Goal: Task Accomplishment & Management: Manage account settings

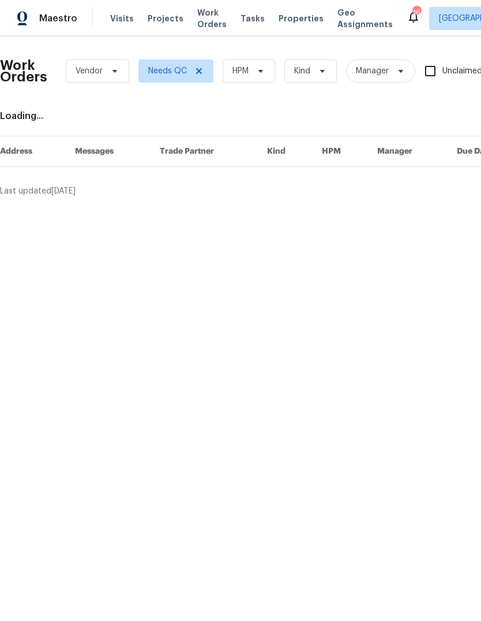
click at [159, 19] on span "Projects" at bounding box center [166, 19] width 36 height 12
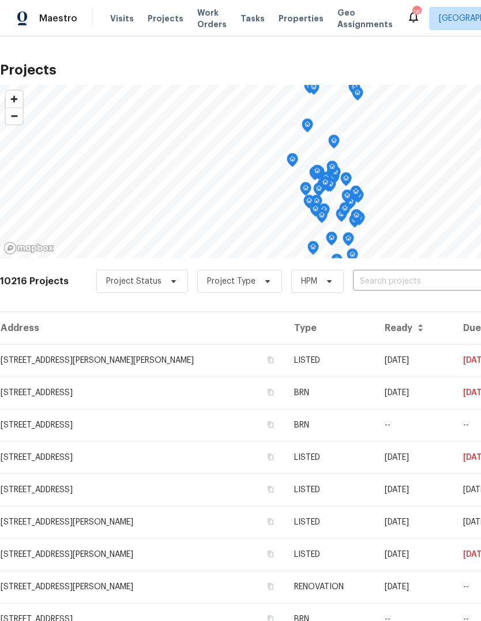
click at [400, 284] on input "text" at bounding box center [419, 281] width 132 height 18
type input "8090"
click at [409, 307] on li "[STREET_ADDRESS]" at bounding box center [394, 307] width 168 height 19
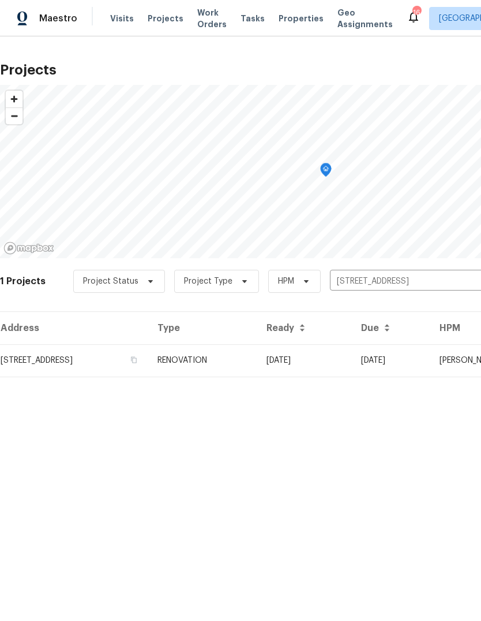
click at [312, 360] on td "[DATE]" at bounding box center [304, 360] width 95 height 32
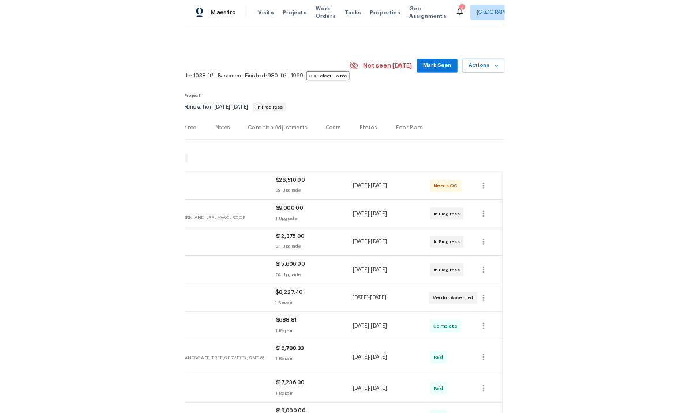
scroll to position [0, 171]
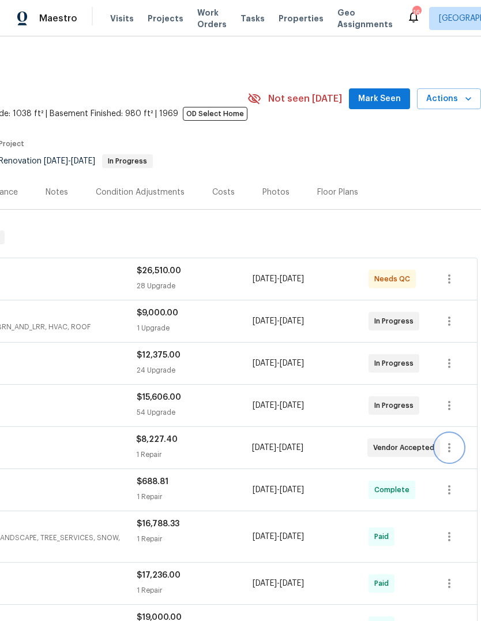
click at [450, 446] on icon "button" at bounding box center [449, 447] width 2 height 9
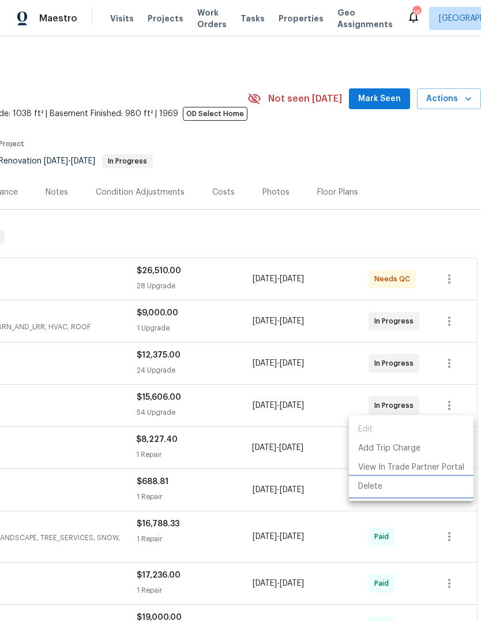
click at [375, 487] on li "Delete" at bounding box center [411, 486] width 125 height 19
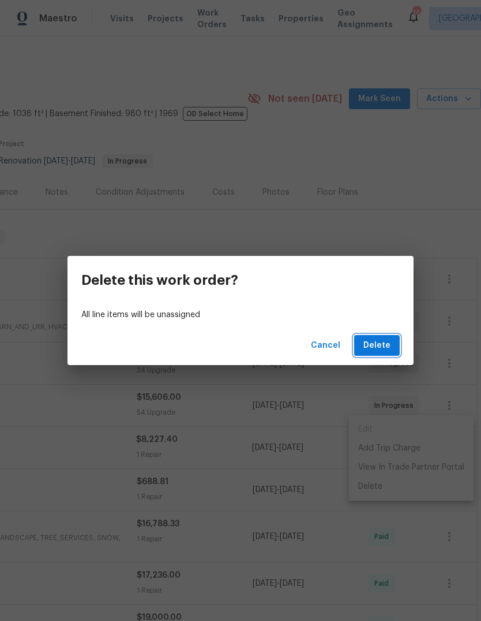
click at [385, 346] on span "Delete" at bounding box center [377, 345] width 27 height 14
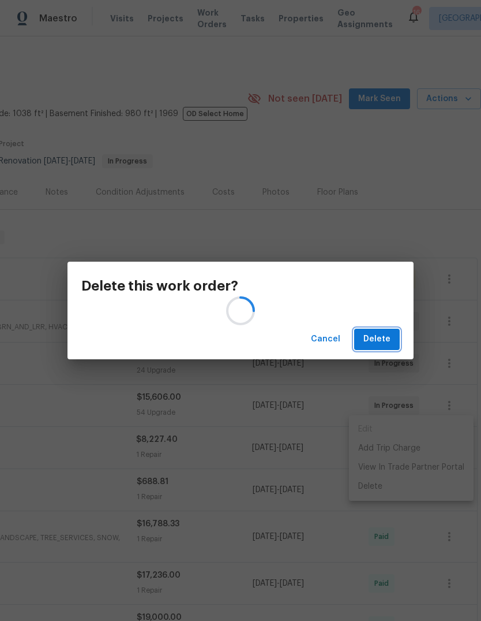
click at [375, 335] on span "Delete" at bounding box center [377, 339] width 27 height 14
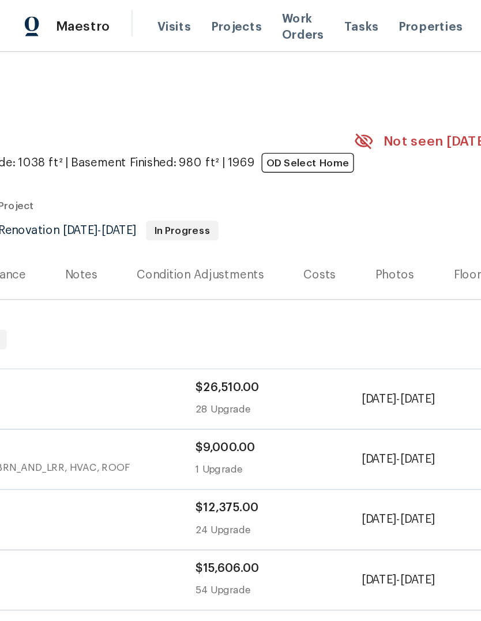
click at [320, 191] on div "Floor Plans" at bounding box center [337, 192] width 41 height 12
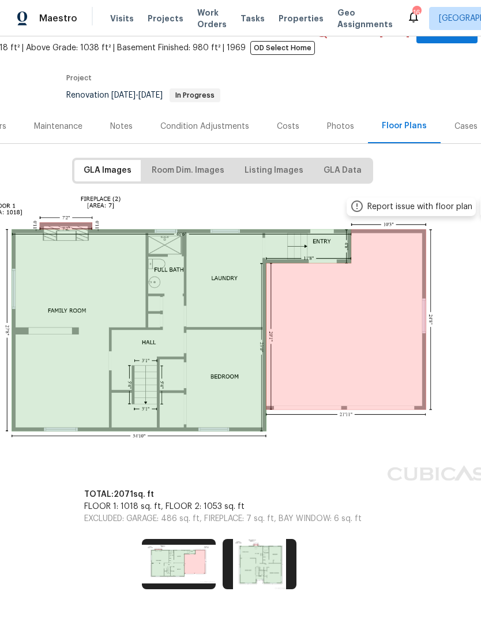
scroll to position [66, 103]
click at [271, 557] on img at bounding box center [260, 564] width 74 height 50
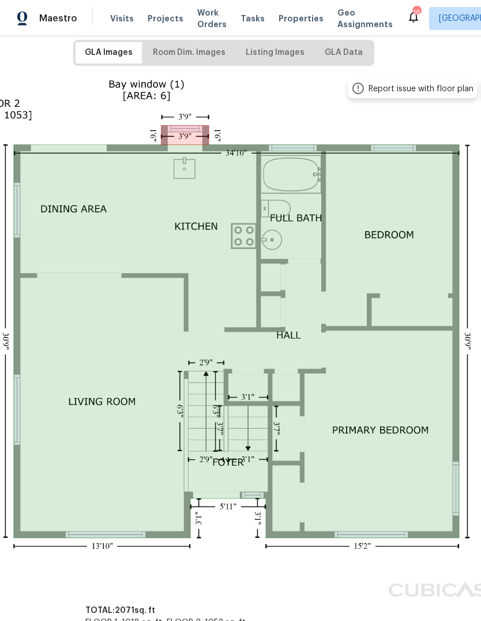
scroll to position [182, 103]
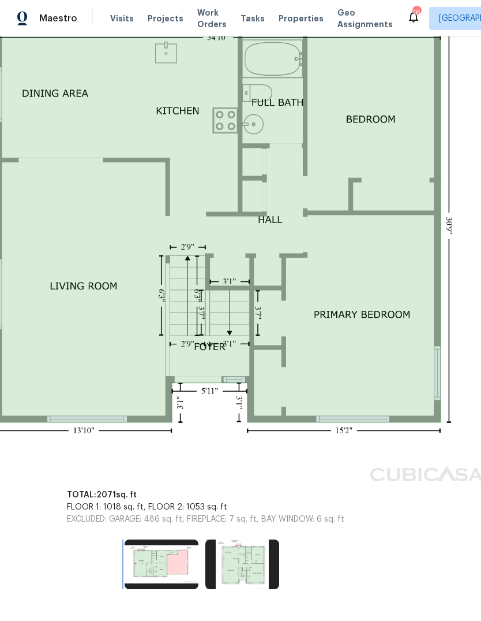
click at [165, 556] on img at bounding box center [162, 564] width 74 height 50
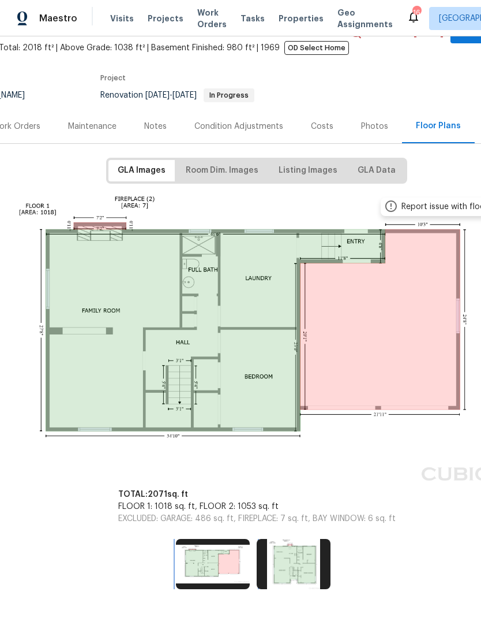
scroll to position [66, 69]
click at [119, 19] on span "Visits" at bounding box center [122, 19] width 24 height 12
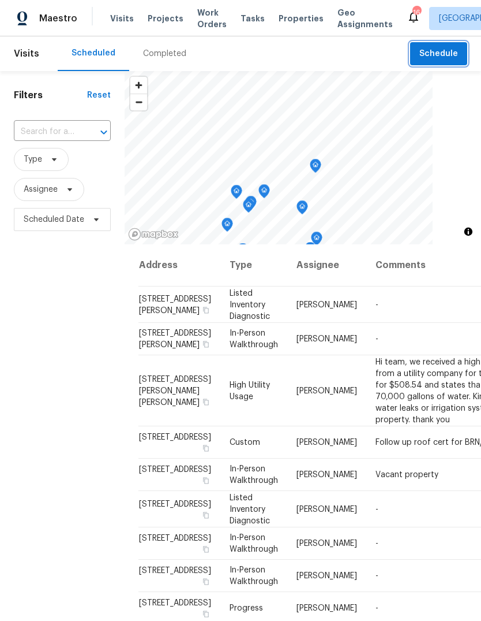
click at [445, 55] on span "Schedule" at bounding box center [439, 54] width 39 height 14
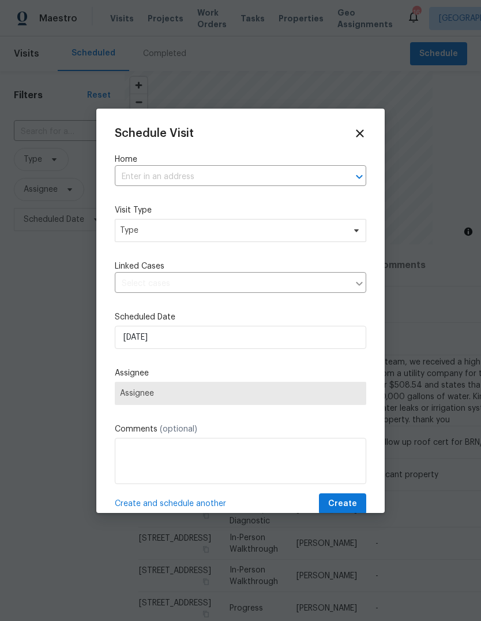
click at [249, 181] on input "text" at bounding box center [224, 177] width 219 height 18
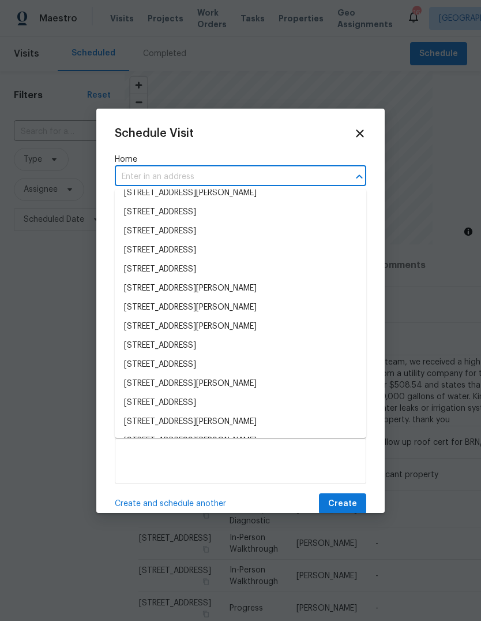
scroll to position [340, 0]
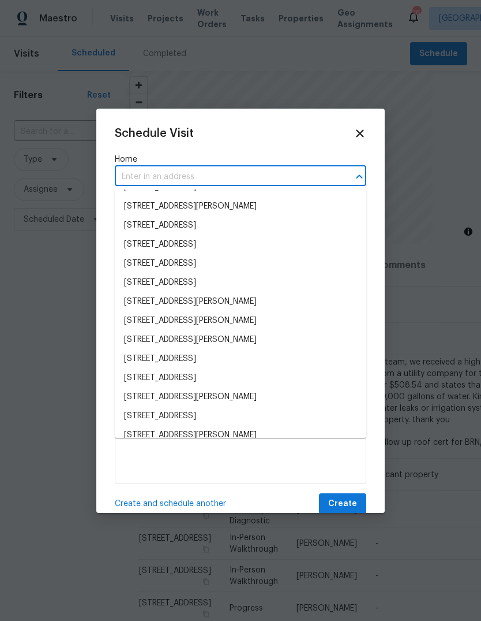
click at [257, 175] on input "text" at bounding box center [224, 177] width 219 height 18
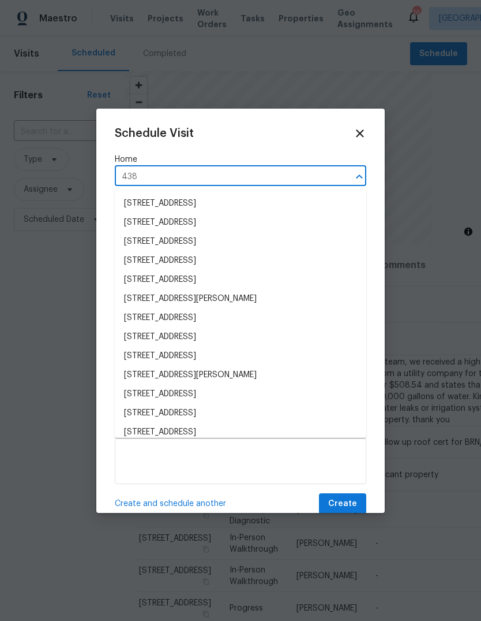
type input "438"
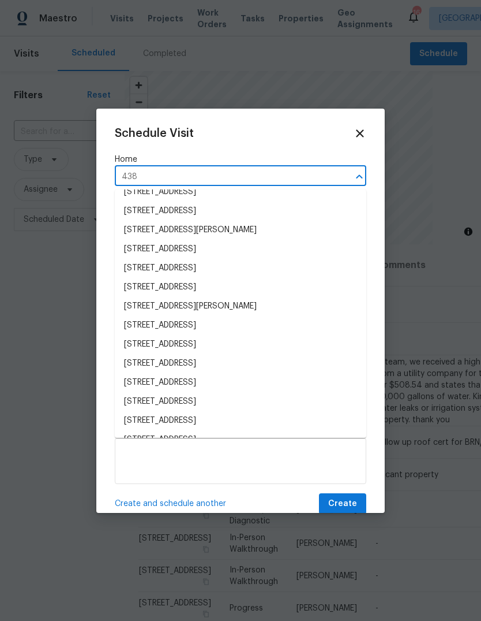
scroll to position [68, 0]
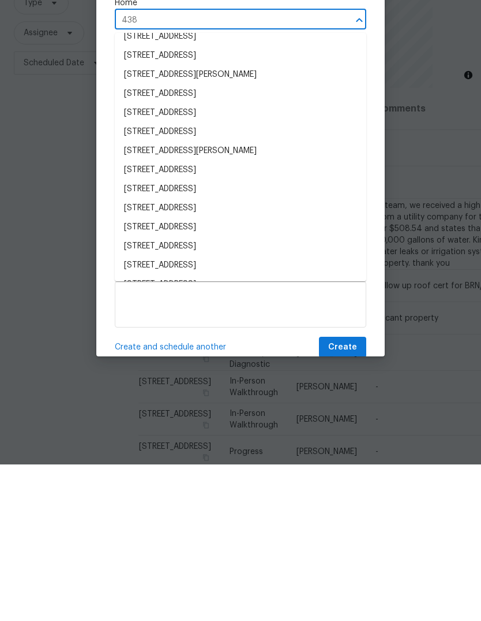
click at [149, 412] on li "[STREET_ADDRESS]" at bounding box center [241, 421] width 252 height 19
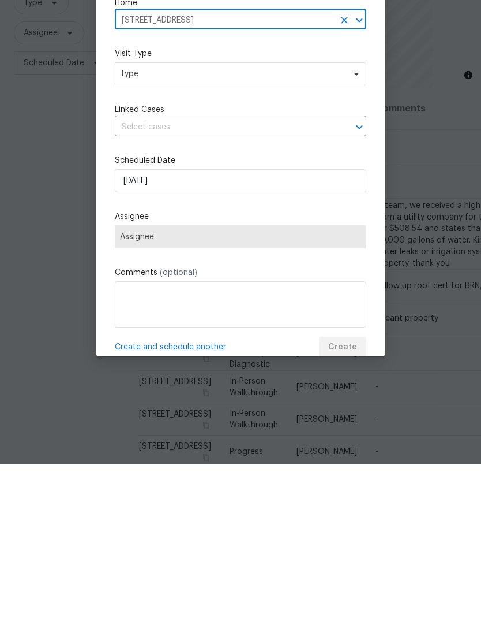
scroll to position [43, 0]
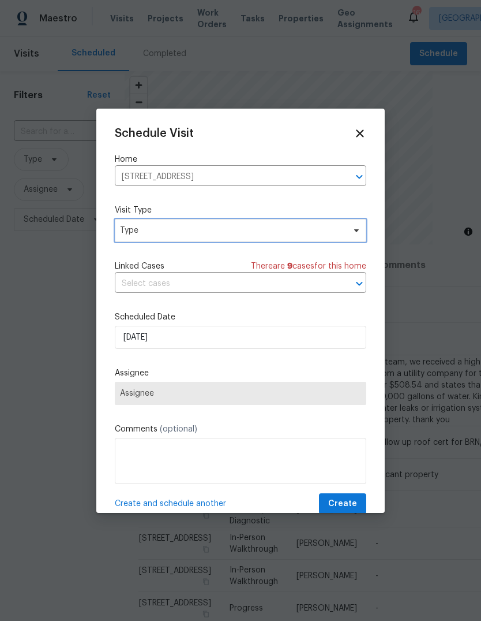
click at [140, 234] on span "Type" at bounding box center [232, 231] width 225 height 12
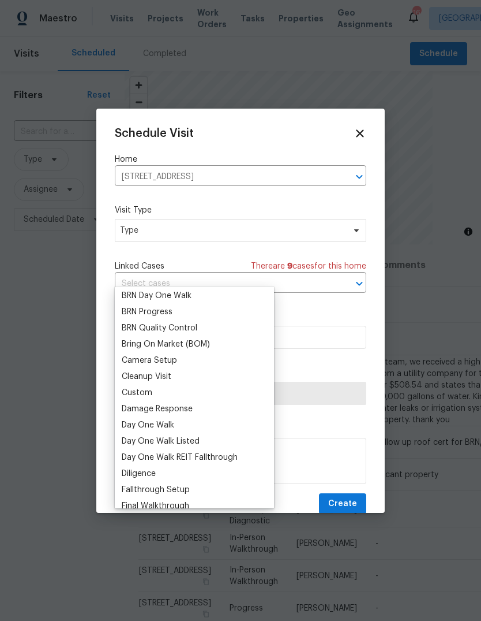
scroll to position [86, 0]
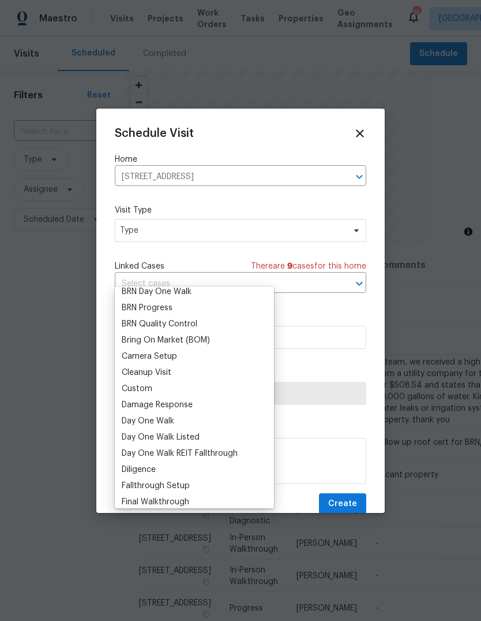
click at [130, 383] on div "Custom" at bounding box center [137, 389] width 31 height 12
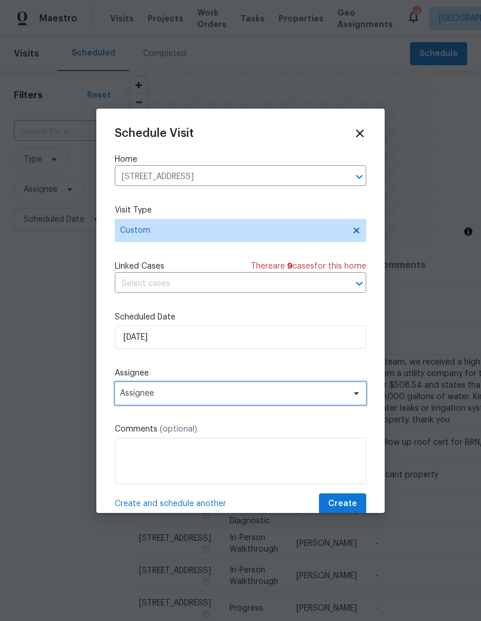
click at [138, 403] on span "Assignee" at bounding box center [241, 393] width 252 height 23
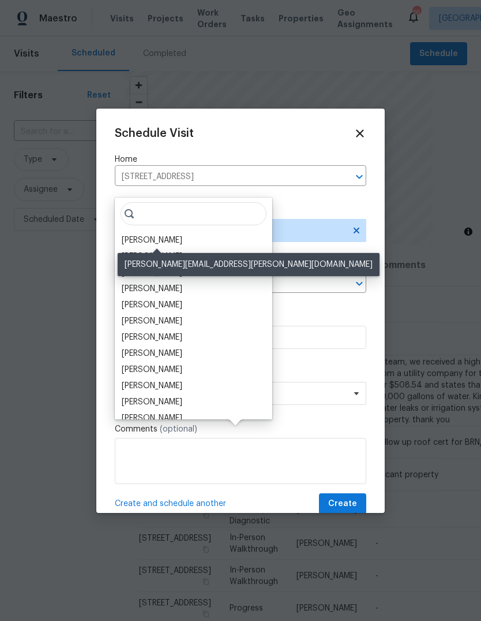
click at [142, 234] on div "[PERSON_NAME]" at bounding box center [152, 240] width 61 height 12
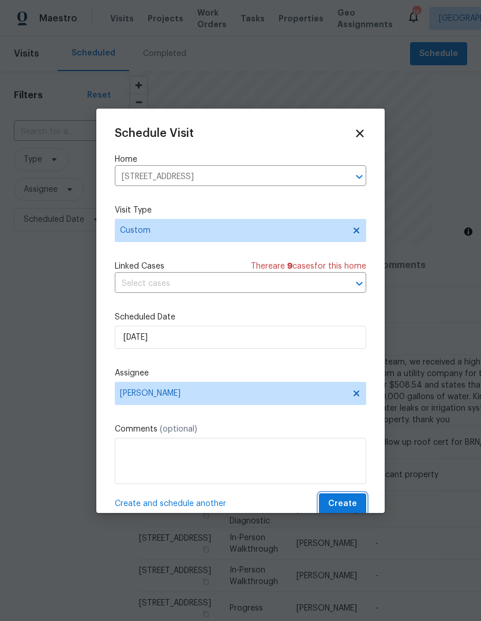
click at [351, 502] on span "Create" at bounding box center [342, 503] width 29 height 14
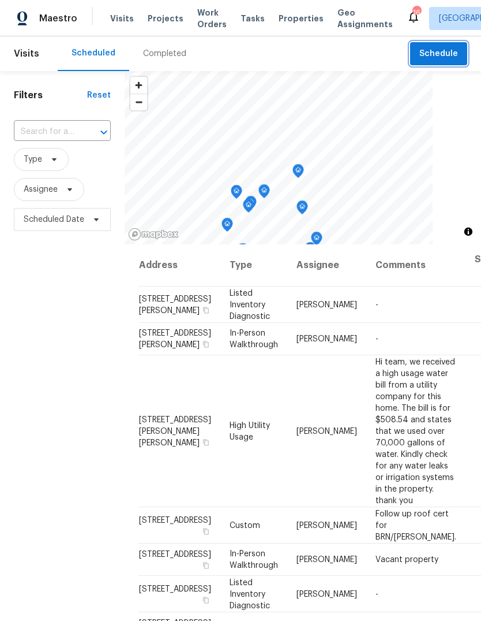
scroll to position [0, 0]
click at [41, 123] on input "text" at bounding box center [46, 132] width 65 height 18
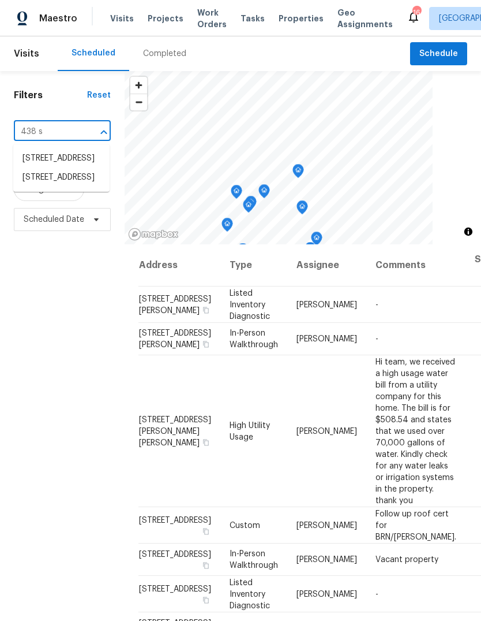
type input "438"
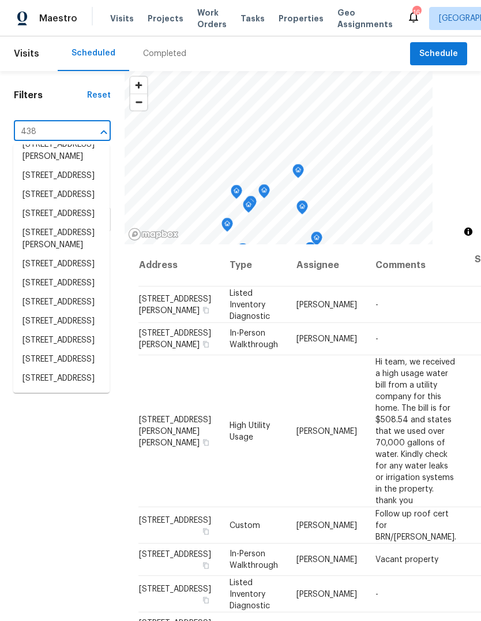
scroll to position [358, 0]
click at [67, 350] on li "[STREET_ADDRESS]" at bounding box center [61, 359] width 96 height 19
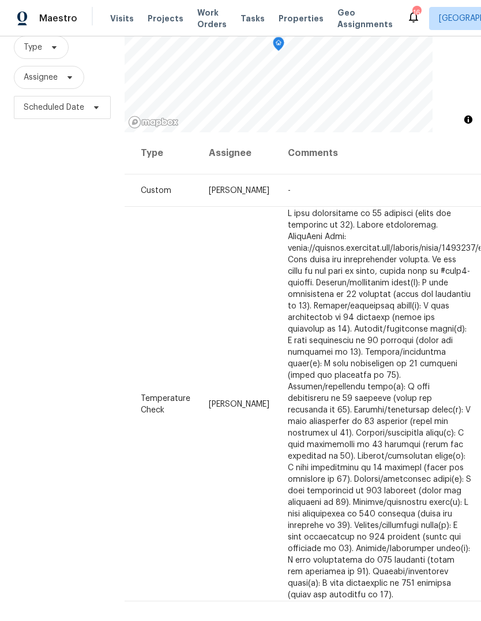
scroll to position [111, 0]
click at [0, 0] on icon at bounding box center [0, 0] width 0 height 0
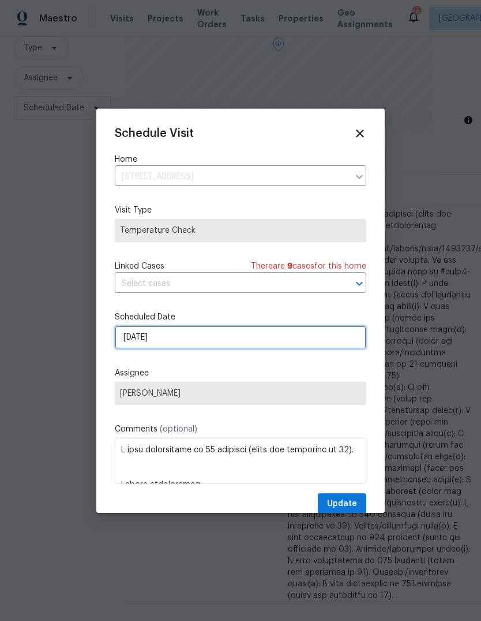
click at [204, 340] on input "[DATE]" at bounding box center [241, 337] width 252 height 23
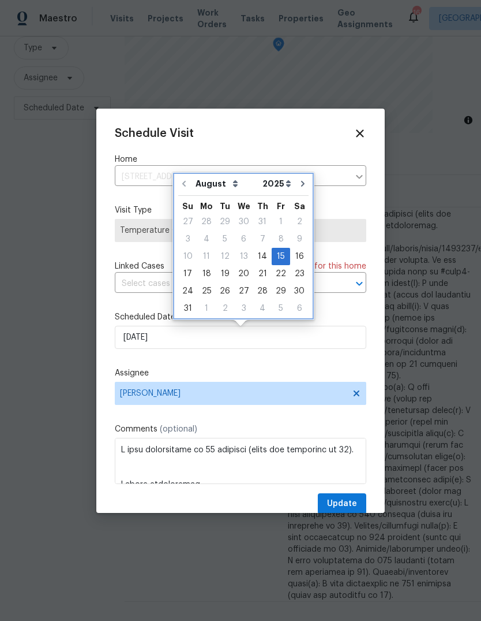
click at [298, 189] on button "Go to next month" at bounding box center [302, 183] width 17 height 23
type input "[DATE]"
select select "8"
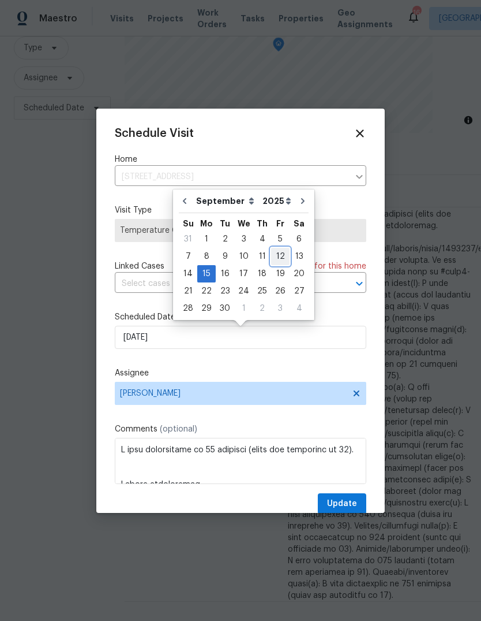
click at [278, 257] on div "12" at bounding box center [280, 256] width 18 height 16
type input "[DATE]"
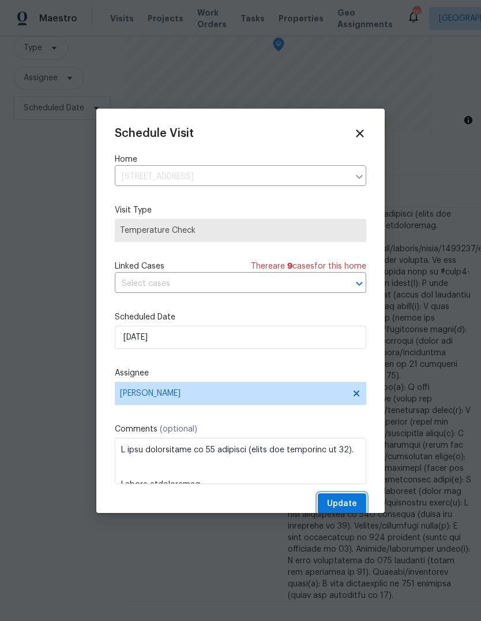
click at [347, 506] on span "Update" at bounding box center [342, 503] width 30 height 14
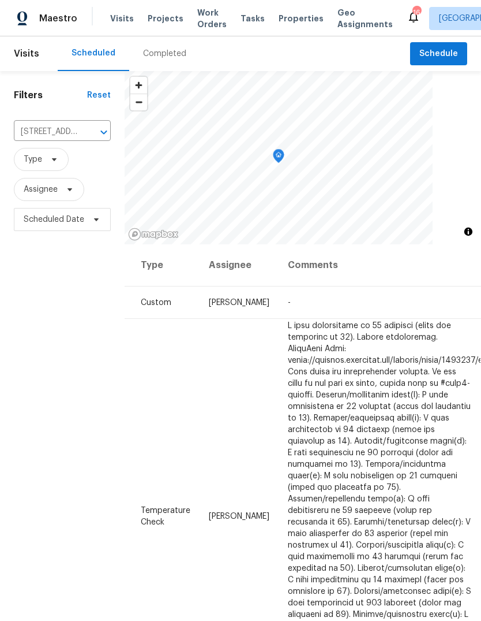
scroll to position [0, 0]
click at [90, 134] on icon "Clear" at bounding box center [88, 132] width 7 height 7
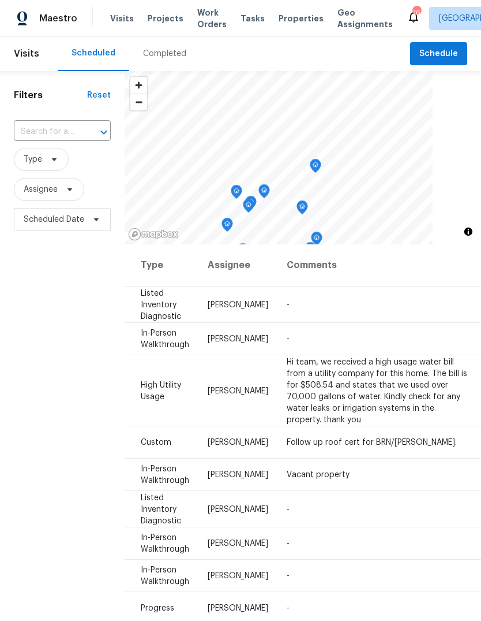
click at [63, 134] on input "text" at bounding box center [46, 132] width 65 height 18
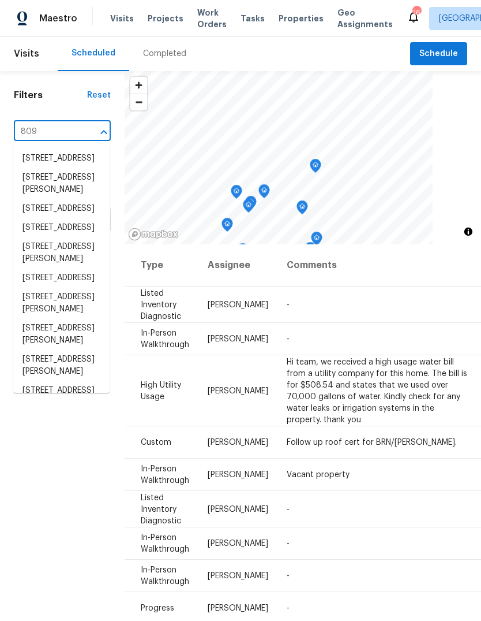
type input "8090"
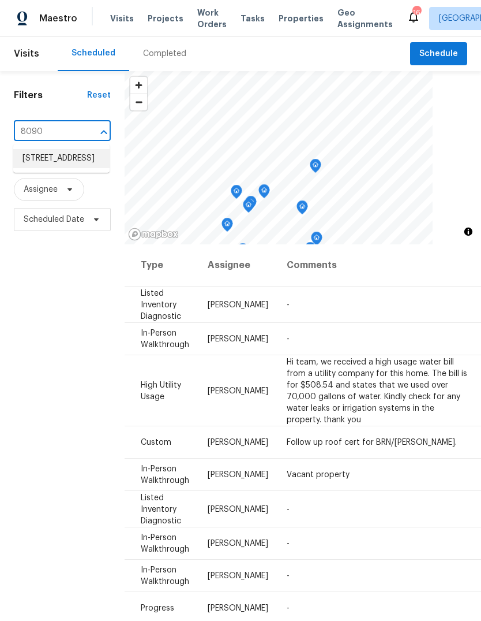
click at [52, 167] on li "[STREET_ADDRESS]" at bounding box center [61, 158] width 96 height 19
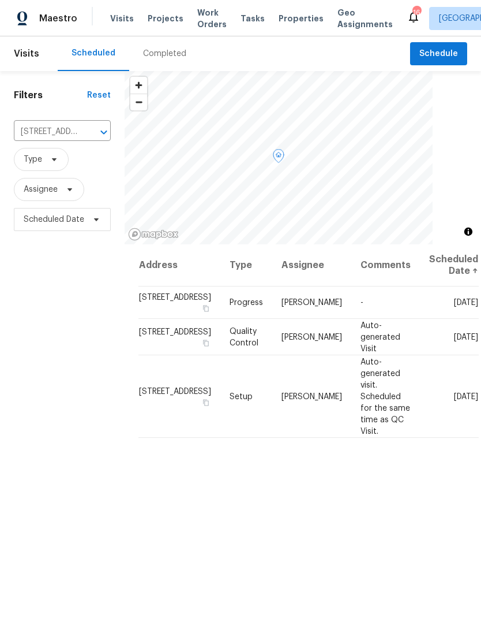
click at [0, 0] on icon at bounding box center [0, 0] width 0 height 0
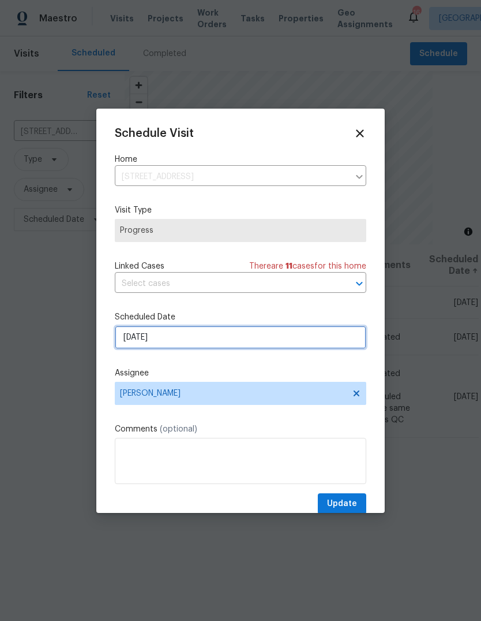
click at [208, 345] on input "[DATE]" at bounding box center [241, 337] width 252 height 23
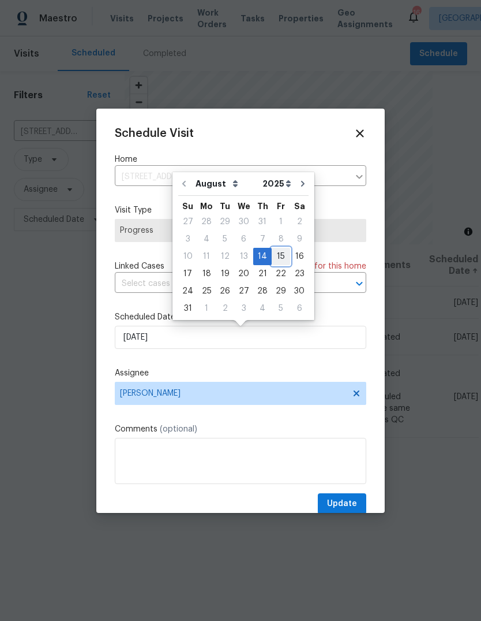
click at [276, 256] on div "15" at bounding box center [281, 256] width 18 height 16
type input "[DATE]"
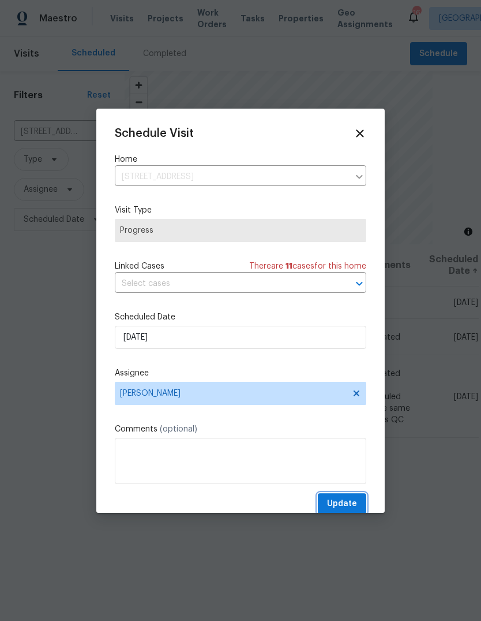
click at [347, 507] on span "Update" at bounding box center [342, 503] width 30 height 14
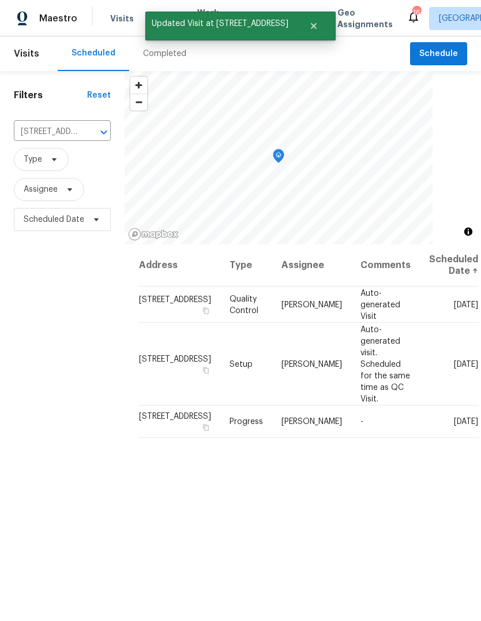
click at [90, 349] on div "Filters Reset [STREET_ADDRESS] ​ Type Assignee Scheduled Date" at bounding box center [62, 406] width 125 height 670
click at [313, 30] on icon "Close" at bounding box center [313, 25] width 9 height 9
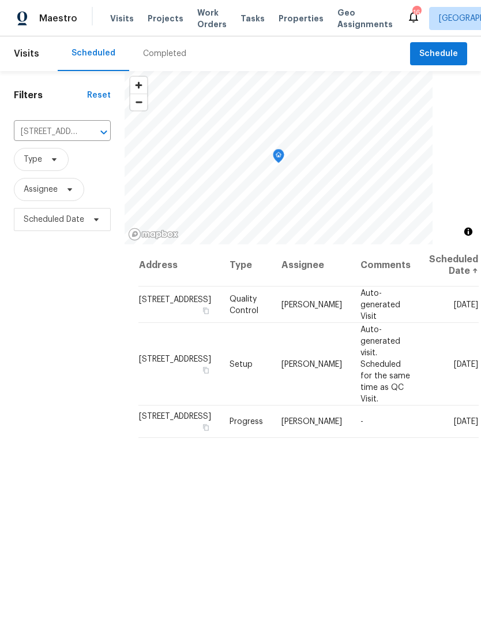
click at [170, 20] on span "Projects" at bounding box center [166, 19] width 36 height 12
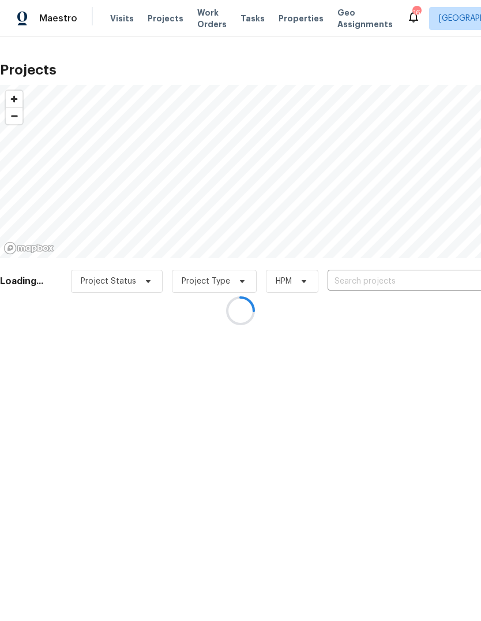
click at [392, 279] on div at bounding box center [240, 310] width 481 height 621
click at [380, 289] on div at bounding box center [240, 310] width 481 height 621
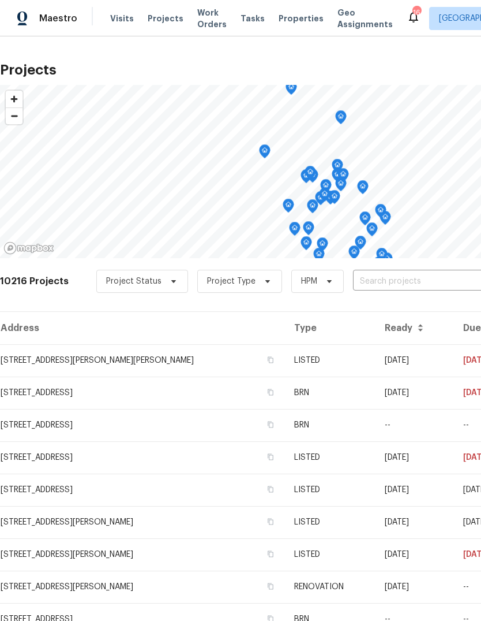
click at [388, 273] on input "text" at bounding box center [419, 281] width 132 height 18
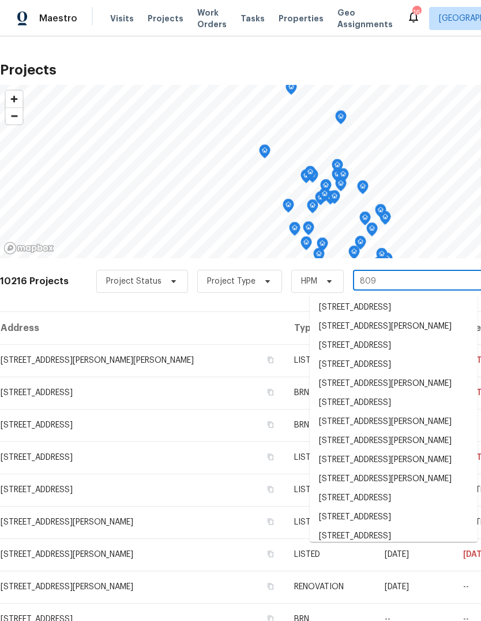
type input "8090"
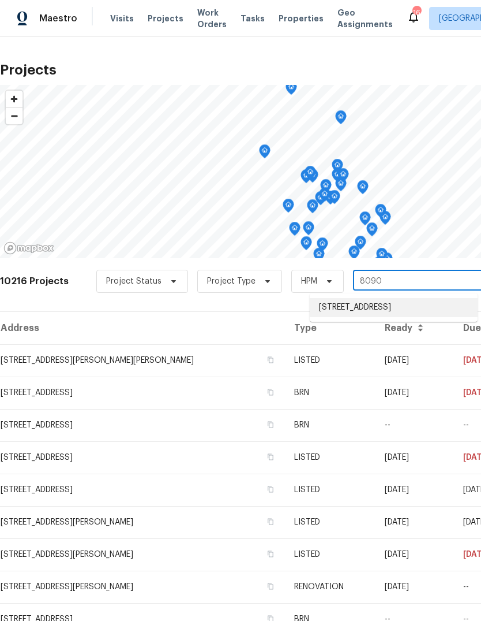
click at [367, 314] on li "[STREET_ADDRESS]" at bounding box center [394, 307] width 168 height 19
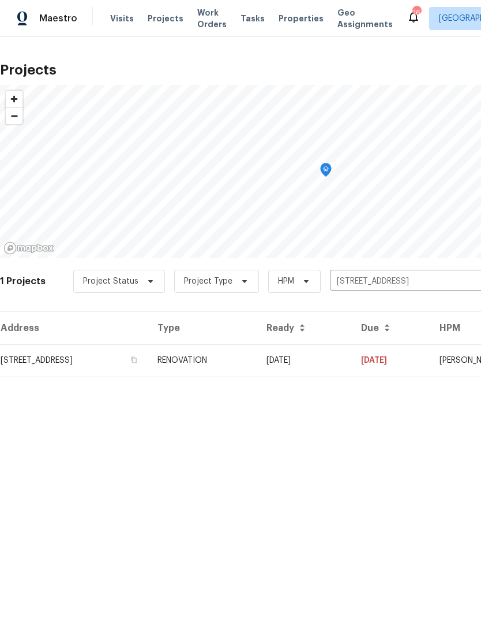
click at [257, 368] on td "RENOVATION" at bounding box center [202, 360] width 109 height 32
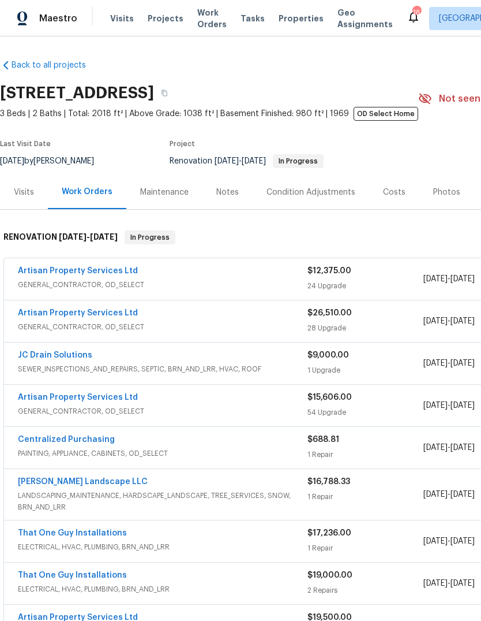
click at [156, 282] on span "GENERAL_CONTRACTOR, OD_SELECT" at bounding box center [163, 285] width 290 height 12
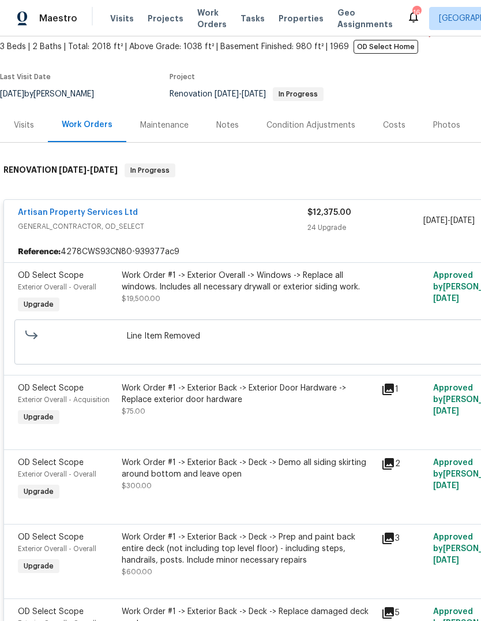
scroll to position [67, 0]
click at [280, 394] on div "Work Order #1 -> Exterior Back -> Exterior Door Hardware -> Replace exterior do…" at bounding box center [248, 393] width 253 height 23
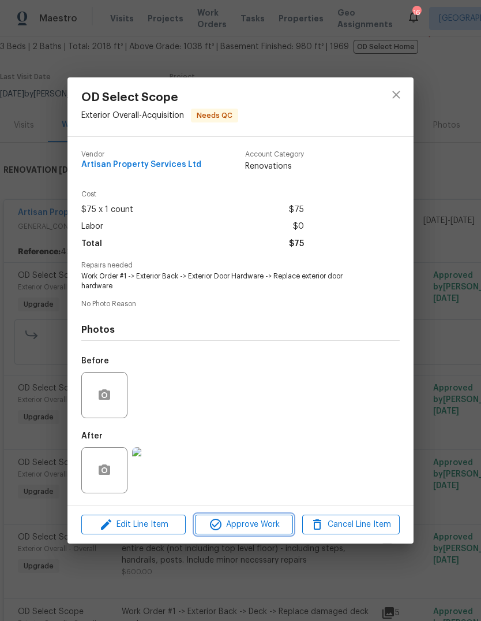
click at [270, 525] on span "Approve Work" at bounding box center [244, 524] width 91 height 14
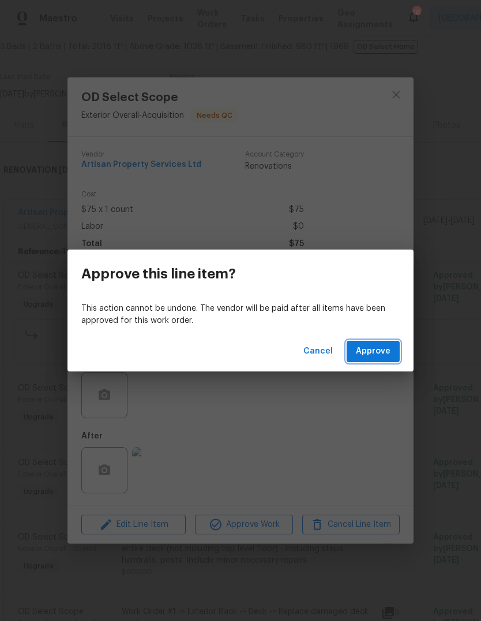
click at [377, 356] on span "Approve" at bounding box center [373, 351] width 35 height 14
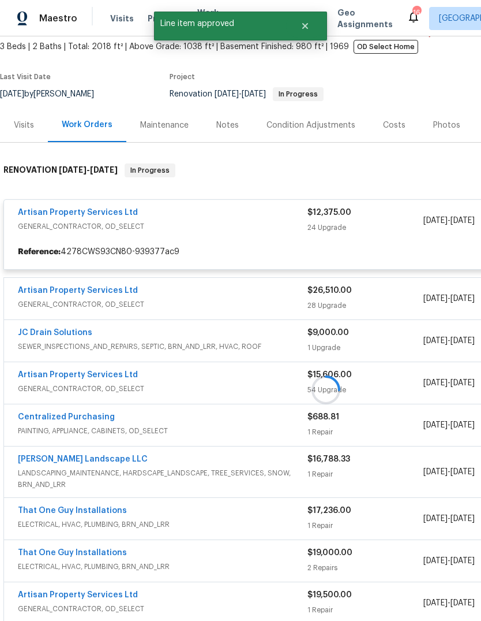
click at [274, 479] on div at bounding box center [326, 390] width 652 height 476
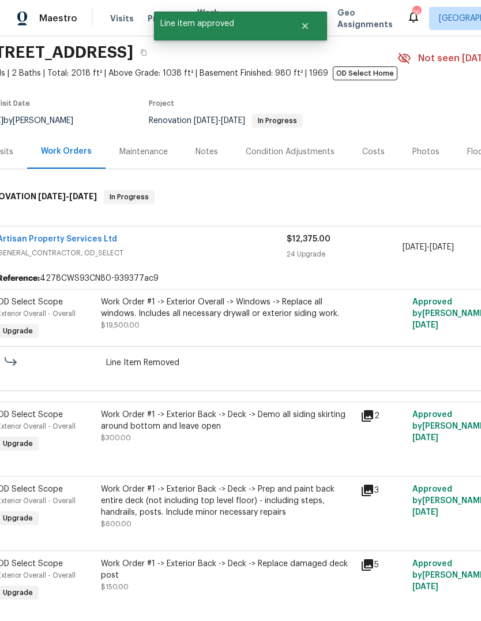
scroll to position [41, 20]
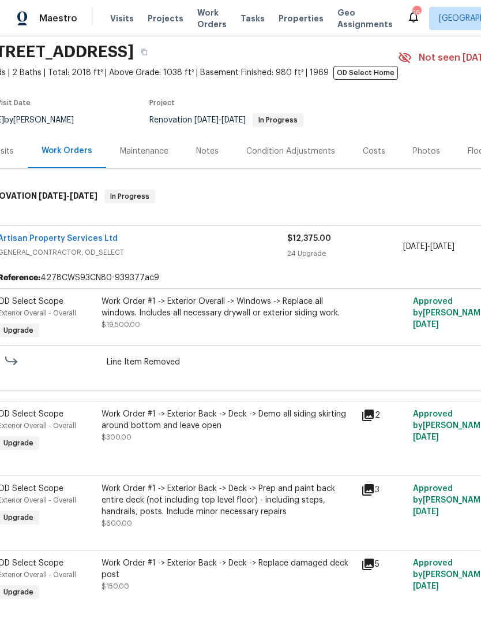
click at [54, 239] on link "Artisan Property Services Ltd" at bounding box center [58, 238] width 120 height 8
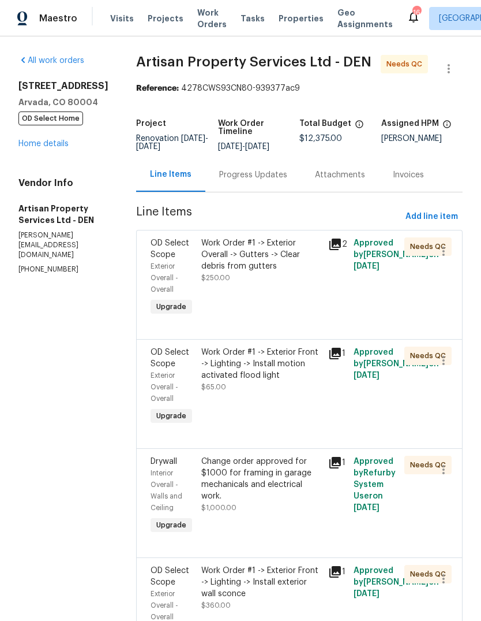
click at [272, 260] on div "Work Order #1 -> Exterior Overall -> Gutters -> Clear debris from gutters" at bounding box center [261, 254] width 120 height 35
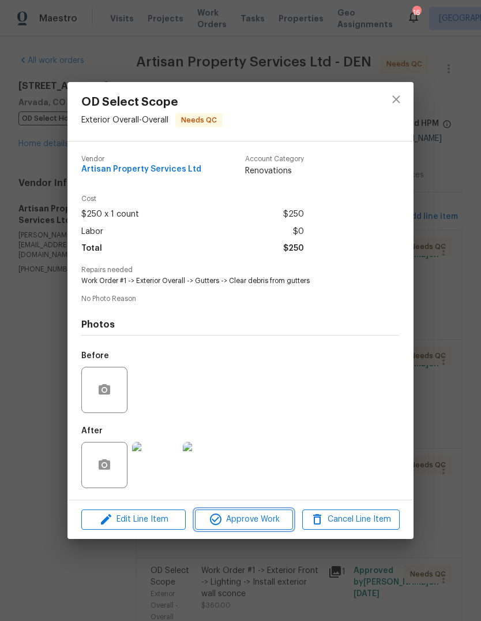
click at [270, 515] on span "Approve Work" at bounding box center [244, 519] width 91 height 14
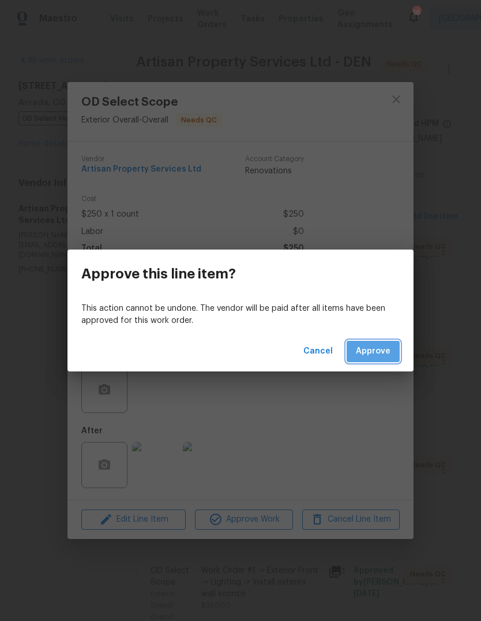
click at [367, 359] on button "Approve" at bounding box center [373, 351] width 53 height 21
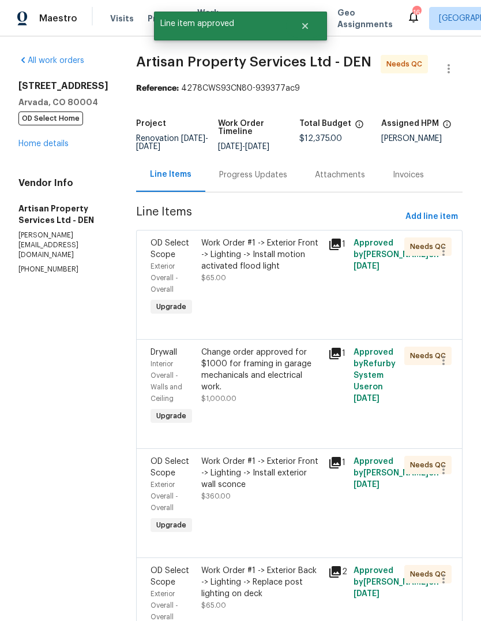
click at [271, 252] on div "Work Order #1 -> Exterior Front -> Lighting -> Install motion activated flood l…" at bounding box center [261, 254] width 120 height 35
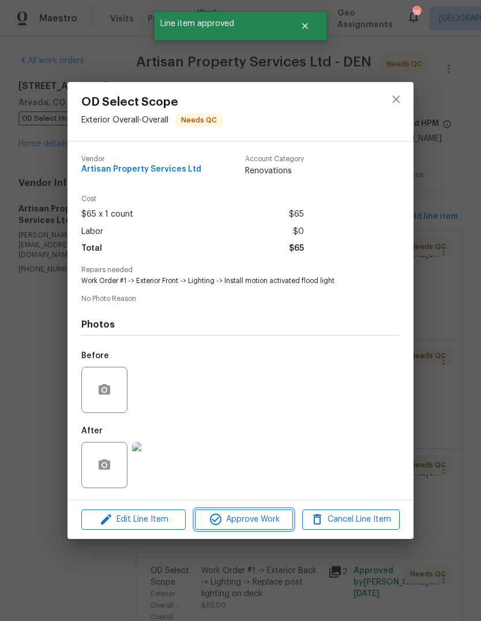
click at [264, 518] on span "Approve Work" at bounding box center [244, 519] width 91 height 14
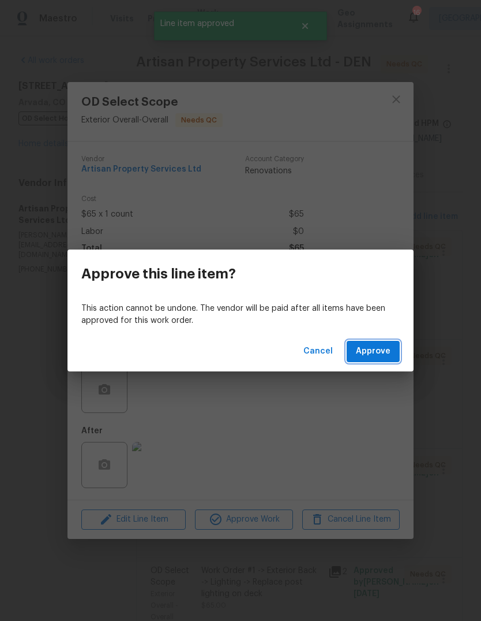
click at [376, 356] on span "Approve" at bounding box center [373, 351] width 35 height 14
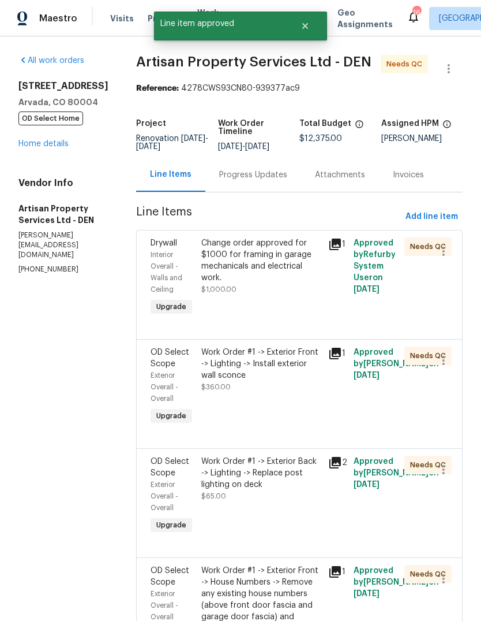
click at [257, 262] on div "Change order approved for $1000 for framing in garage mechanicals and electrica…" at bounding box center [261, 260] width 120 height 46
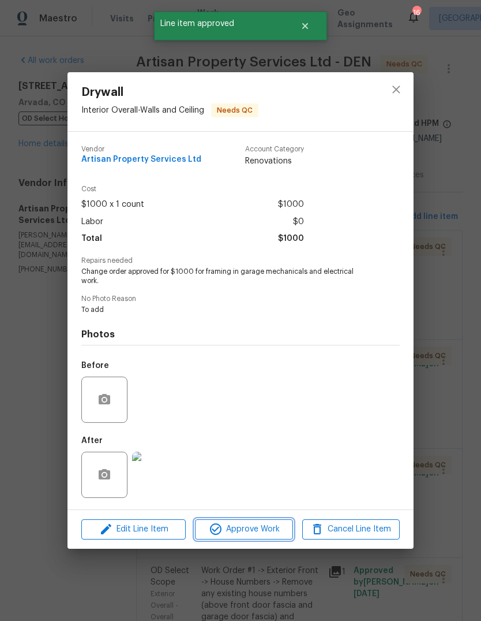
click at [247, 532] on span "Approve Work" at bounding box center [244, 529] width 91 height 14
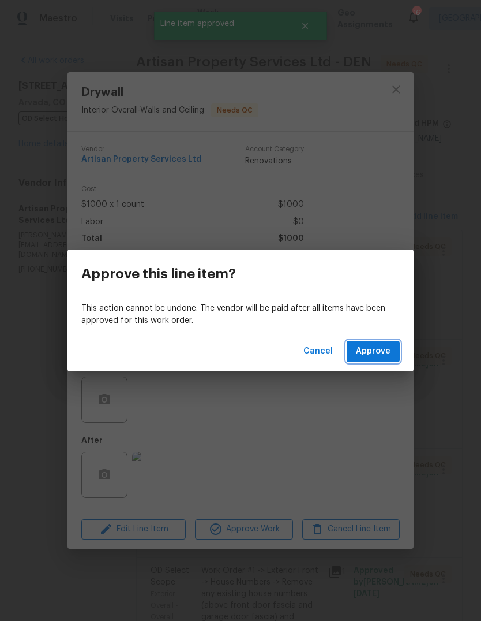
click at [374, 357] on span "Approve" at bounding box center [373, 351] width 35 height 14
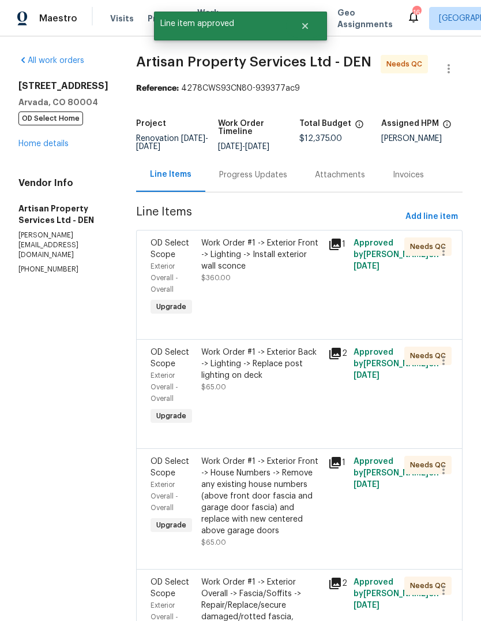
click at [287, 273] on div "Work Order #1 -> Exterior Front -> Lighting -> Install exterior wall sconce $36…" at bounding box center [261, 260] width 120 height 46
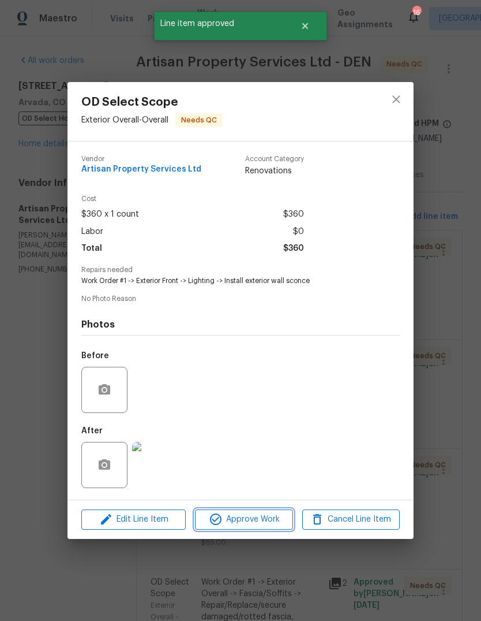
click at [267, 522] on span "Approve Work" at bounding box center [244, 519] width 91 height 14
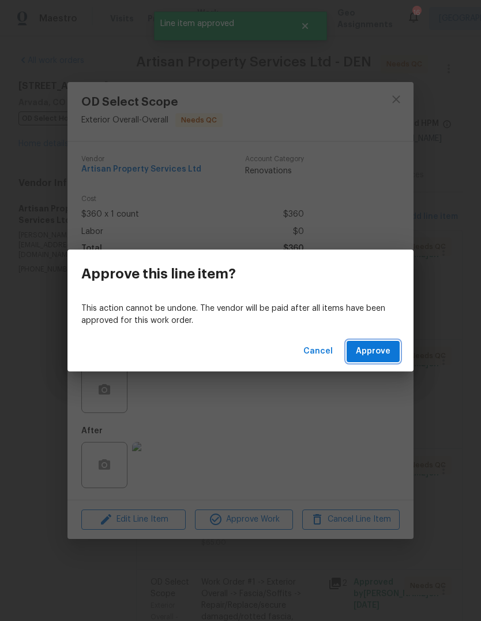
click at [376, 356] on span "Approve" at bounding box center [373, 351] width 35 height 14
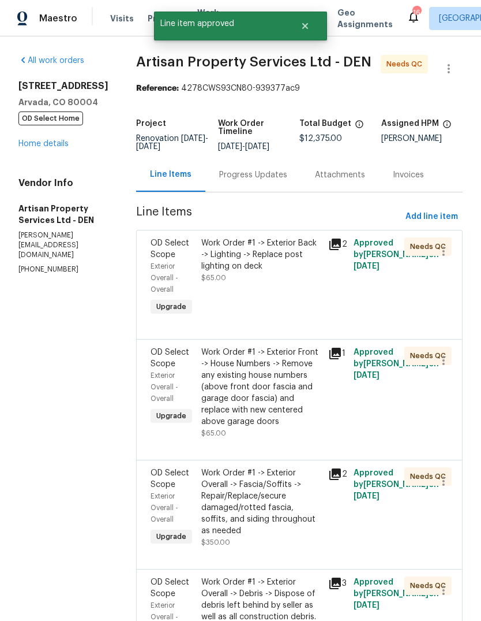
click at [263, 266] on div "Work Order #1 -> Exterior Back -> Lighting -> Replace post lighting on deck" at bounding box center [261, 254] width 120 height 35
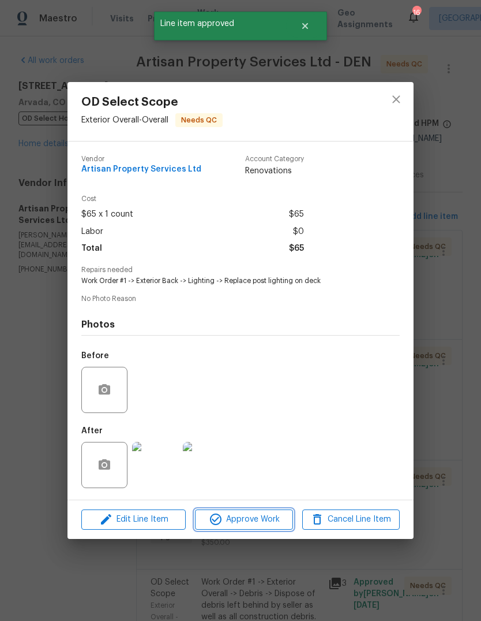
click at [270, 526] on span "Approve Work" at bounding box center [244, 519] width 91 height 14
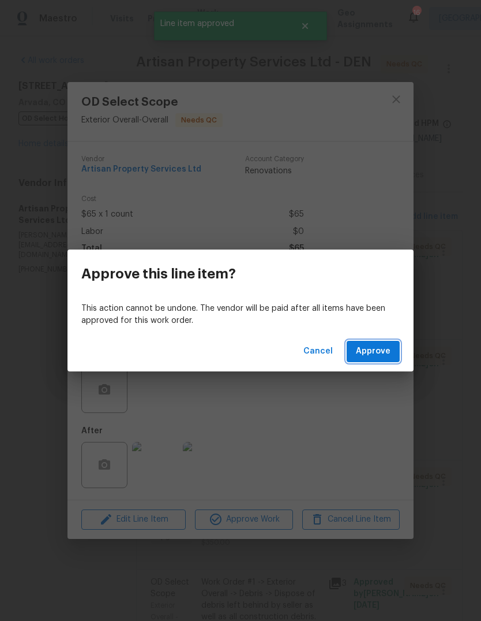
click at [378, 352] on span "Approve" at bounding box center [373, 351] width 35 height 14
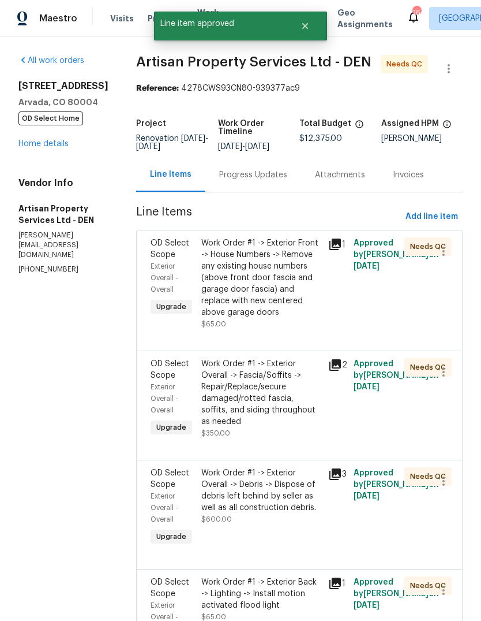
click at [262, 272] on div "Work Order #1 -> Exterior Front -> House Numbers -> Remove any existing house n…" at bounding box center [261, 277] width 120 height 81
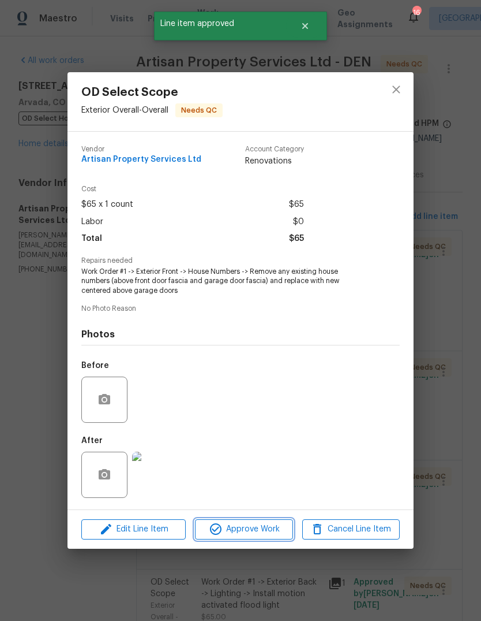
click at [267, 535] on span "Approve Work" at bounding box center [244, 529] width 91 height 14
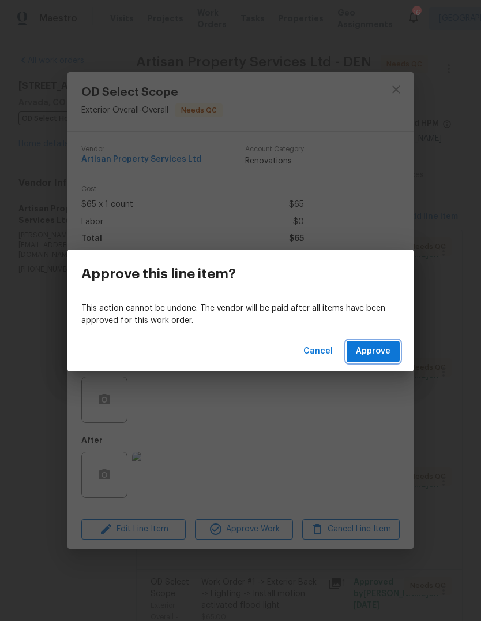
click at [382, 356] on span "Approve" at bounding box center [373, 351] width 35 height 14
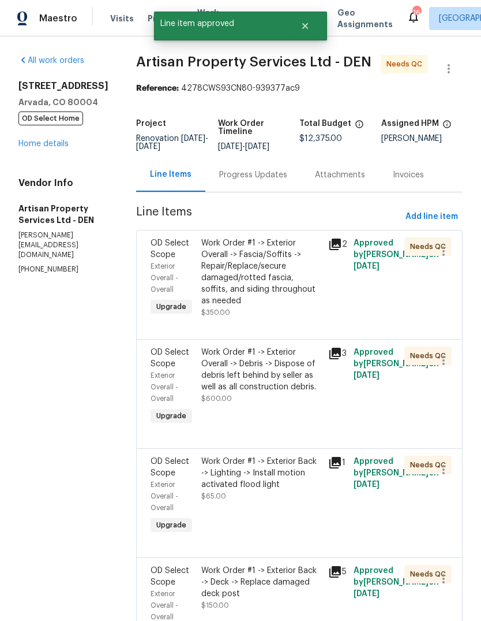
click at [258, 278] on div "Work Order #1 -> Exterior Overall -> Fascia/Soffits -> Repair/Replace/secure da…" at bounding box center [261, 271] width 120 height 69
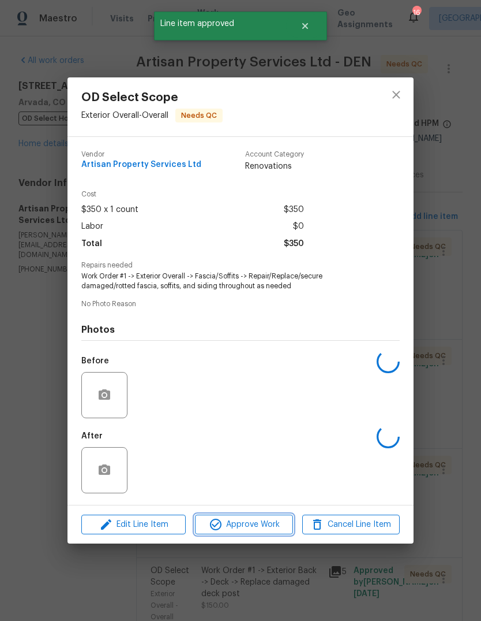
click at [267, 529] on span "Approve Work" at bounding box center [244, 524] width 91 height 14
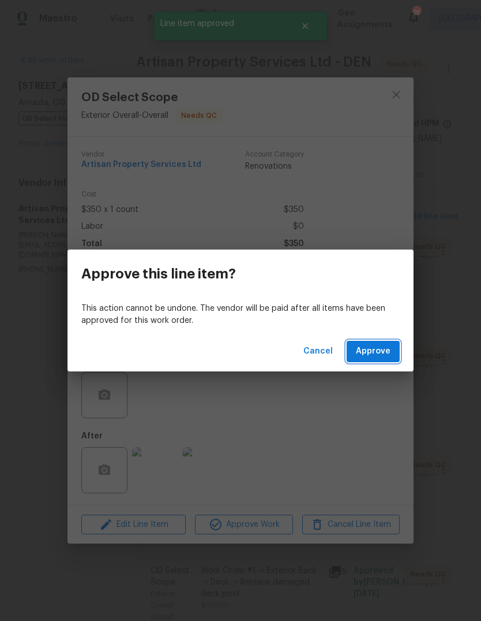
click at [380, 352] on span "Approve" at bounding box center [373, 351] width 35 height 14
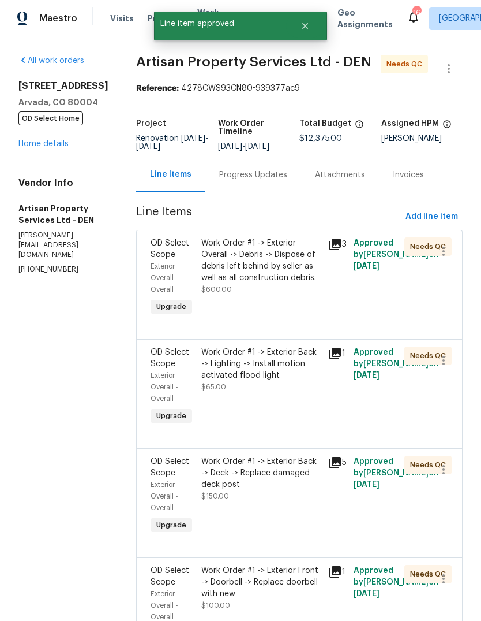
click at [257, 271] on div "Work Order #1 -> Exterior Overall -> Debris -> Dispose of debris left behind by…" at bounding box center [261, 260] width 120 height 46
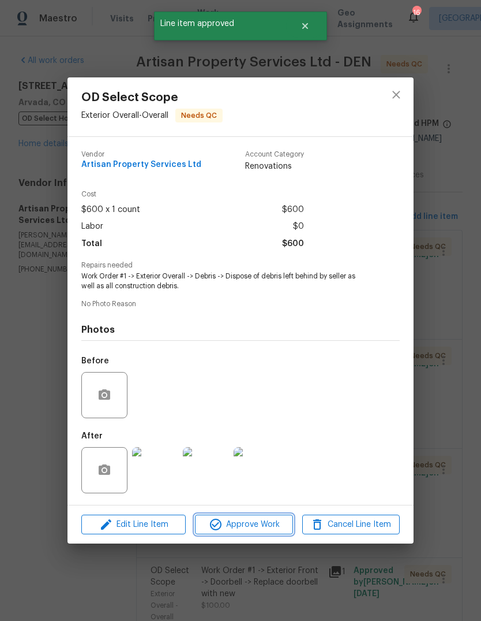
click at [270, 527] on span "Approve Work" at bounding box center [244, 524] width 91 height 14
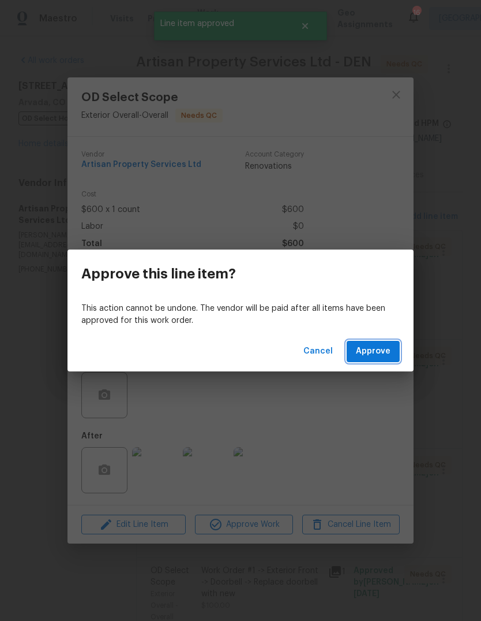
click at [379, 350] on span "Approve" at bounding box center [373, 351] width 35 height 14
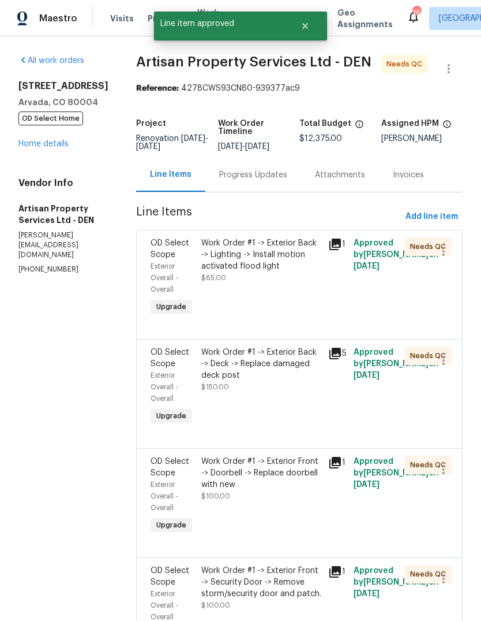
click at [258, 266] on div "Work Order #1 -> Exterior Back -> Lighting -> Install motion activated flood li…" at bounding box center [261, 254] width 120 height 35
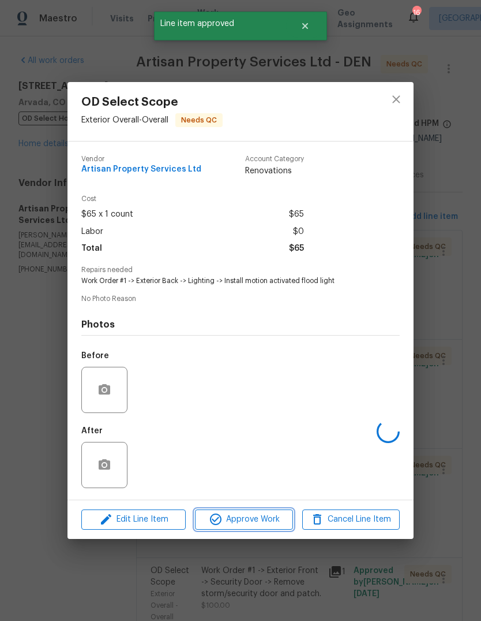
click at [271, 521] on span "Approve Work" at bounding box center [244, 519] width 91 height 14
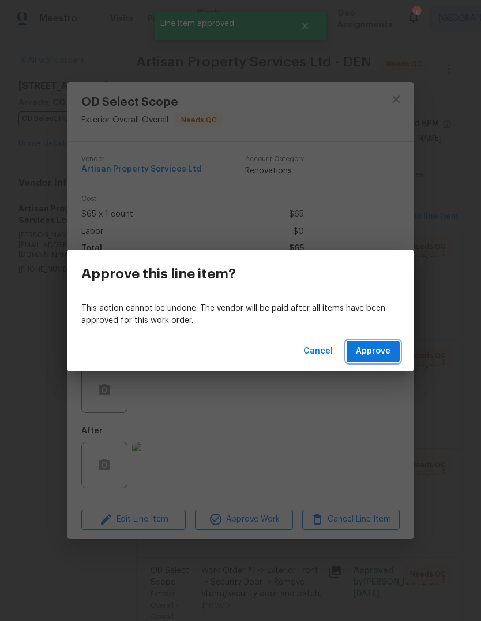
click at [383, 353] on span "Approve" at bounding box center [373, 351] width 35 height 14
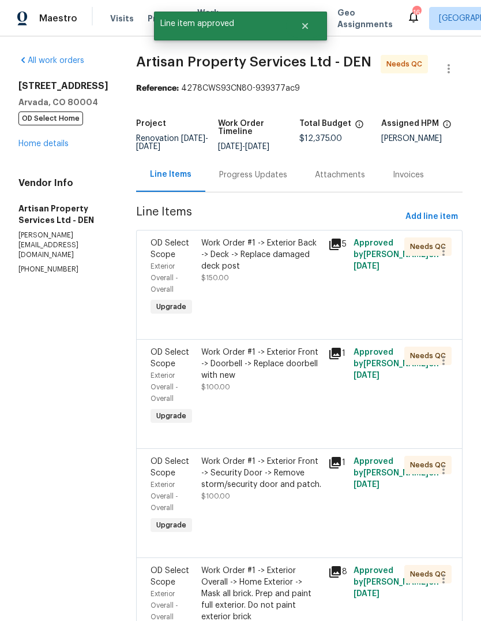
click at [252, 272] on div "Work Order #1 -> Exterior Back -> Deck -> Replace damaged deck post $150.00" at bounding box center [261, 260] width 120 height 46
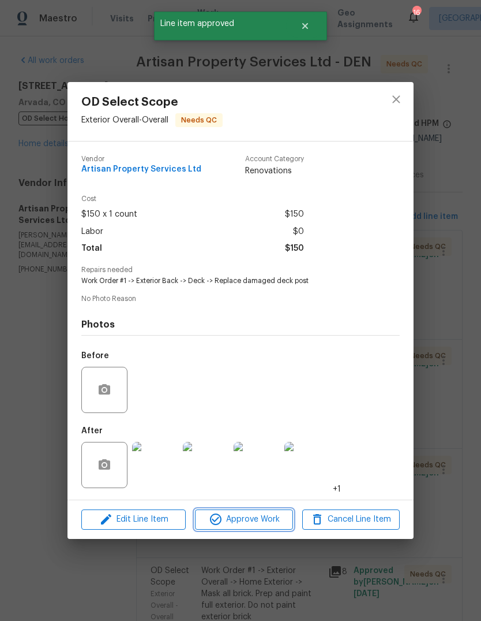
click at [270, 522] on span "Approve Work" at bounding box center [244, 519] width 91 height 14
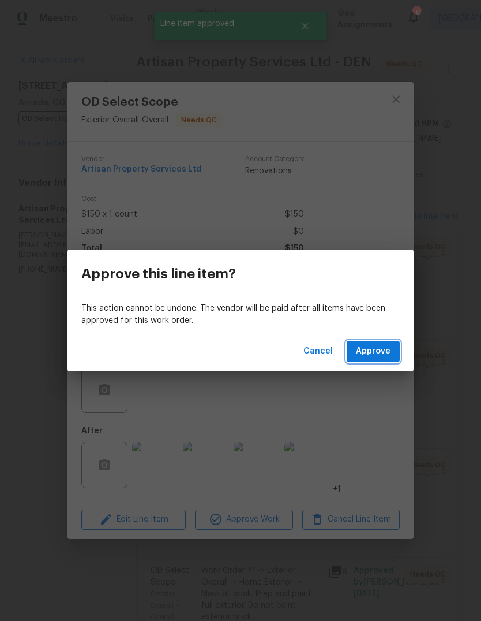
click at [381, 356] on span "Approve" at bounding box center [373, 351] width 35 height 14
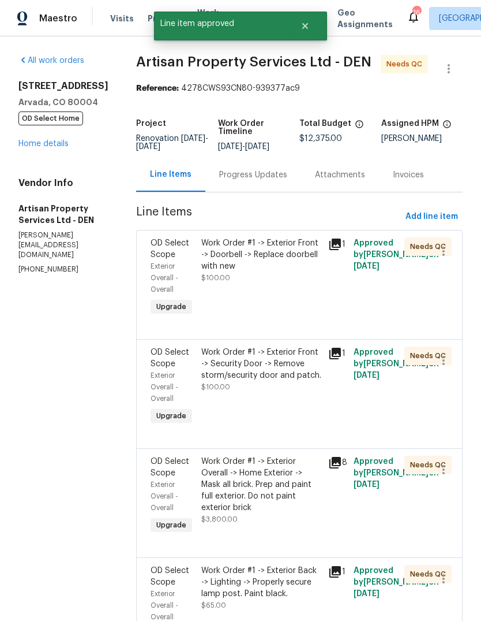
click at [258, 267] on div "Work Order #1 -> Exterior Front -> Doorbell -> Replace doorbell with new" at bounding box center [261, 254] width 120 height 35
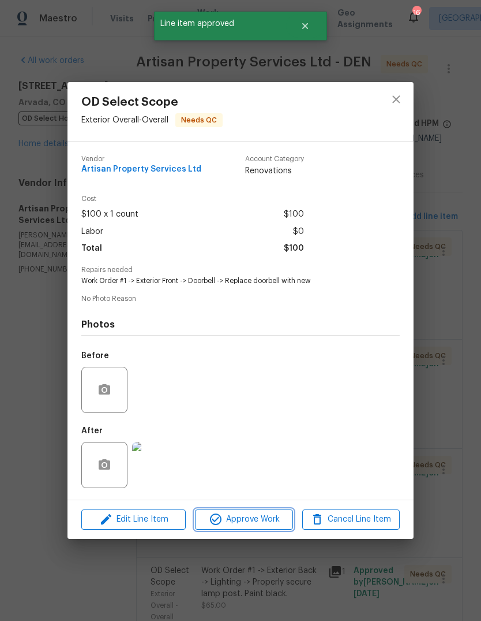
click at [270, 526] on span "Approve Work" at bounding box center [244, 519] width 91 height 14
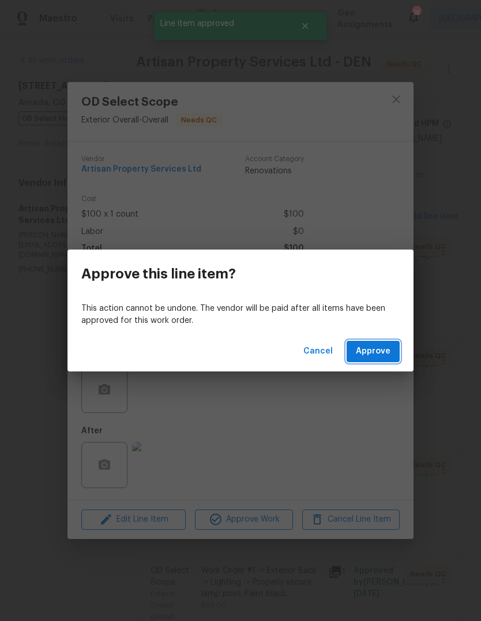
click at [373, 356] on span "Approve" at bounding box center [373, 351] width 35 height 14
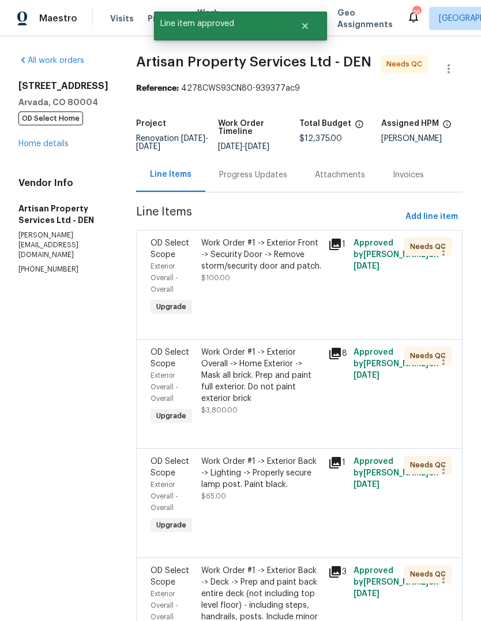
click at [256, 264] on div "Work Order #1 -> Exterior Front -> Security Door -> Remove storm/security door …" at bounding box center [261, 254] width 120 height 35
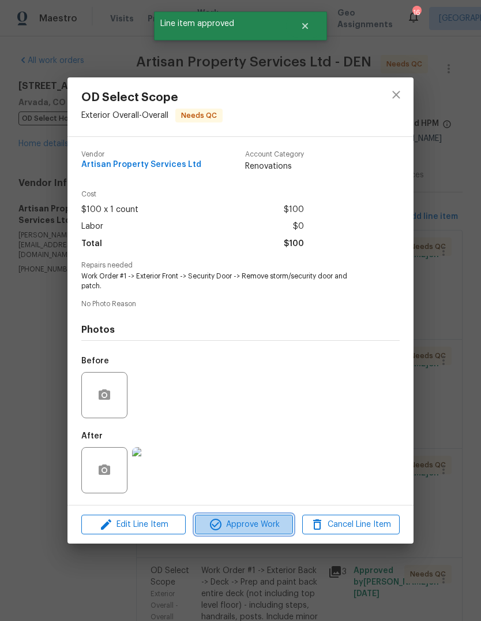
click at [264, 528] on span "Approve Work" at bounding box center [244, 524] width 91 height 14
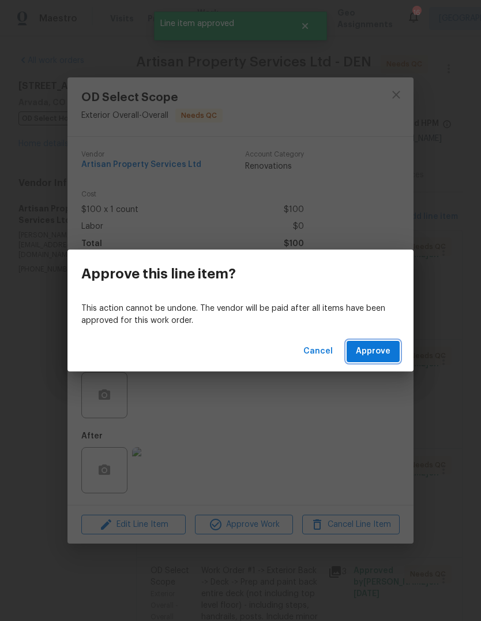
click at [377, 352] on span "Approve" at bounding box center [373, 351] width 35 height 14
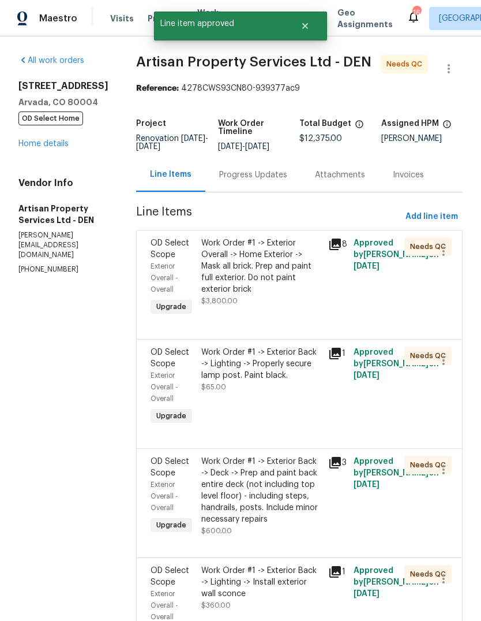
click at [259, 271] on div "Work Order #1 -> Exterior Overall -> Home Exterior -> Mask all brick. Prep and …" at bounding box center [261, 266] width 120 height 58
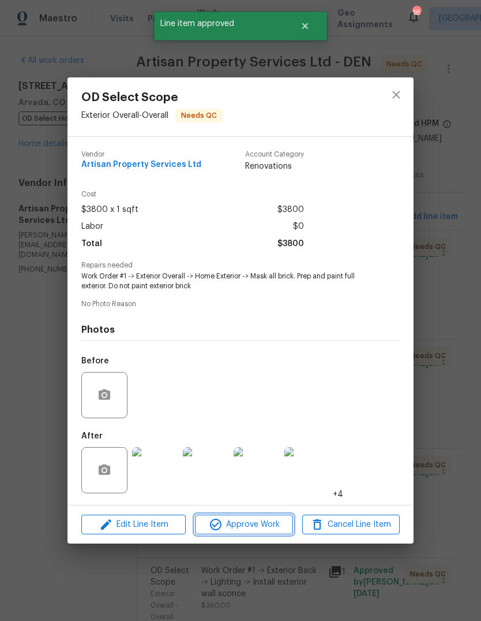
click at [272, 528] on span "Approve Work" at bounding box center [244, 524] width 91 height 14
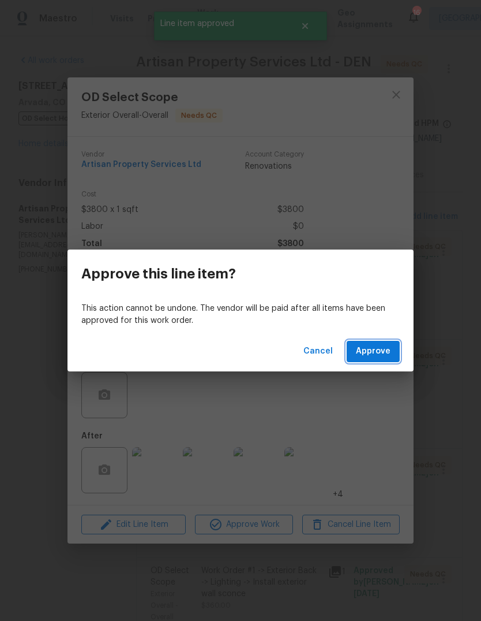
click at [375, 358] on button "Approve" at bounding box center [373, 351] width 53 height 21
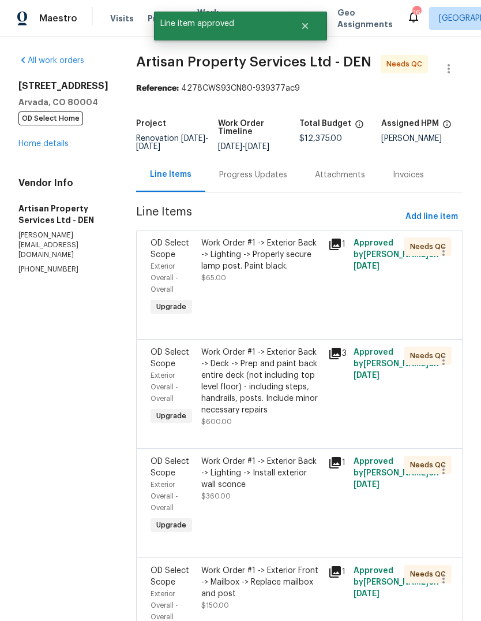
click at [270, 265] on div "Work Order #1 -> Exterior Back -> Lighting -> Properly secure lamp post. Paint …" at bounding box center [261, 254] width 120 height 35
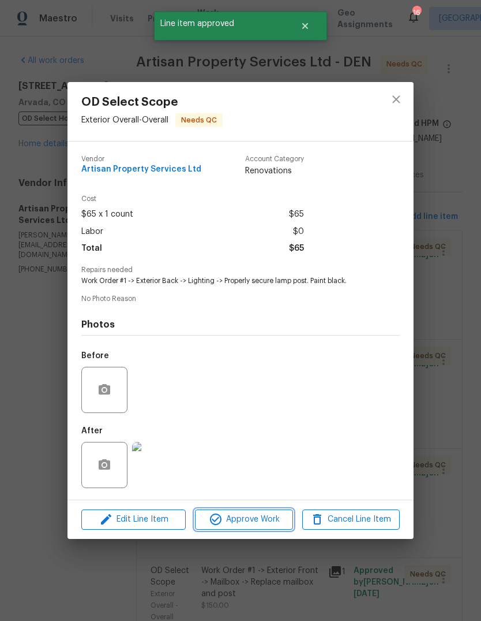
click at [281, 526] on span "Approve Work" at bounding box center [244, 519] width 91 height 14
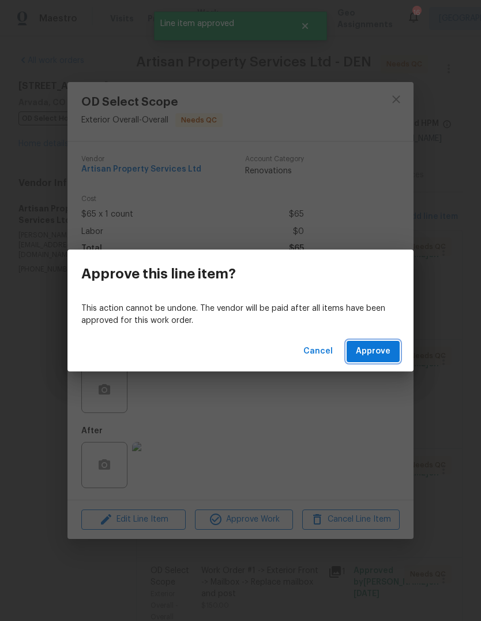
click at [388, 352] on span "Approve" at bounding box center [373, 351] width 35 height 14
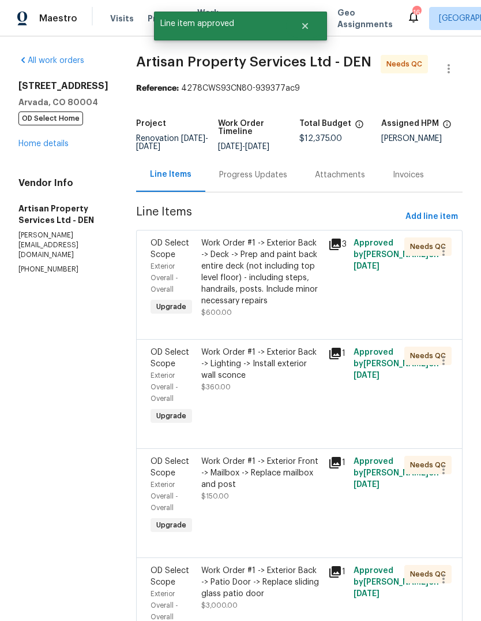
click at [257, 278] on div "Work Order #1 -> Exterior Back -> Deck -> Prep and paint back entire deck (not …" at bounding box center [261, 271] width 120 height 69
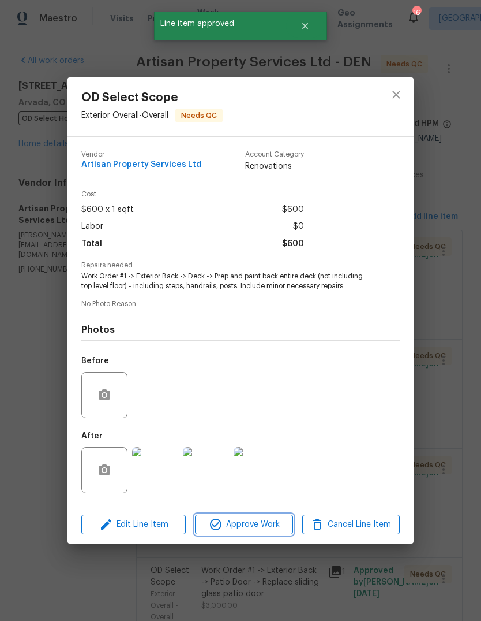
click at [278, 526] on span "Approve Work" at bounding box center [244, 524] width 91 height 14
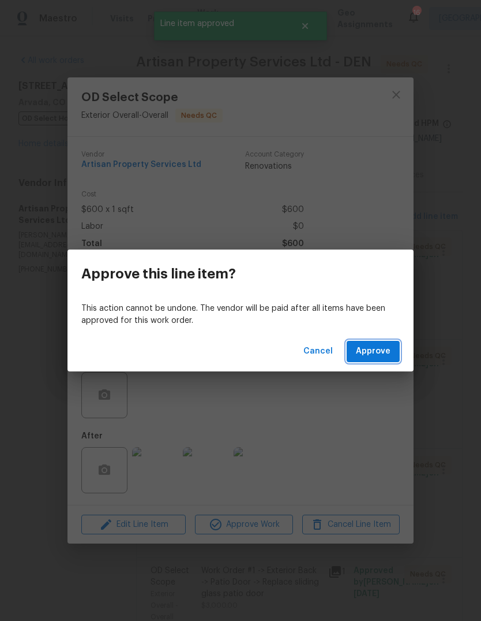
click at [384, 354] on span "Approve" at bounding box center [373, 351] width 35 height 14
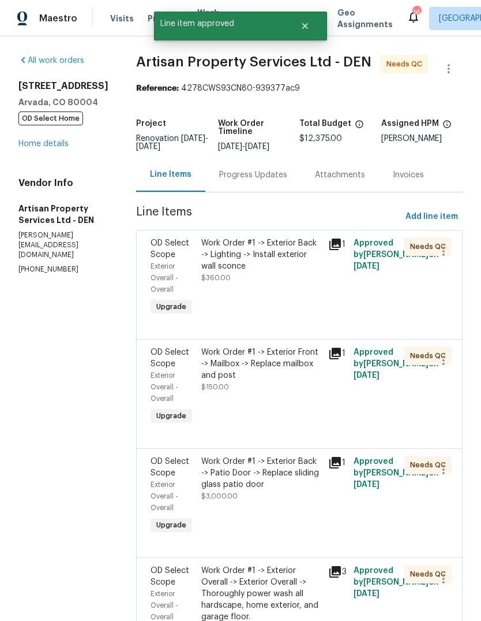
click at [266, 273] on div "Work Order #1 -> Exterior Back -> Lighting -> Install exterior wall sconce $360…" at bounding box center [261, 260] width 120 height 46
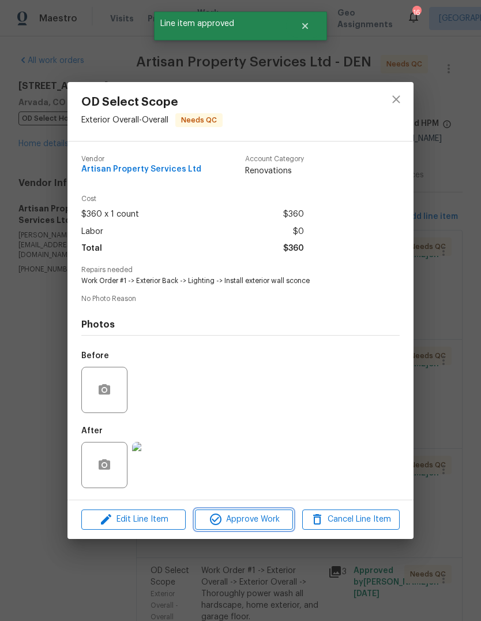
click at [270, 525] on span "Approve Work" at bounding box center [244, 519] width 91 height 14
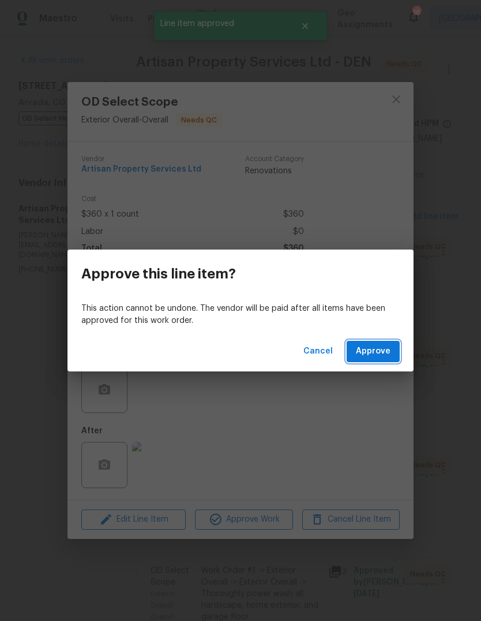
click at [380, 353] on span "Approve" at bounding box center [373, 351] width 35 height 14
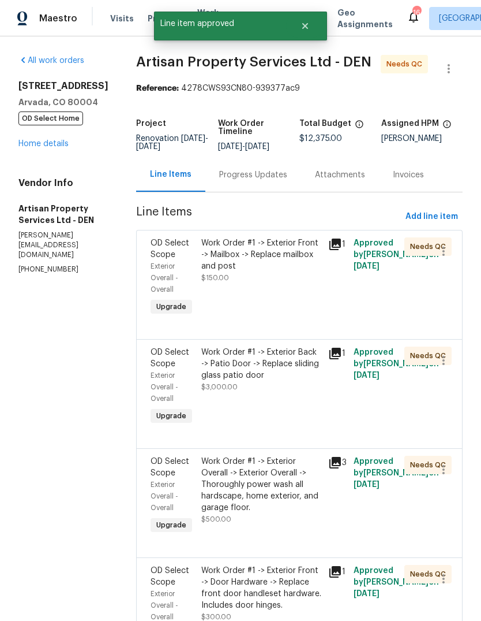
click at [270, 270] on div "Work Order #1 -> Exterior Front -> Mailbox -> Replace mailbox and post" at bounding box center [261, 254] width 120 height 35
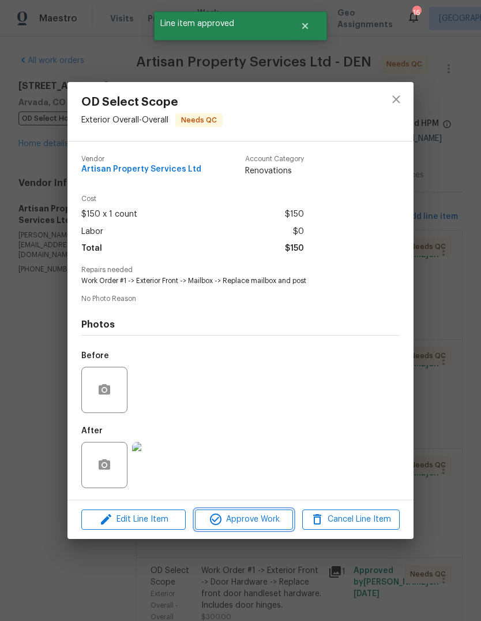
click at [274, 525] on span "Approve Work" at bounding box center [244, 519] width 91 height 14
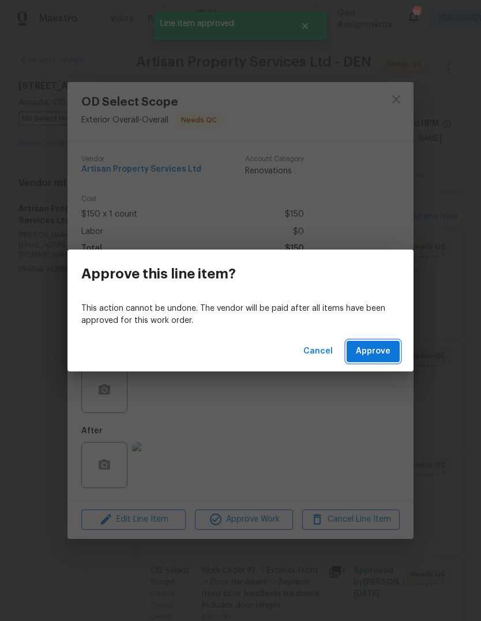
click at [384, 356] on span "Approve" at bounding box center [373, 351] width 35 height 14
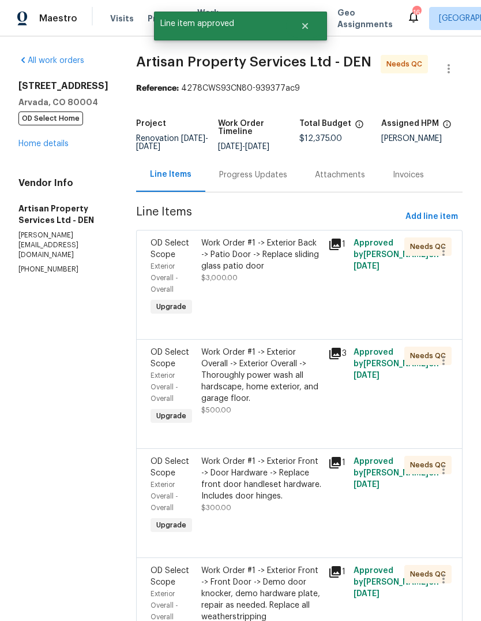
click at [262, 268] on div "Work Order #1 -> Exterior Back -> Patio Door -> Replace sliding glass patio door" at bounding box center [261, 254] width 120 height 35
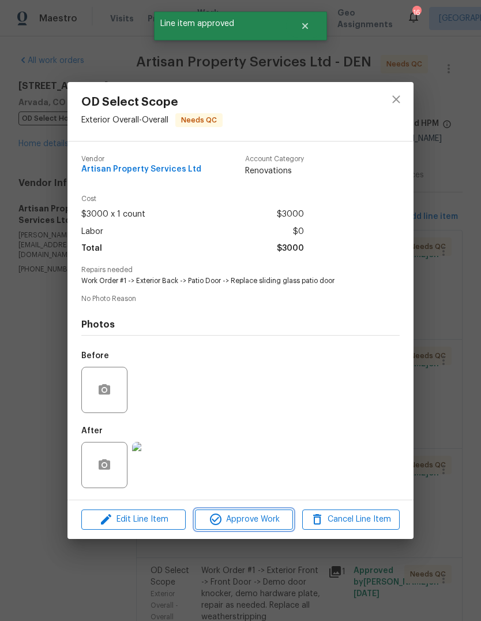
click at [272, 526] on span "Approve Work" at bounding box center [244, 519] width 91 height 14
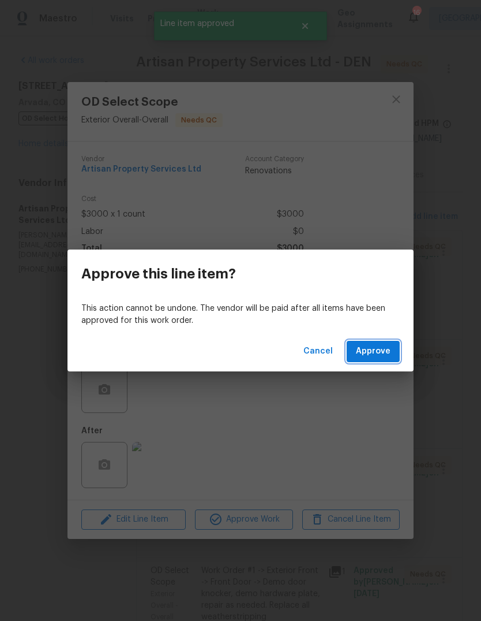
click at [386, 354] on span "Approve" at bounding box center [373, 351] width 35 height 14
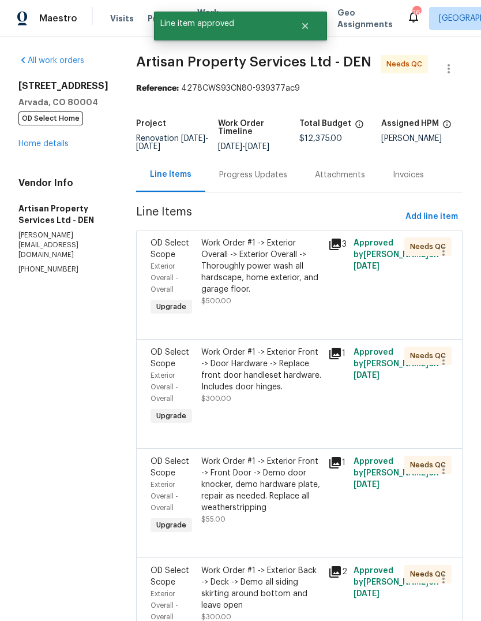
click at [263, 264] on div "Work Order #1 -> Exterior Overall -> Exterior Overall -> Thoroughly power wash …" at bounding box center [261, 266] width 120 height 58
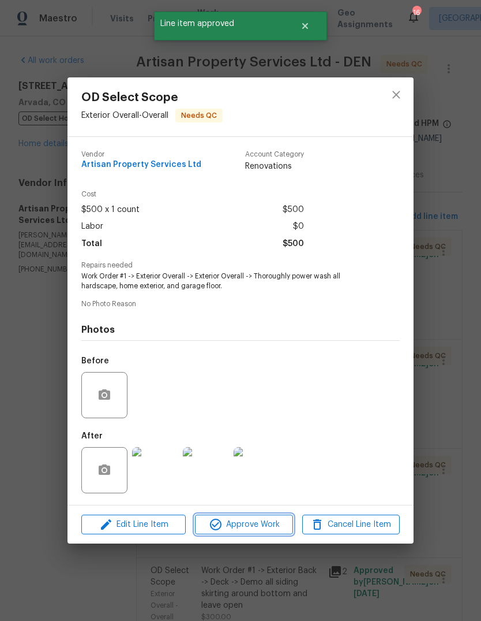
click at [270, 526] on span "Approve Work" at bounding box center [244, 524] width 91 height 14
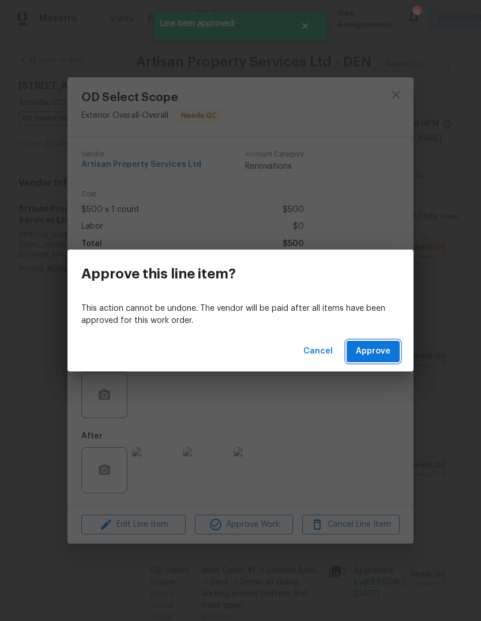
click at [379, 354] on span "Approve" at bounding box center [373, 351] width 35 height 14
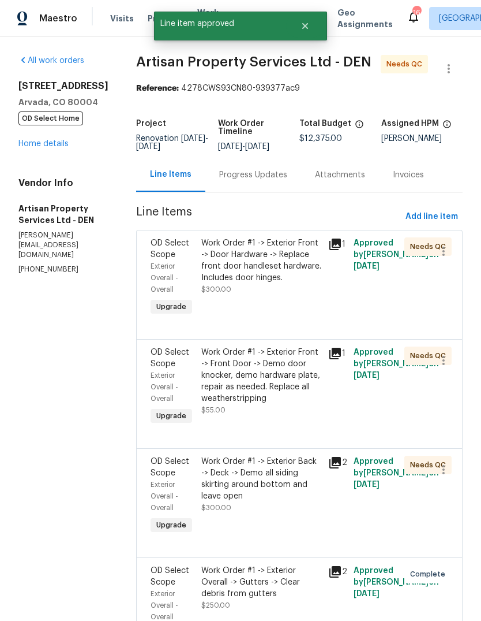
click at [264, 276] on div "Work Order #1 -> Exterior Front -> Door Hardware -> Replace front door handlese…" at bounding box center [261, 260] width 120 height 46
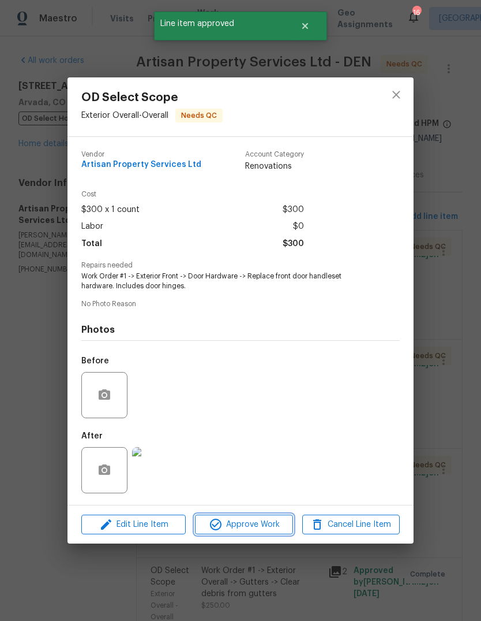
click at [271, 531] on span "Approve Work" at bounding box center [244, 524] width 91 height 14
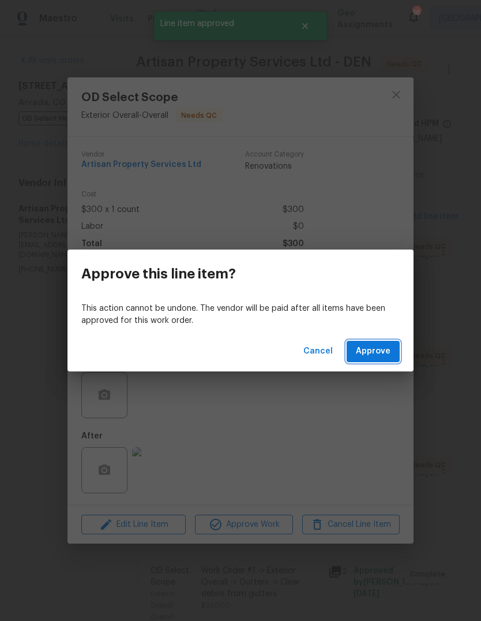
click at [380, 350] on span "Approve" at bounding box center [373, 351] width 35 height 14
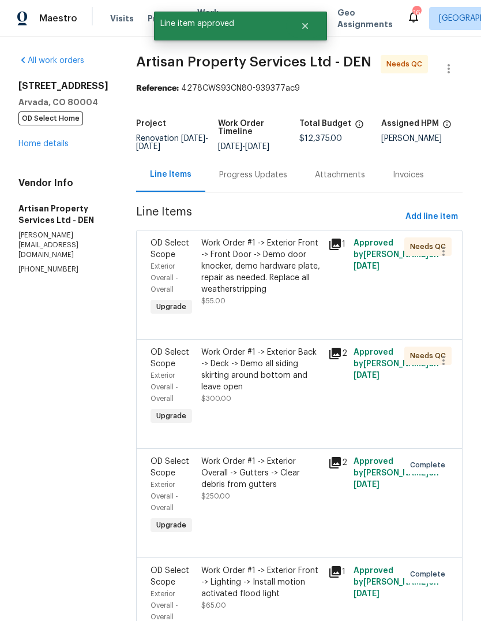
click at [270, 278] on div "Work Order #1 -> Exterior Front -> Front Door -> Demo door knocker, demo hardwa…" at bounding box center [261, 266] width 120 height 58
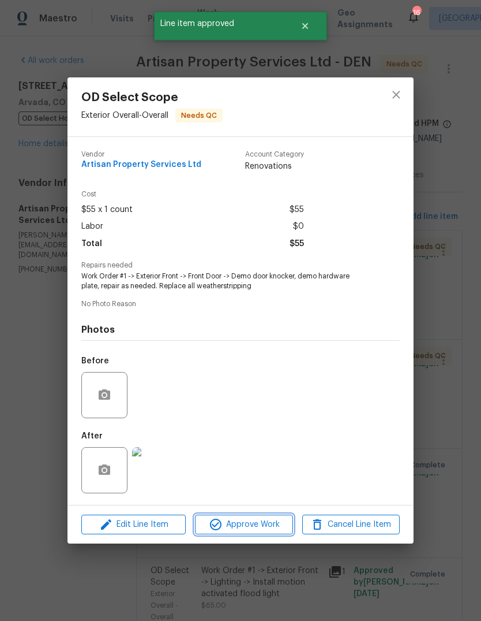
click at [273, 529] on span "Approve Work" at bounding box center [244, 524] width 91 height 14
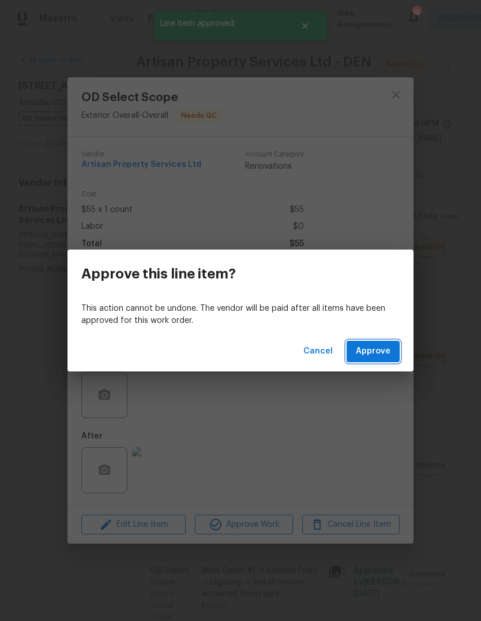
click at [385, 353] on span "Approve" at bounding box center [373, 351] width 35 height 14
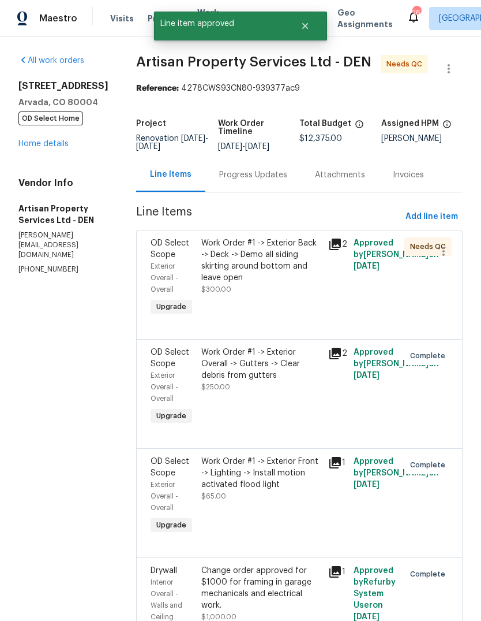
click at [260, 266] on div "Work Order #1 -> Exterior Back -> Deck -> Demo all siding skirting around botto…" at bounding box center [261, 260] width 120 height 46
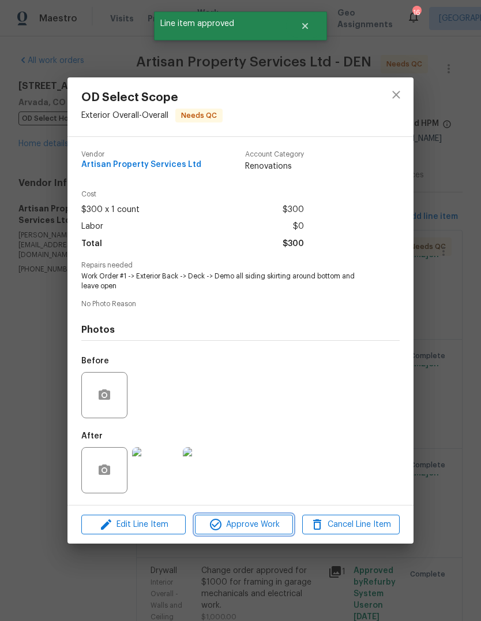
click at [269, 528] on span "Approve Work" at bounding box center [244, 524] width 91 height 14
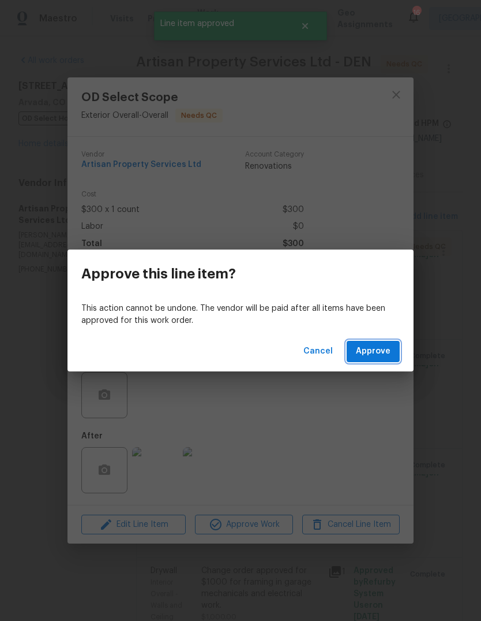
click at [379, 356] on span "Approve" at bounding box center [373, 351] width 35 height 14
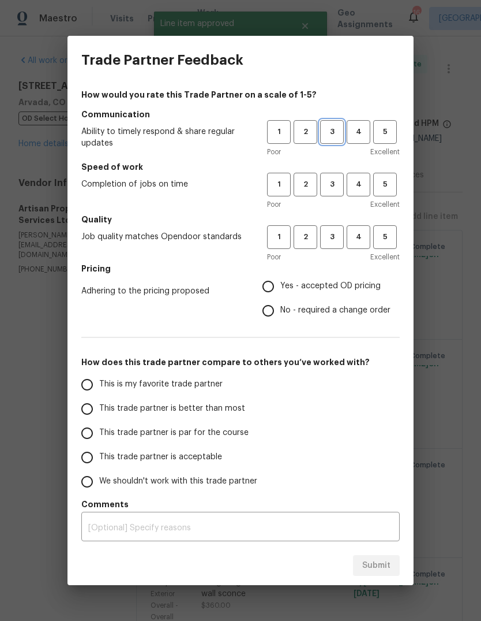
click at [334, 136] on span "3" at bounding box center [332, 131] width 21 height 13
click at [332, 188] on span "3" at bounding box center [332, 184] width 21 height 13
click at [330, 235] on span "3" at bounding box center [332, 236] width 21 height 13
click at [88, 435] on input "This trade partner is par for the course" at bounding box center [87, 433] width 24 height 24
radio input "true"
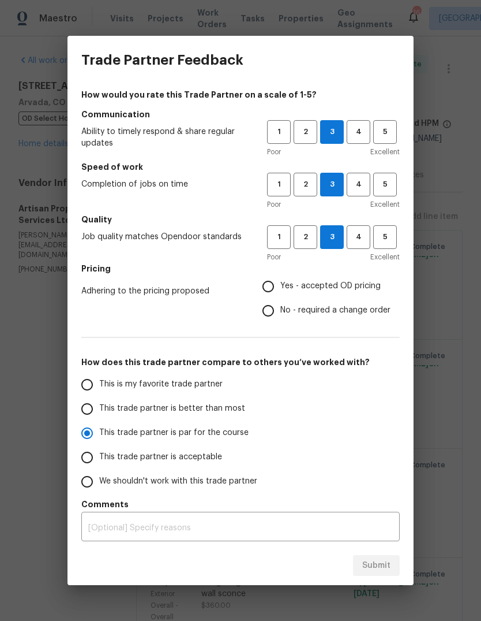
click at [268, 286] on input "Yes - accepted OD pricing" at bounding box center [268, 286] width 24 height 24
click at [378, 563] on span "Submit" at bounding box center [376, 565] width 28 height 14
radio input "false"
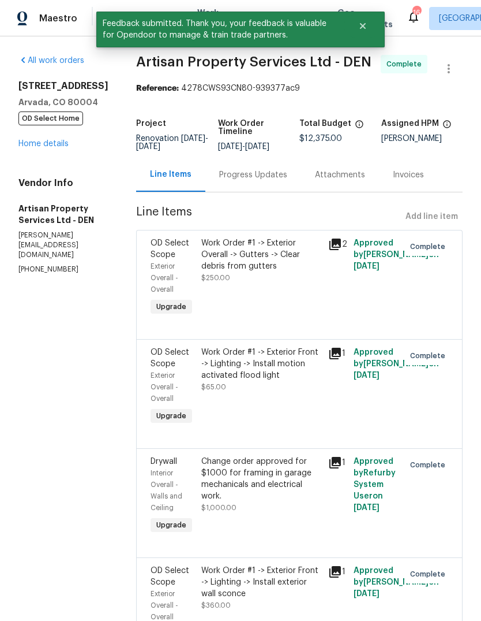
click at [43, 148] on link "Home details" at bounding box center [43, 144] width 50 height 8
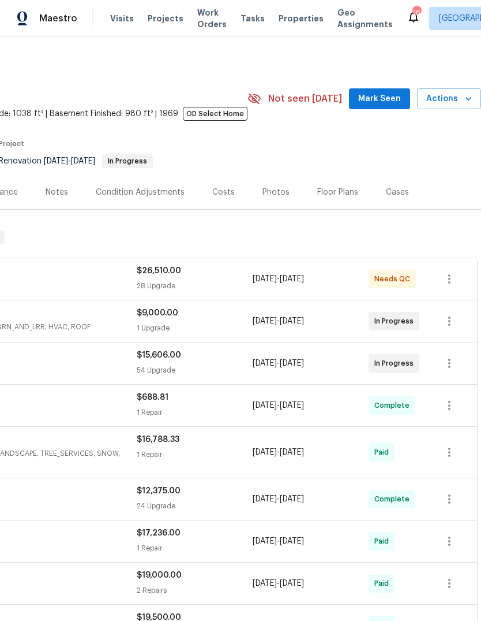
scroll to position [0, 171]
click at [446, 366] on icon "button" at bounding box center [450, 363] width 14 height 14
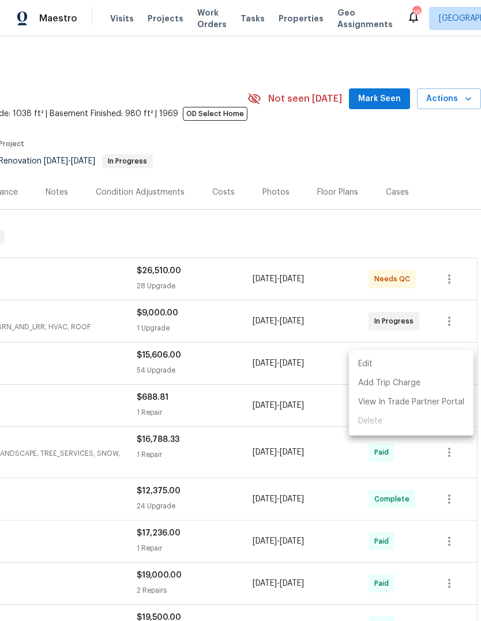
click at [370, 363] on li "Edit" at bounding box center [411, 363] width 125 height 19
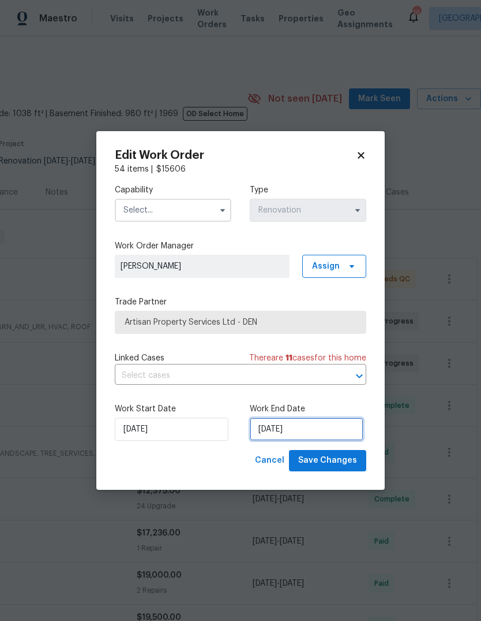
click at [322, 429] on input "[DATE]" at bounding box center [307, 428] width 114 height 23
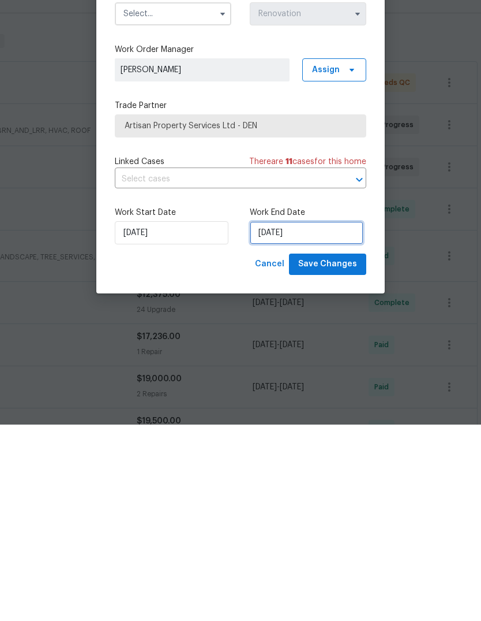
select select "6"
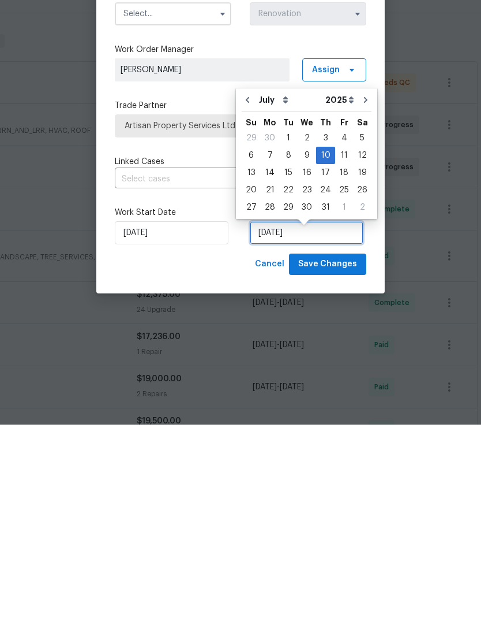
scroll to position [21, 0]
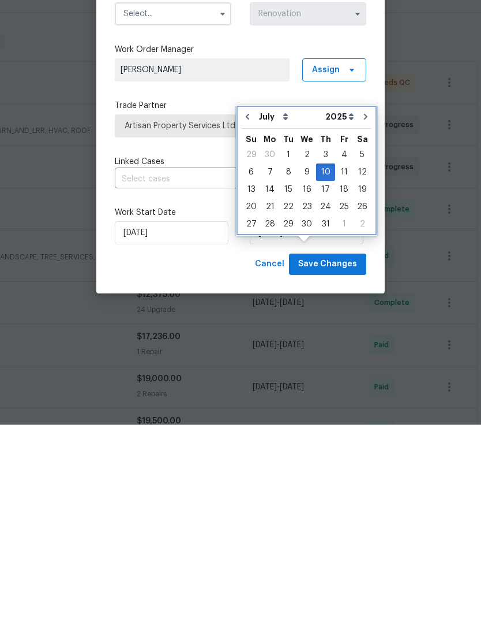
click at [361, 308] on icon "Go to next month" at bounding box center [365, 312] width 9 height 9
type input "[DATE]"
select select "7"
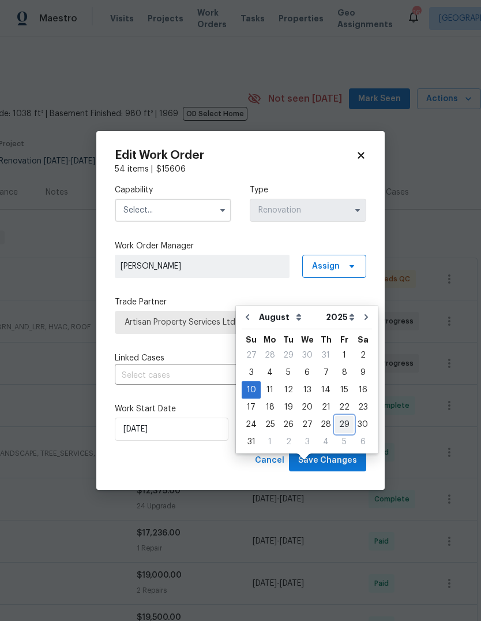
click at [338, 416] on div "29" at bounding box center [344, 424] width 18 height 16
type input "[DATE]"
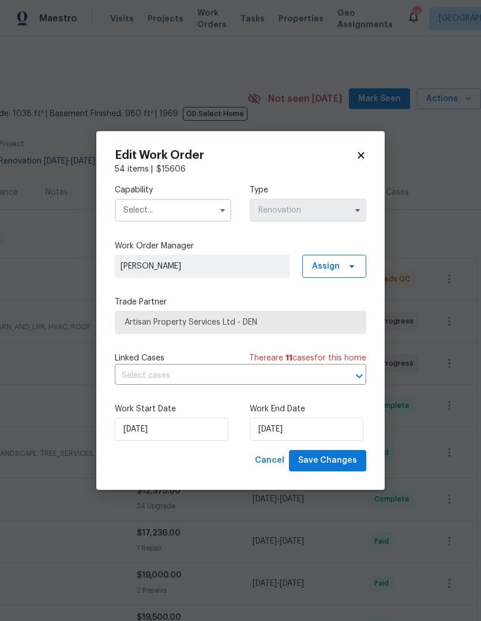
click at [218, 211] on icon "button" at bounding box center [222, 209] width 9 height 9
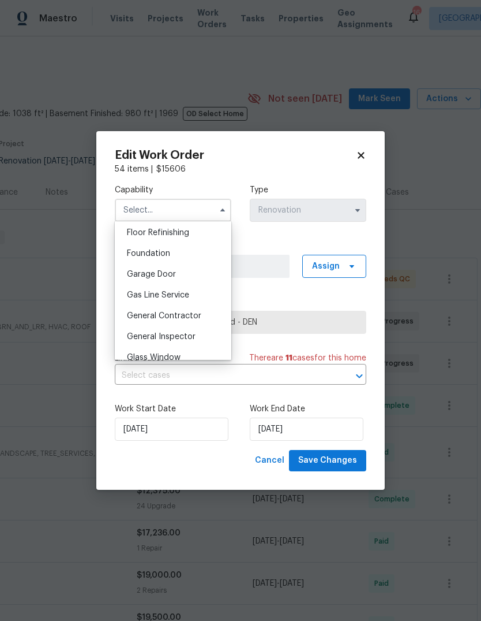
scroll to position [488, 0]
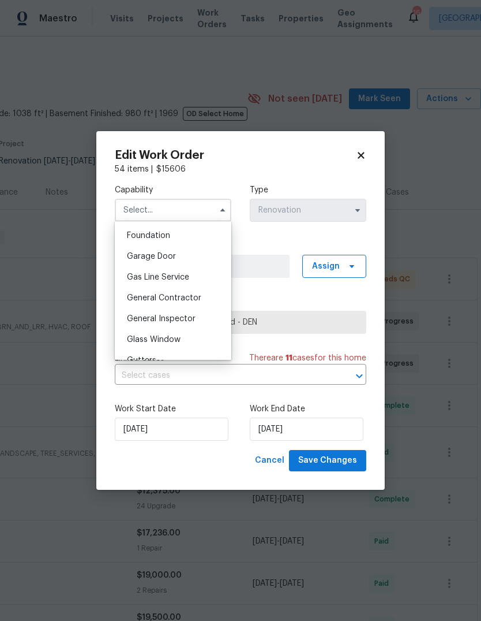
click at [189, 298] on span "General Contractor" at bounding box center [164, 298] width 74 height 8
type input "General Contractor"
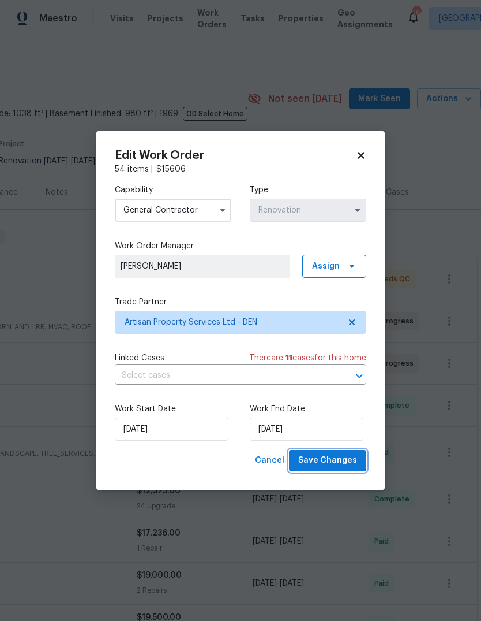
click at [342, 466] on span "Save Changes" at bounding box center [327, 460] width 59 height 14
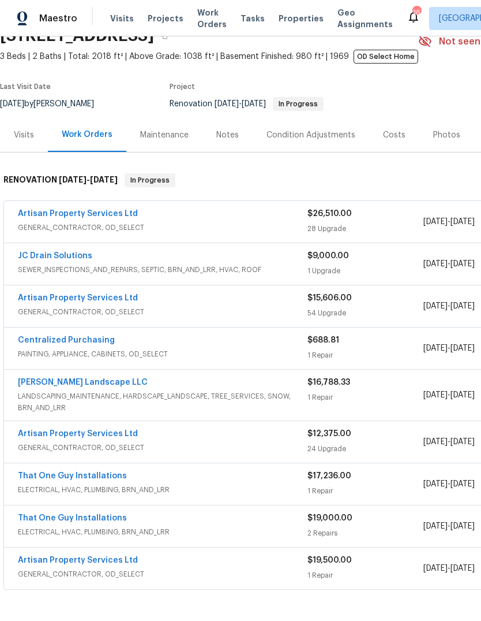
scroll to position [58, 0]
click at [64, 209] on link "Artisan Property Services Ltd" at bounding box center [78, 213] width 120 height 8
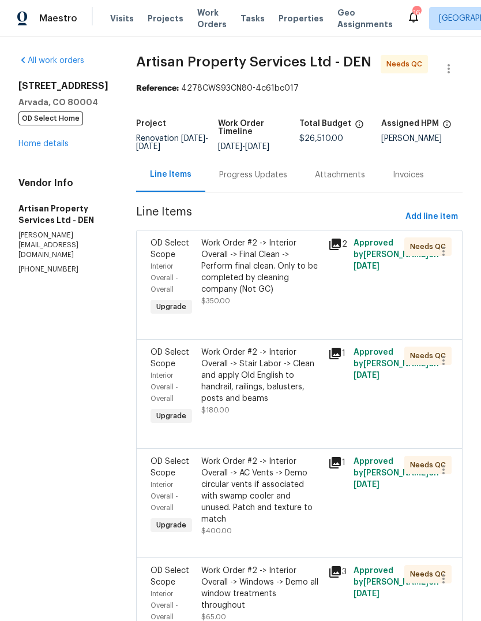
click at [245, 258] on div "Work Order #2 -> Interior Overall -> Final Clean -> Perform final clean. Only t…" at bounding box center [261, 266] width 120 height 58
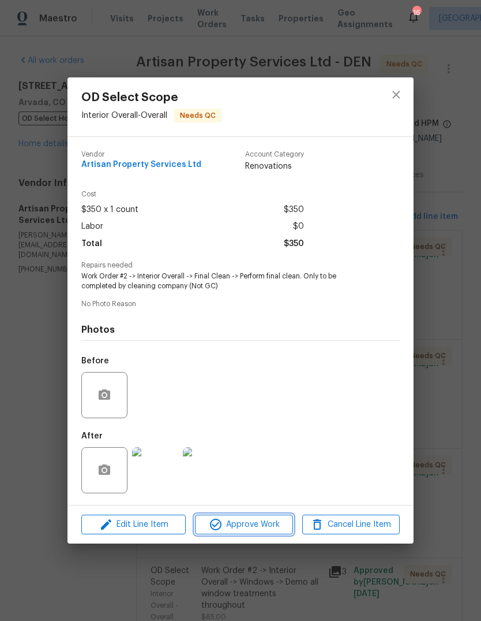
click at [256, 525] on span "Approve Work" at bounding box center [244, 524] width 91 height 14
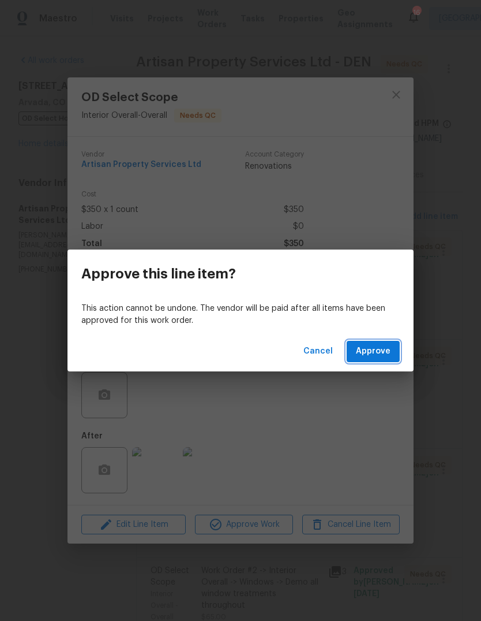
click at [372, 350] on span "Approve" at bounding box center [373, 351] width 35 height 14
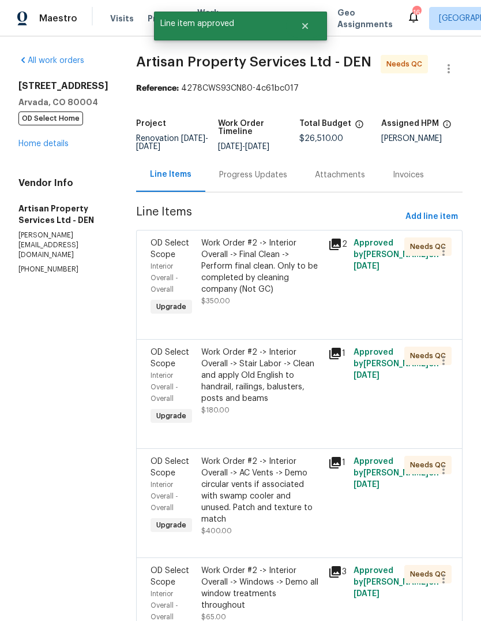
click at [247, 257] on div "Work Order #2 -> Interior Overall -> Final Clean -> Perform final clean. Only t…" at bounding box center [261, 266] width 120 height 58
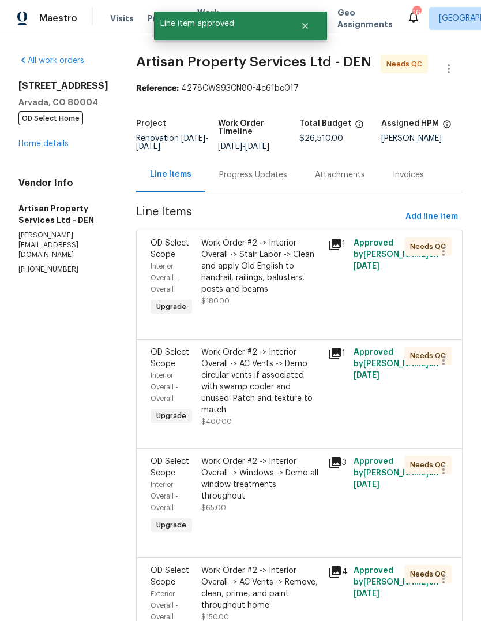
click at [257, 263] on div "Work Order #2 -> Interior Overall -> Stair Labor -> Clean and apply Old English…" at bounding box center [261, 266] width 120 height 58
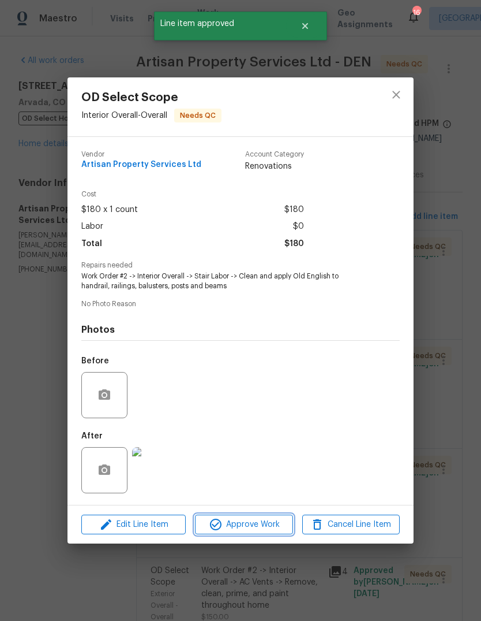
click at [261, 529] on span "Approve Work" at bounding box center [244, 524] width 91 height 14
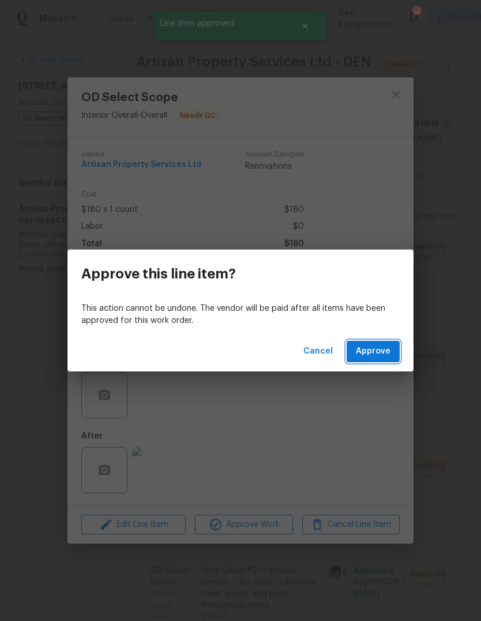
click at [376, 358] on span "Approve" at bounding box center [373, 351] width 35 height 14
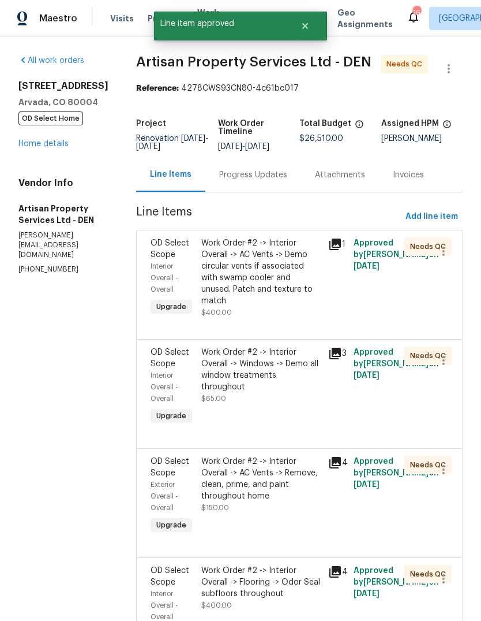
click at [249, 261] on div "Work Order #2 -> Interior Overall -> AC Vents -> Demo circular vents if associa…" at bounding box center [261, 271] width 120 height 69
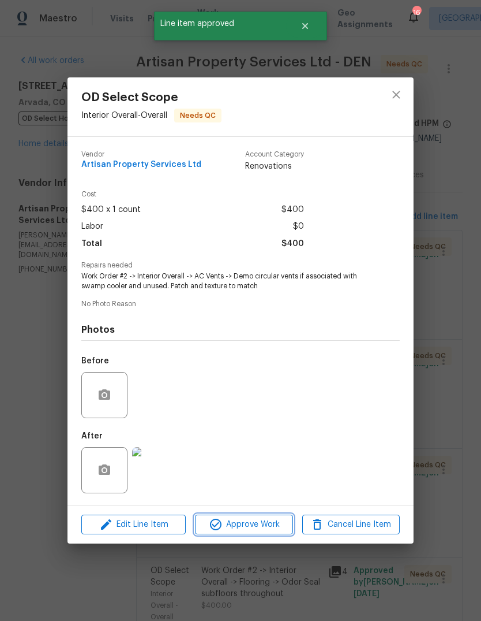
click at [259, 530] on span "Approve Work" at bounding box center [244, 524] width 91 height 14
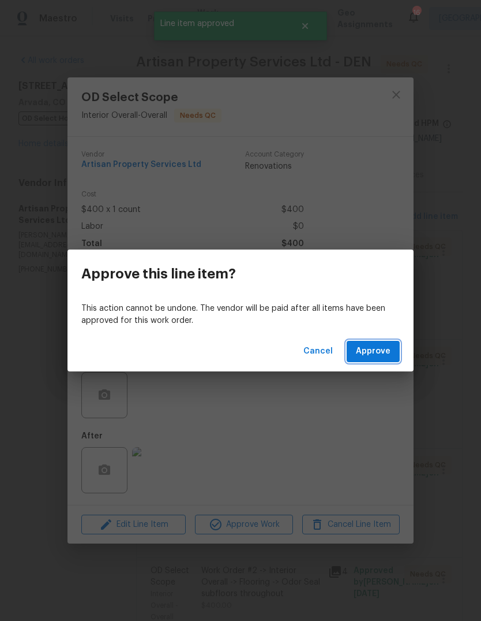
click at [373, 361] on button "Approve" at bounding box center [373, 351] width 53 height 21
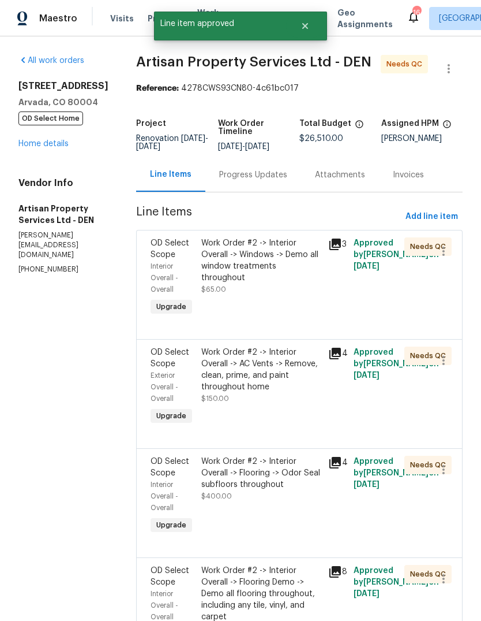
click at [248, 261] on div "Work Order #2 -> Interior Overall -> Windows -> Demo all window treatments thro…" at bounding box center [261, 260] width 120 height 46
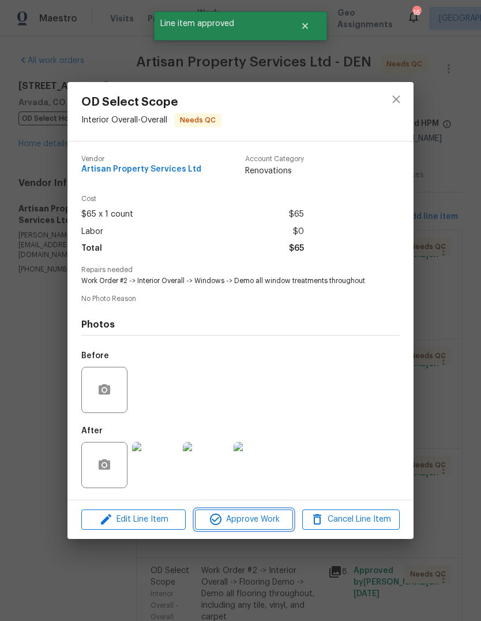
click at [260, 524] on span "Approve Work" at bounding box center [244, 519] width 91 height 14
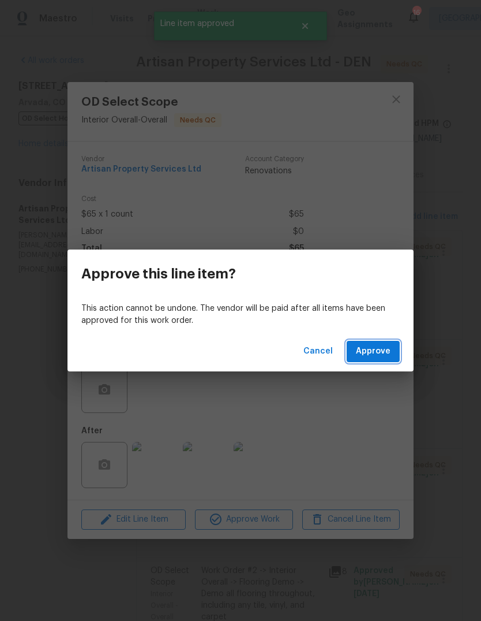
click at [375, 358] on span "Approve" at bounding box center [373, 351] width 35 height 14
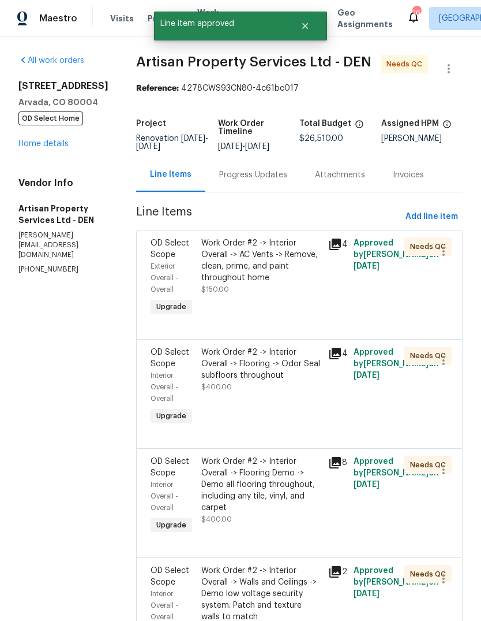
click at [245, 267] on div "Work Order #2 -> Interior Overall -> AC Vents -> Remove, clean, prime, and pain…" at bounding box center [261, 260] width 120 height 46
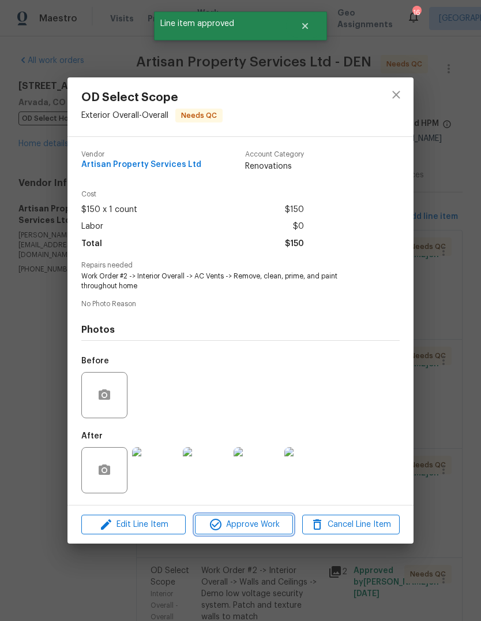
click at [257, 532] on span "Approve Work" at bounding box center [244, 524] width 91 height 14
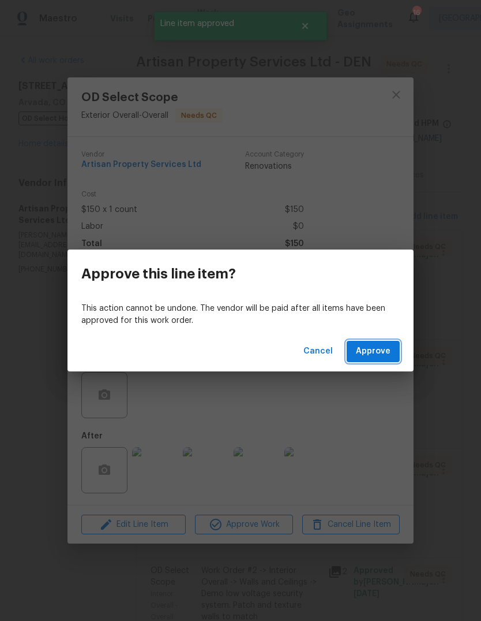
click at [382, 353] on span "Approve" at bounding box center [373, 351] width 35 height 14
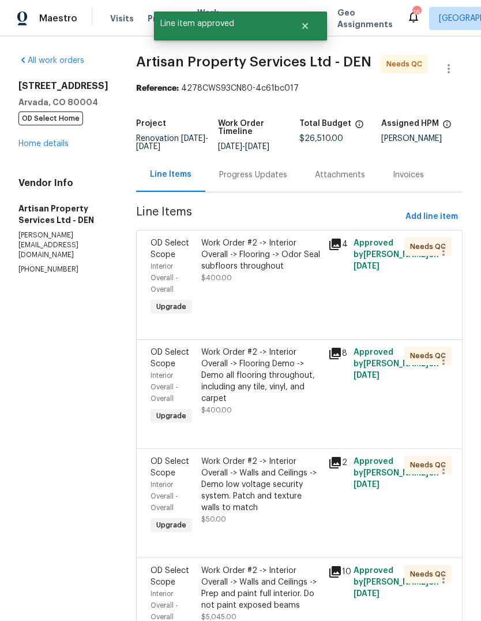
click at [246, 266] on div "Work Order #2 -> Interior Overall -> Flooring -> Odor Seal subfloors throughout" at bounding box center [261, 254] width 120 height 35
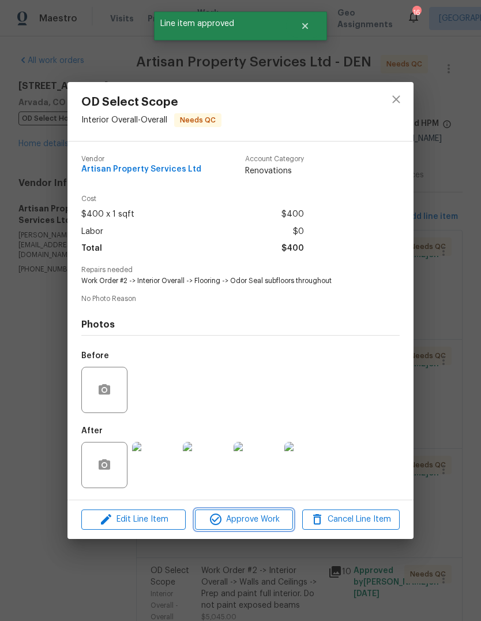
click at [253, 525] on span "Approve Work" at bounding box center [244, 519] width 91 height 14
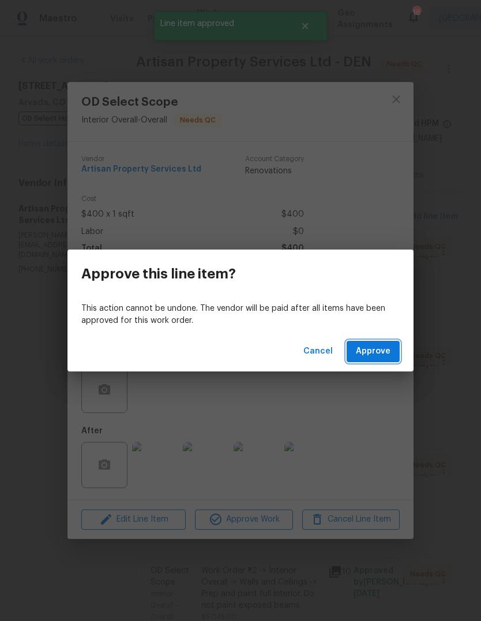
click at [382, 352] on span "Approve" at bounding box center [373, 351] width 35 height 14
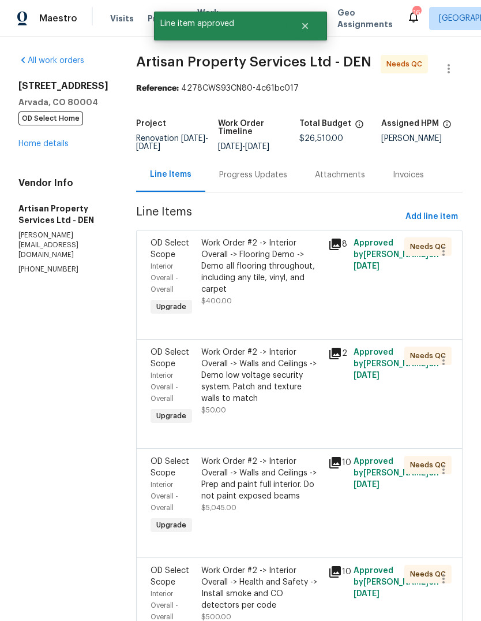
click at [245, 262] on div "Work Order #2 -> Interior Overall -> Flooring Demo -> Demo all flooring through…" at bounding box center [261, 266] width 120 height 58
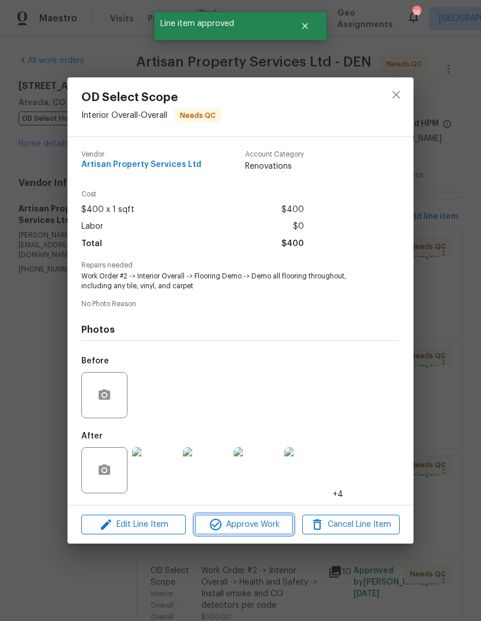
click at [256, 525] on span "Approve Work" at bounding box center [244, 524] width 91 height 14
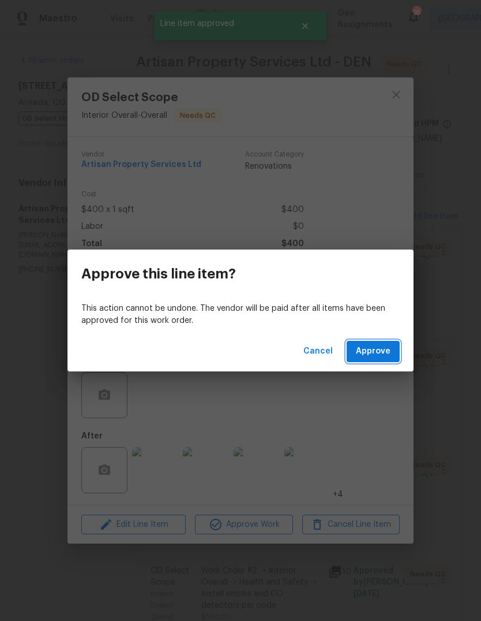
click at [379, 353] on span "Approve" at bounding box center [373, 351] width 35 height 14
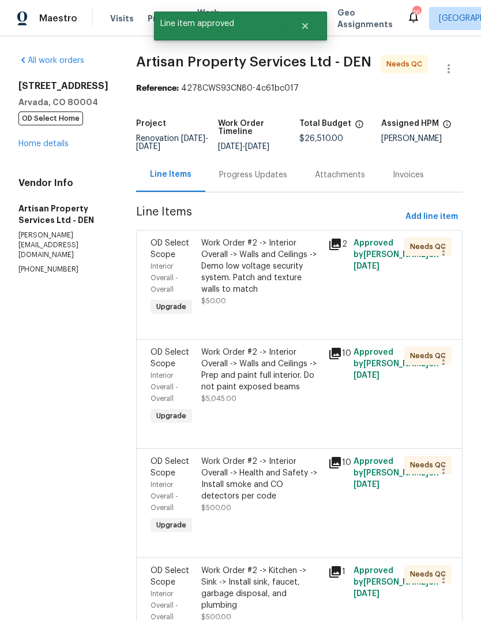
click at [251, 270] on div "Work Order #2 -> Interior Overall -> Walls and Ceilings -> Demo low voltage sec…" at bounding box center [261, 266] width 120 height 58
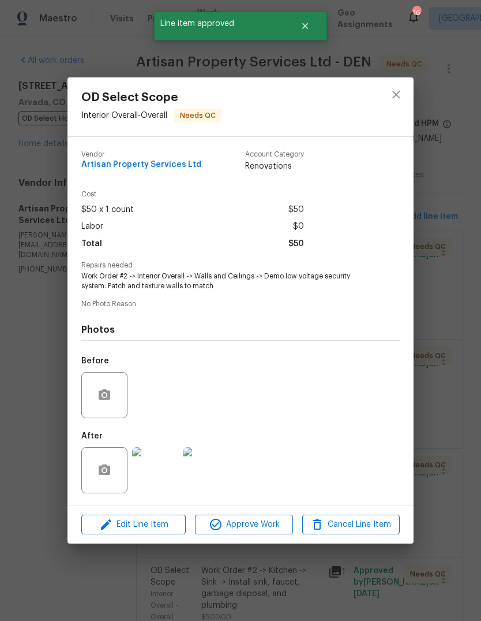
click at [256, 535] on button "Approve Work" at bounding box center [244, 524] width 98 height 20
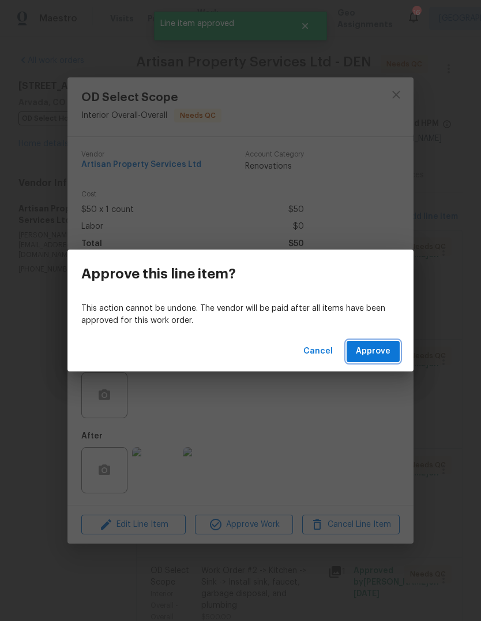
click at [379, 348] on span "Approve" at bounding box center [373, 351] width 35 height 14
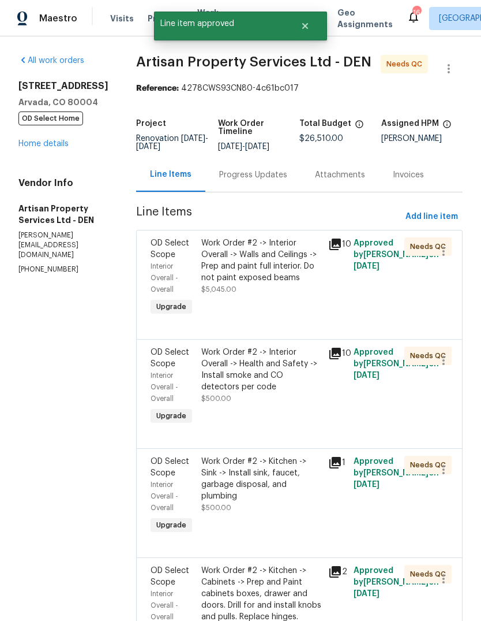
click at [245, 263] on div "Work Order #2 -> Interior Overall -> Walls and Ceilings -> Prep and paint full …" at bounding box center [261, 260] width 120 height 46
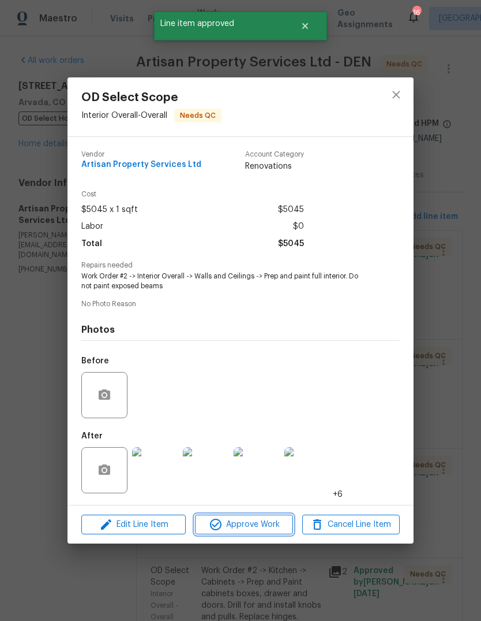
click at [256, 522] on span "Approve Work" at bounding box center [244, 524] width 91 height 14
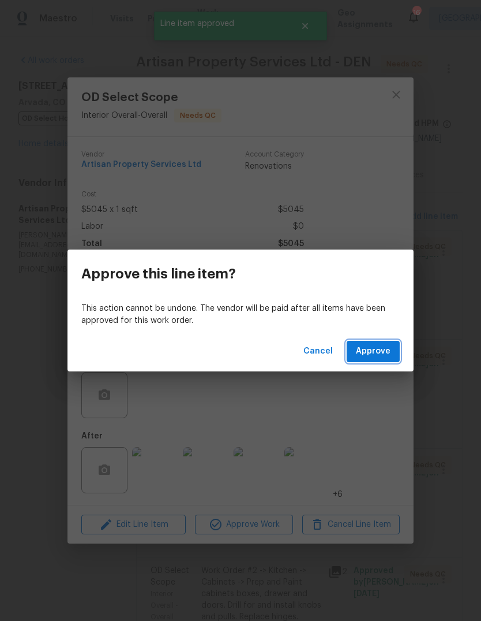
click at [382, 350] on span "Approve" at bounding box center [373, 351] width 35 height 14
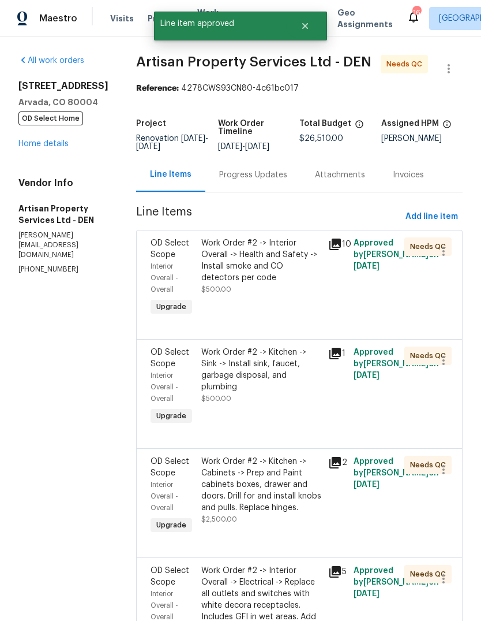
click at [244, 260] on div "Work Order #2 -> Interior Overall -> Health and Safety -> Install smoke and CO …" at bounding box center [261, 260] width 120 height 46
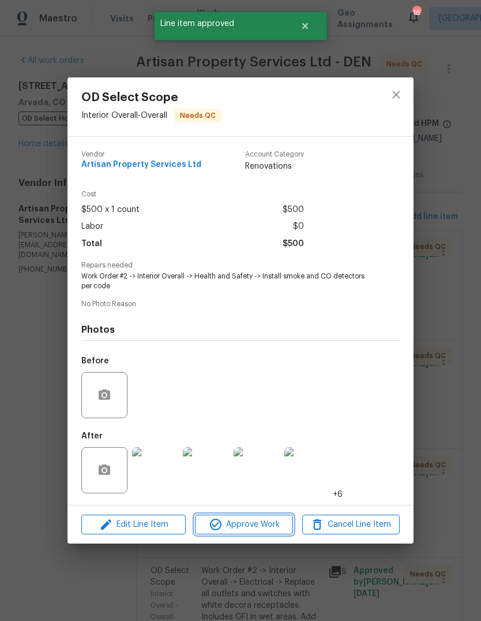
click at [264, 526] on span "Approve Work" at bounding box center [244, 524] width 91 height 14
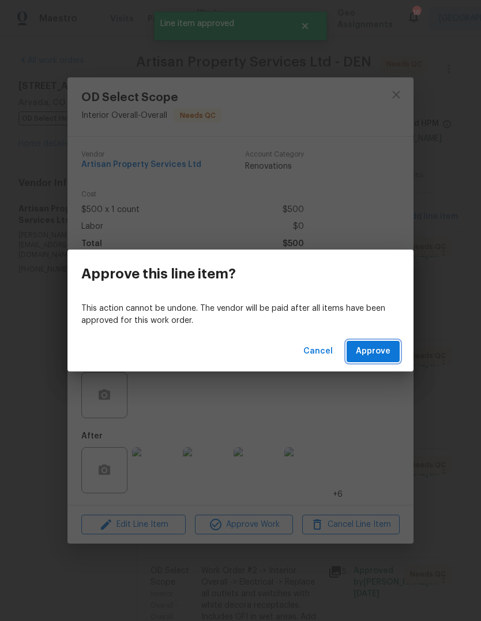
click at [379, 349] on span "Approve" at bounding box center [373, 351] width 35 height 14
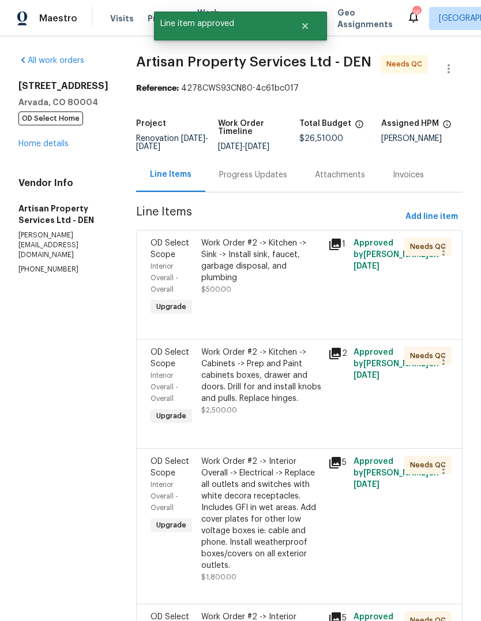
click at [251, 256] on div "Work Order #2 -> Kitchen -> Sink -> Install sink, faucet, garbage disposal, and…" at bounding box center [261, 260] width 120 height 46
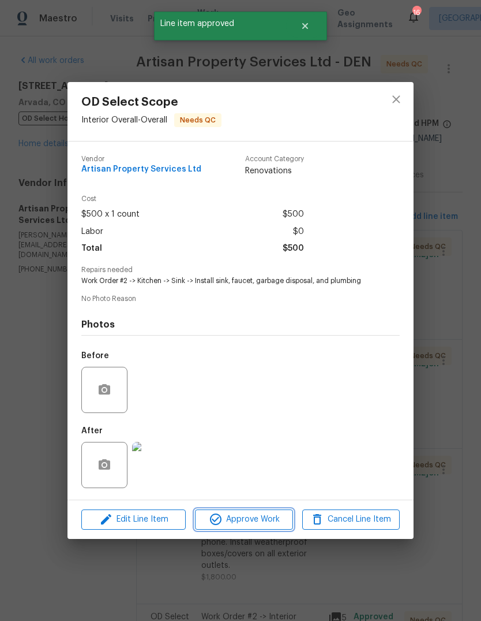
click at [254, 526] on span "Approve Work" at bounding box center [244, 519] width 91 height 14
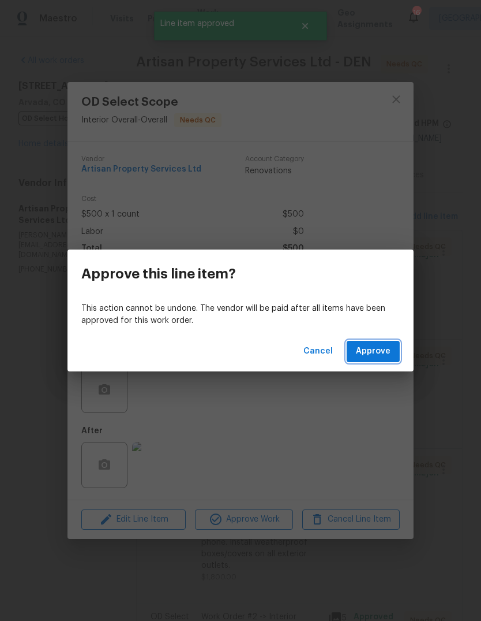
click at [379, 352] on span "Approve" at bounding box center [373, 351] width 35 height 14
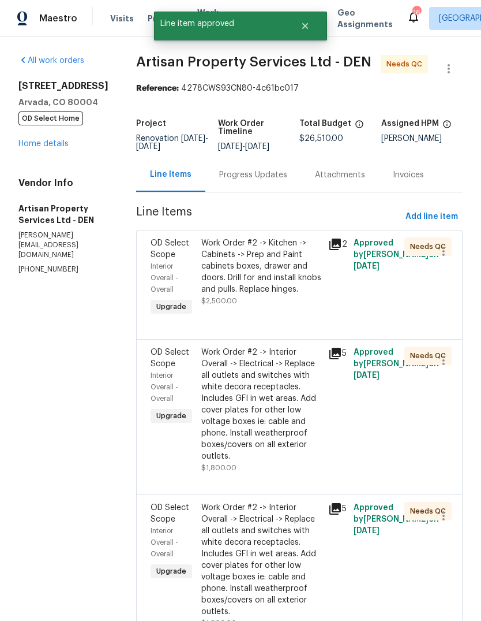
click at [255, 259] on div "Work Order #2 -> Kitchen -> Cabinets -> Prep and Paint cabinets boxes, drawer a…" at bounding box center [261, 266] width 120 height 58
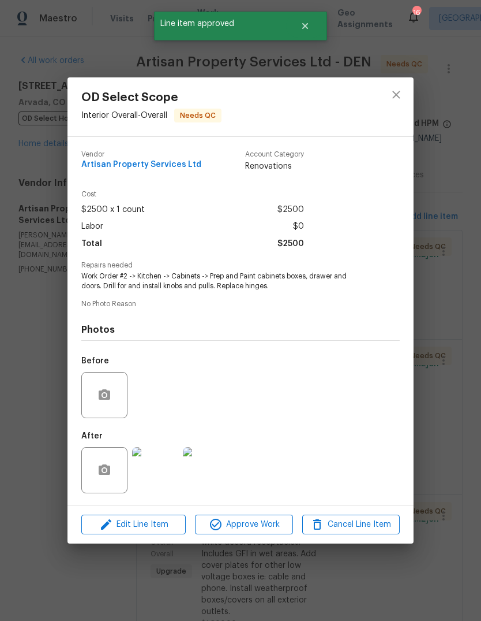
click at [263, 527] on span "Approve Work" at bounding box center [244, 524] width 91 height 14
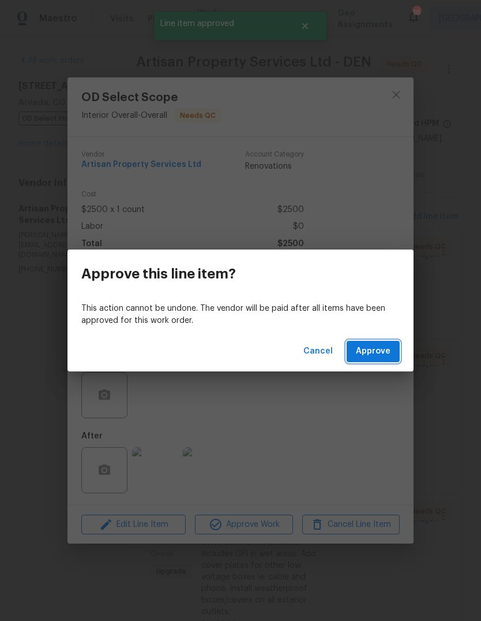
click at [375, 358] on button "Approve" at bounding box center [373, 351] width 53 height 21
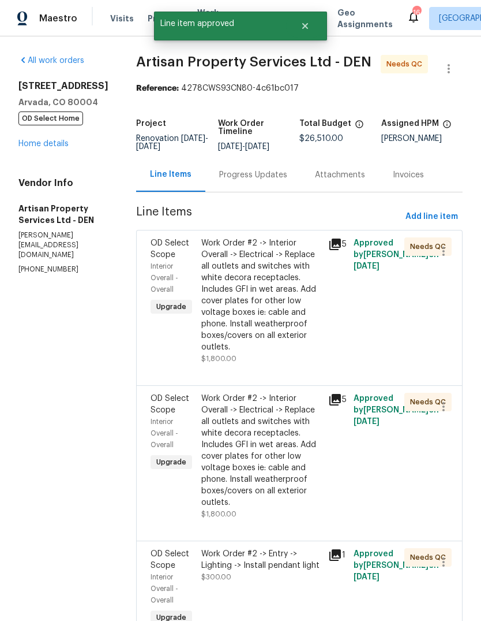
click at [258, 276] on div "Work Order #2 -> Interior Overall -> Electrical -> Replace all outlets and swit…" at bounding box center [261, 294] width 120 height 115
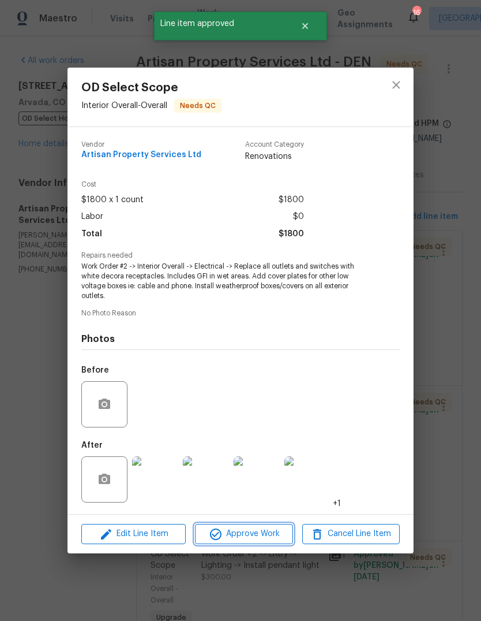
click at [268, 535] on span "Approve Work" at bounding box center [244, 533] width 91 height 14
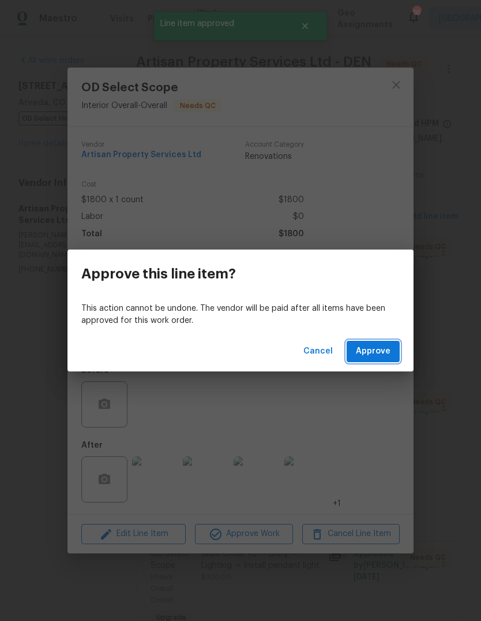
click at [376, 349] on span "Approve" at bounding box center [373, 351] width 35 height 14
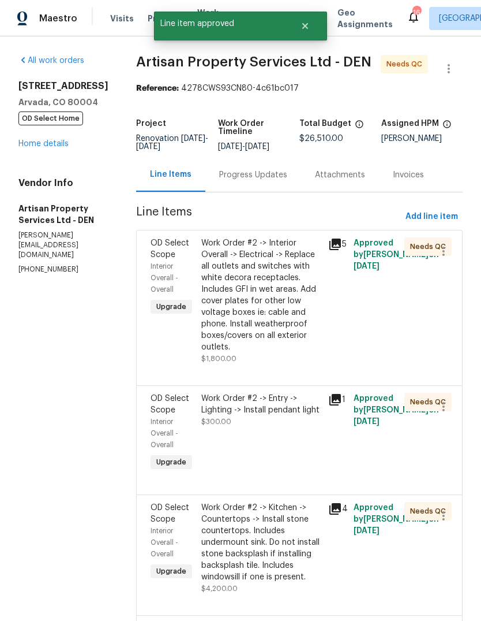
click at [257, 280] on div "Work Order #2 -> Interior Overall -> Electrical -> Replace all outlets and swit…" at bounding box center [261, 294] width 120 height 115
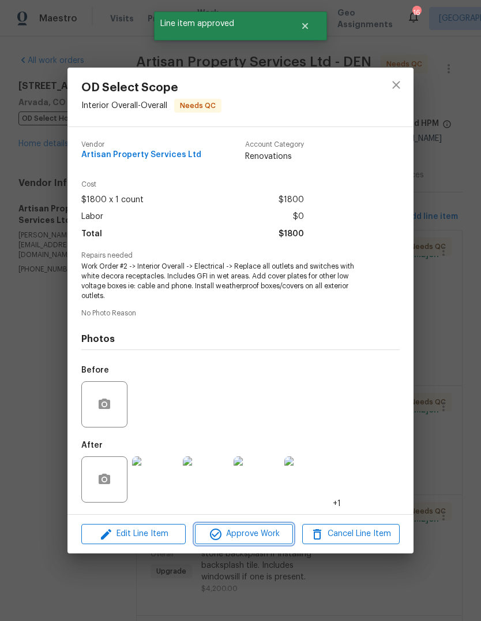
click at [268, 534] on span "Approve Work" at bounding box center [244, 533] width 91 height 14
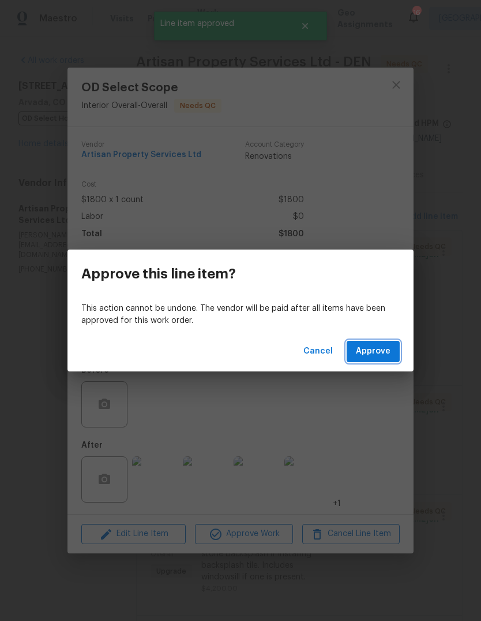
click at [379, 349] on span "Approve" at bounding box center [373, 351] width 35 height 14
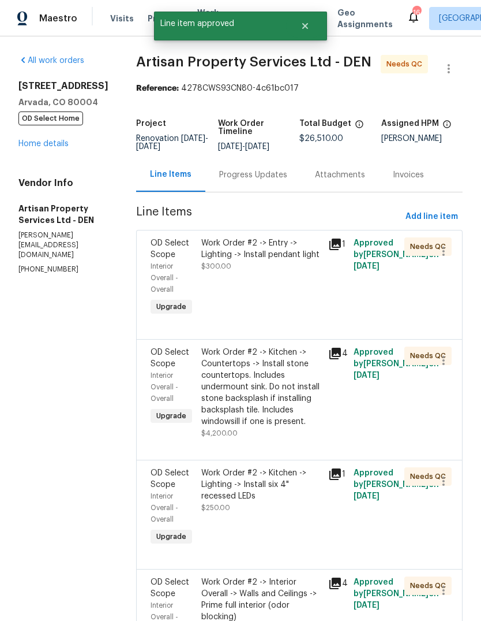
click at [249, 277] on div "Work Order #2 -> Entry -> Lighting -> Install pendant light $300.00" at bounding box center [261, 278] width 127 height 88
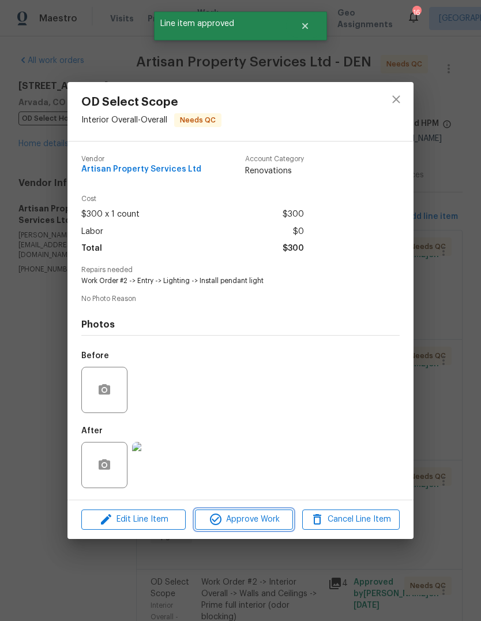
click at [267, 522] on span "Approve Work" at bounding box center [244, 519] width 91 height 14
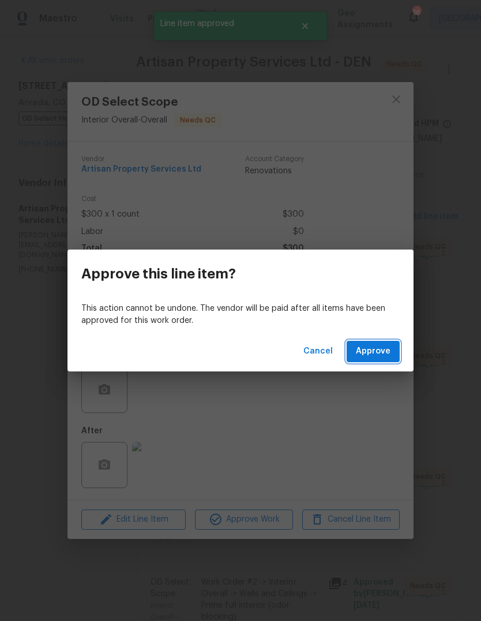
click at [375, 353] on span "Approve" at bounding box center [373, 351] width 35 height 14
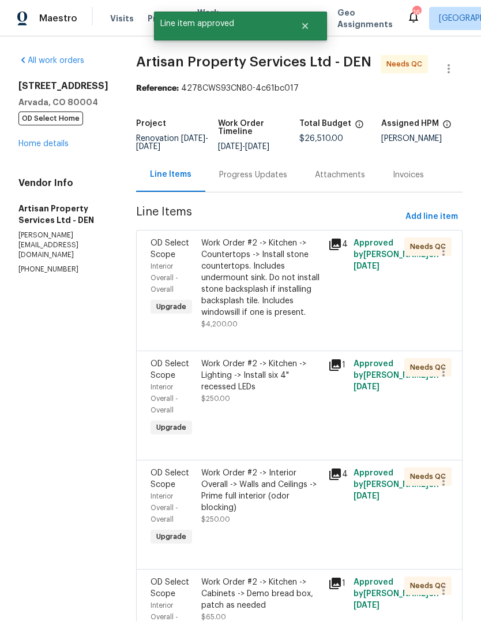
click at [256, 279] on div "Work Order #2 -> Kitchen -> Countertops -> Install stone countertops. Includes …" at bounding box center [261, 277] width 120 height 81
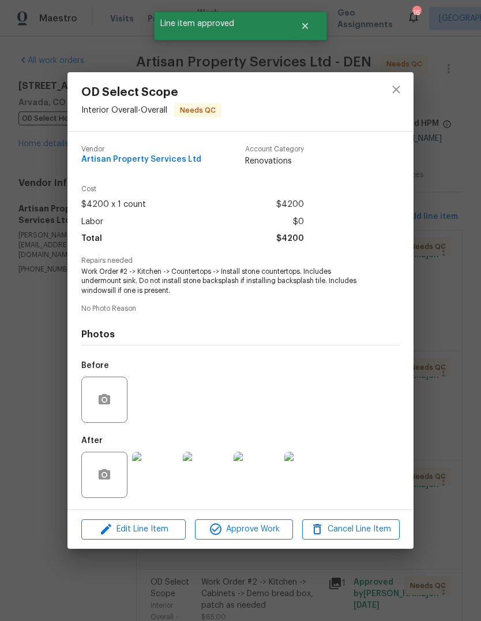
click at [268, 531] on span "Approve Work" at bounding box center [244, 529] width 91 height 14
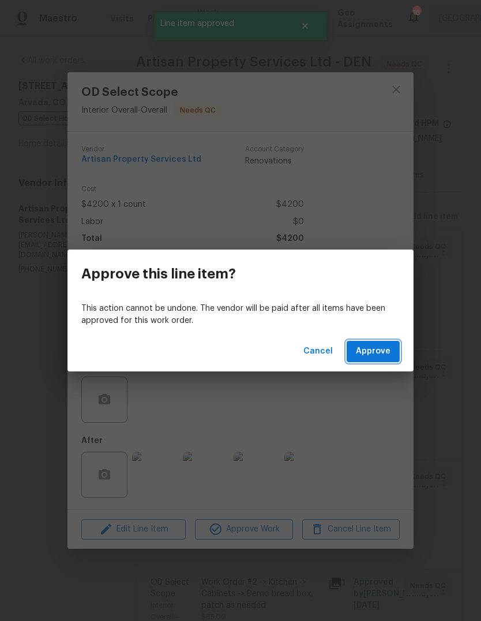
click at [377, 347] on span "Approve" at bounding box center [373, 351] width 35 height 14
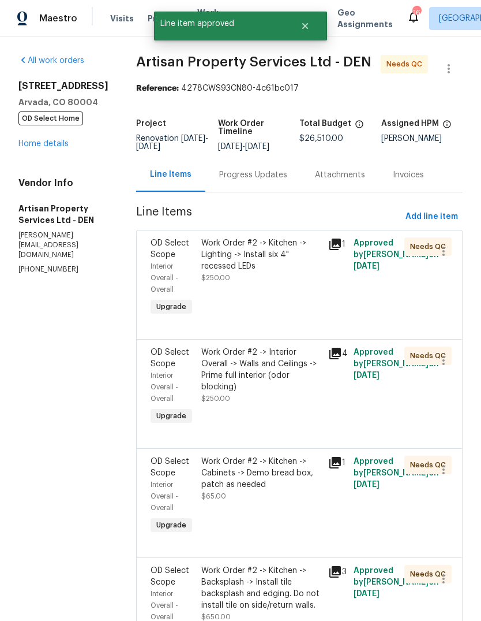
click at [256, 267] on div "Work Order #2 -> Kitchen -> Lighting -> Install six 4" recessed LEDs" at bounding box center [261, 254] width 120 height 35
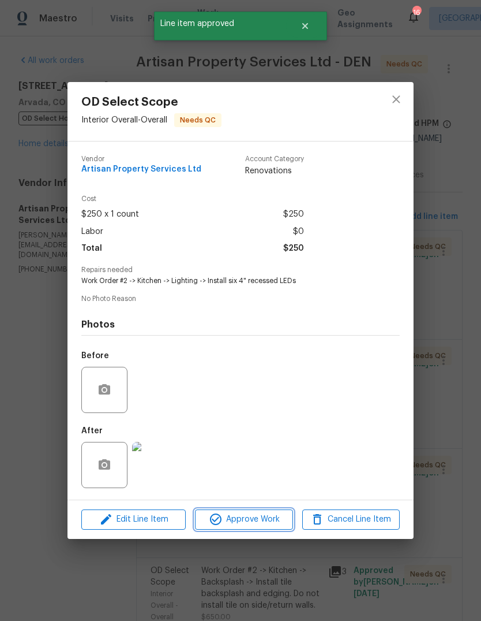
click at [270, 519] on span "Approve Work" at bounding box center [244, 519] width 91 height 14
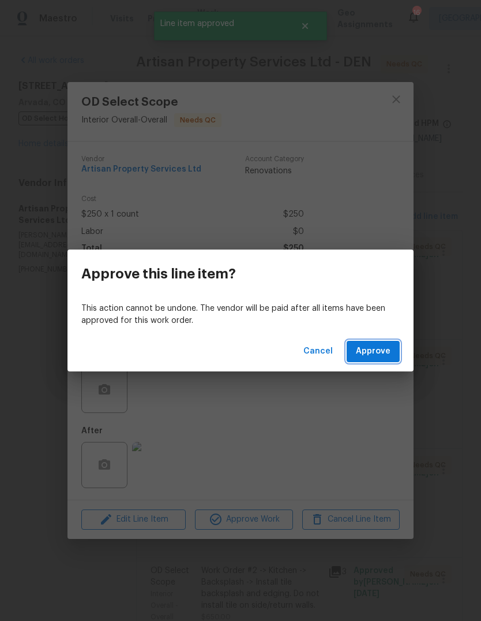
click at [380, 350] on span "Approve" at bounding box center [373, 351] width 35 height 14
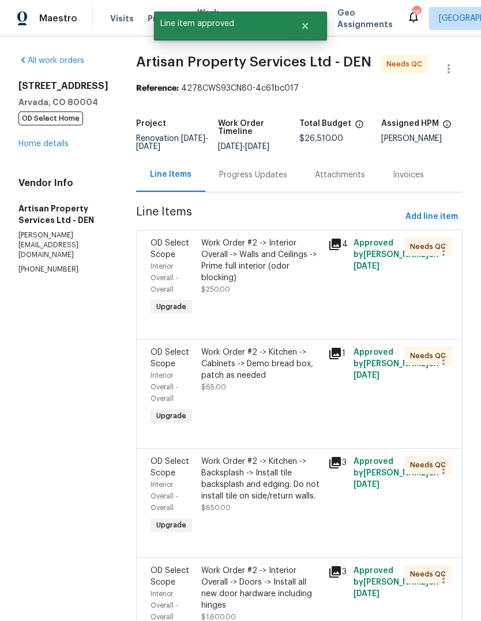
click at [249, 273] on div "Work Order #2 -> Interior Overall -> Walls and Ceilings -> Prime full interior …" at bounding box center [261, 266] width 120 height 58
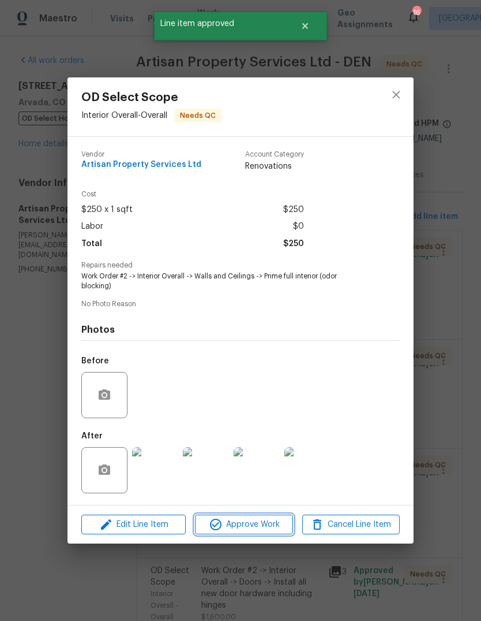
click at [262, 526] on span "Approve Work" at bounding box center [244, 524] width 91 height 14
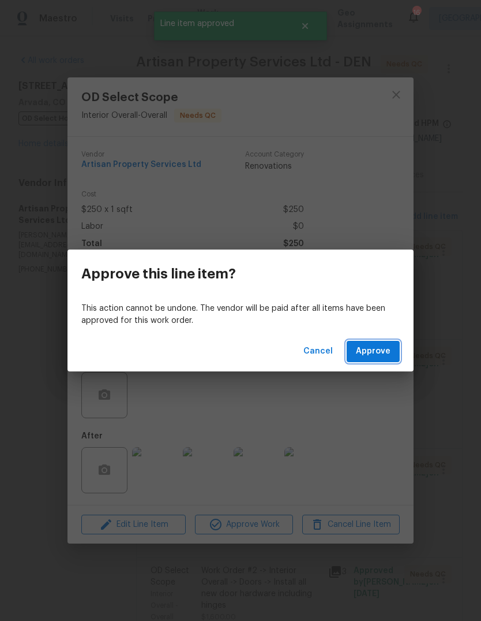
click at [384, 353] on span "Approve" at bounding box center [373, 351] width 35 height 14
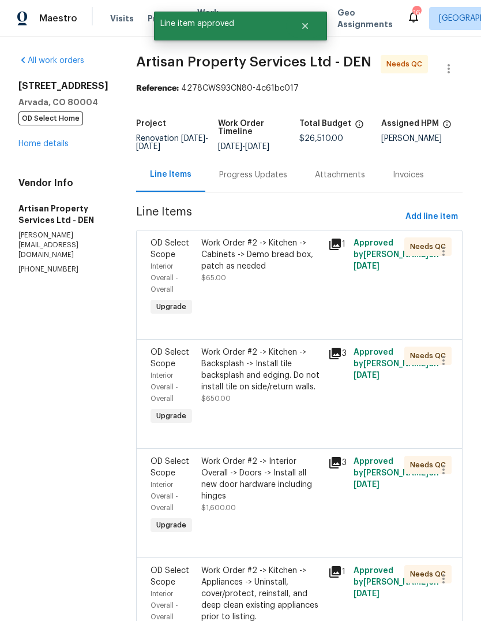
click at [255, 275] on div "Work Order #2 -> Kitchen -> Cabinets -> Demo bread box, patch as needed $65.00" at bounding box center [261, 260] width 120 height 46
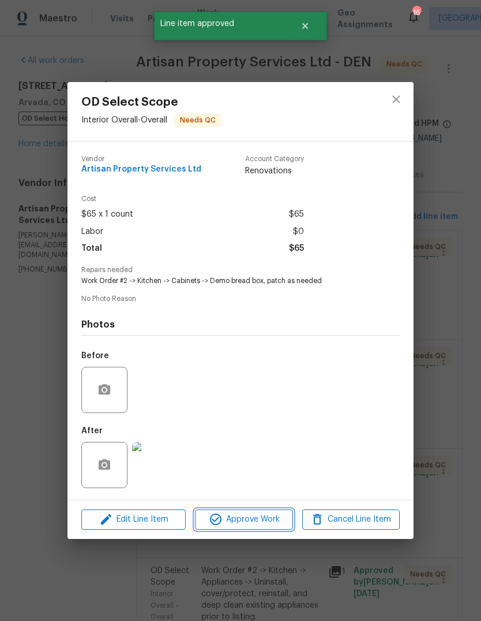
click at [261, 522] on span "Approve Work" at bounding box center [244, 519] width 91 height 14
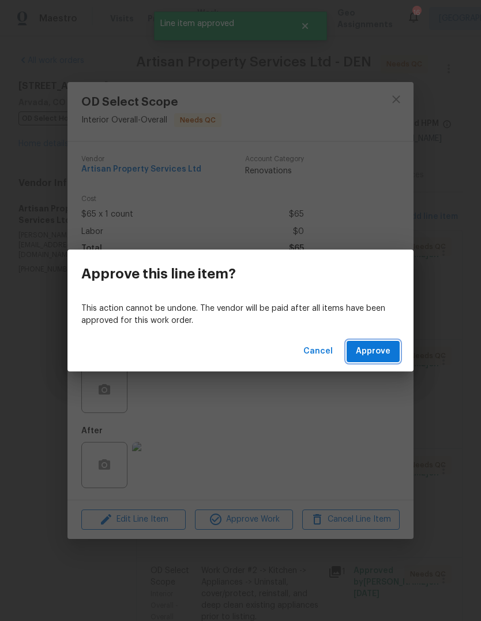
click at [386, 349] on span "Approve" at bounding box center [373, 351] width 35 height 14
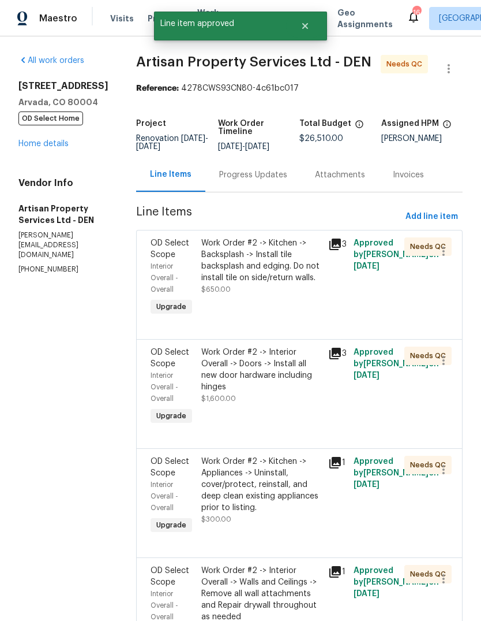
click at [246, 274] on div "Work Order #2 -> Kitchen -> Backsplash -> Install tile backsplash and edging. D…" at bounding box center [261, 260] width 120 height 46
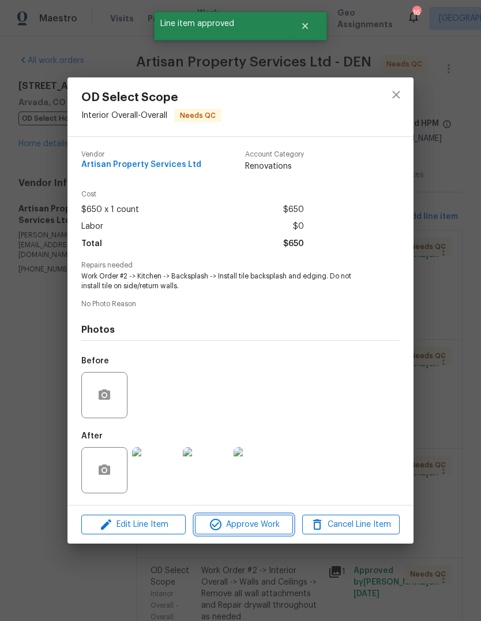
click at [266, 528] on span "Approve Work" at bounding box center [244, 524] width 91 height 14
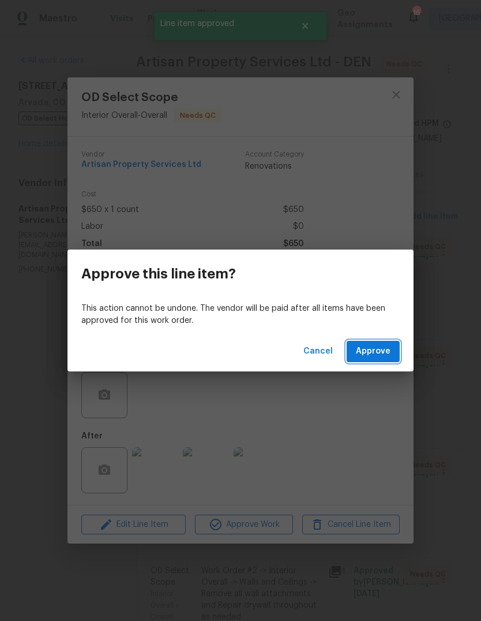
click at [381, 356] on span "Approve" at bounding box center [373, 351] width 35 height 14
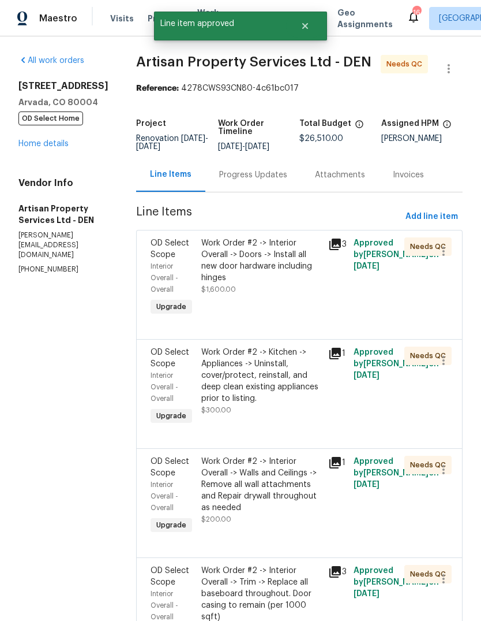
click at [253, 272] on div "Work Order #2 -> Interior Overall -> Doors -> Install all new door hardware inc…" at bounding box center [261, 266] width 120 height 58
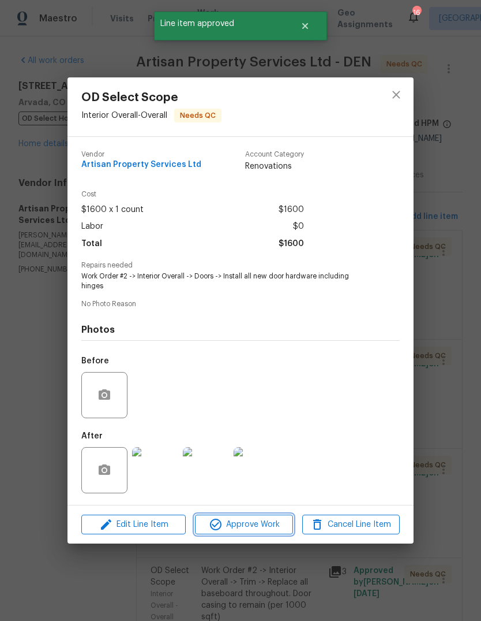
click at [267, 522] on span "Approve Work" at bounding box center [244, 524] width 91 height 14
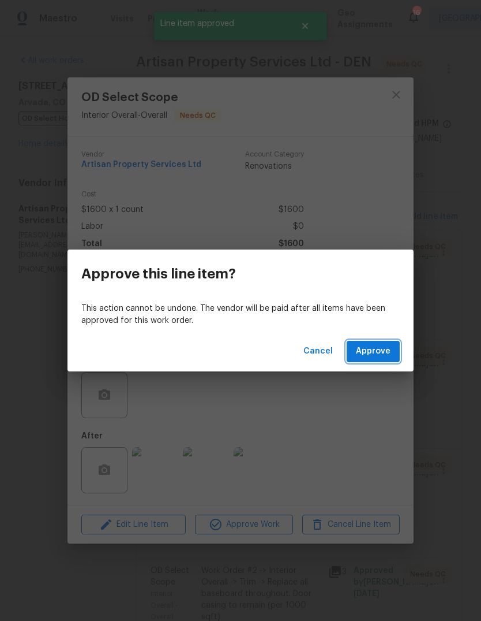
click at [386, 348] on span "Approve" at bounding box center [373, 351] width 35 height 14
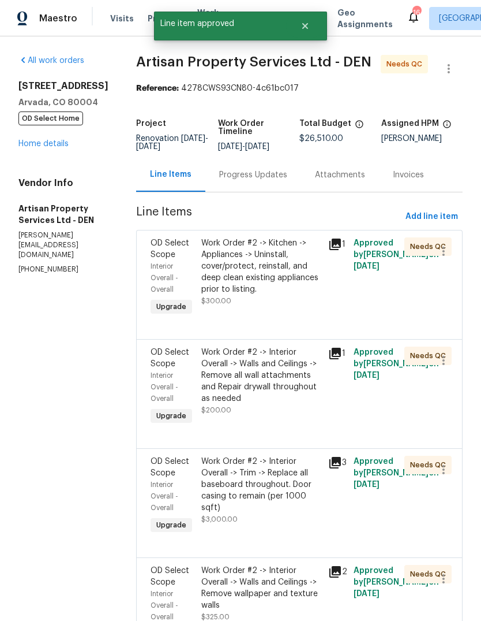
click at [256, 267] on div "Work Order #2 -> Kitchen -> Appliances -> Uninstall, cover/protect, reinstall, …" at bounding box center [261, 266] width 120 height 58
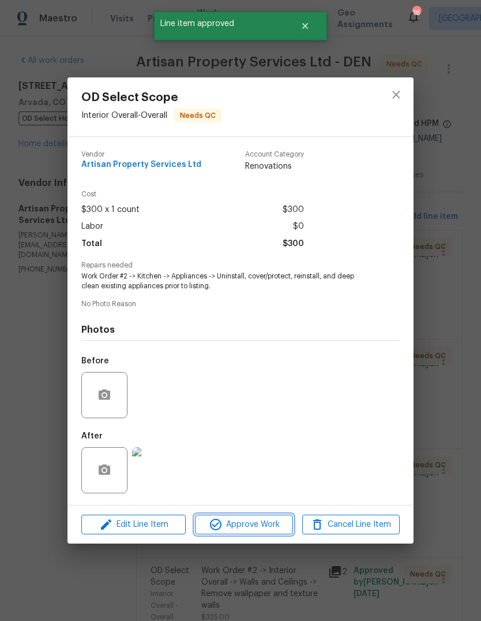
click at [267, 521] on span "Approve Work" at bounding box center [244, 524] width 91 height 14
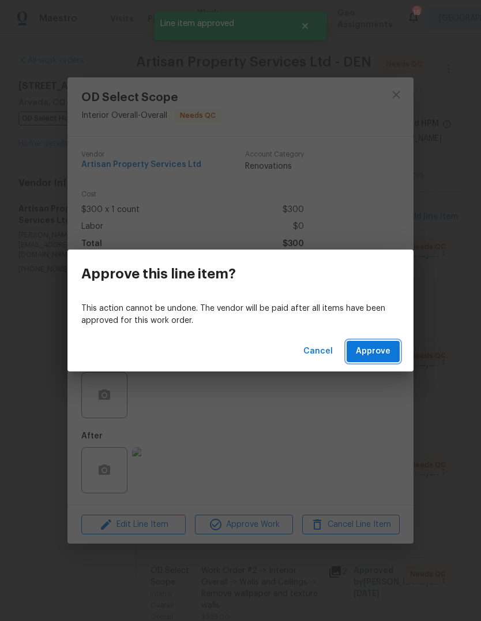
click at [383, 352] on span "Approve" at bounding box center [373, 351] width 35 height 14
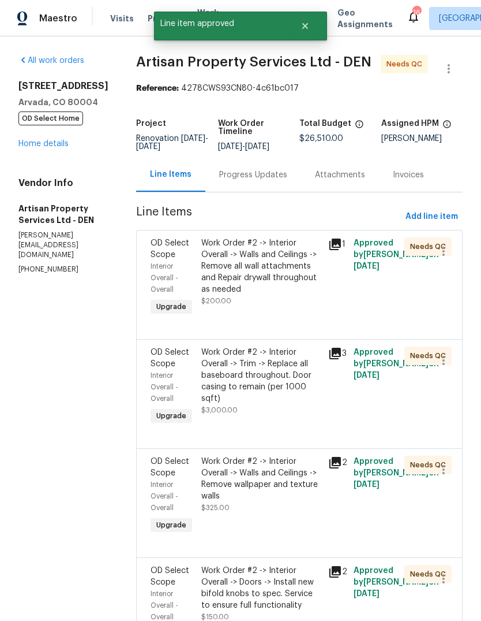
click at [253, 274] on div "Work Order #2 -> Interior Overall -> Walls and Ceilings -> Remove all wall atta…" at bounding box center [261, 266] width 120 height 58
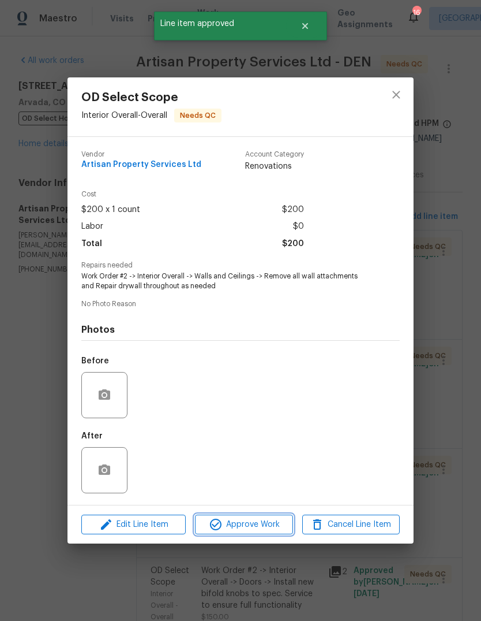
click at [261, 526] on span "Approve Work" at bounding box center [244, 524] width 91 height 14
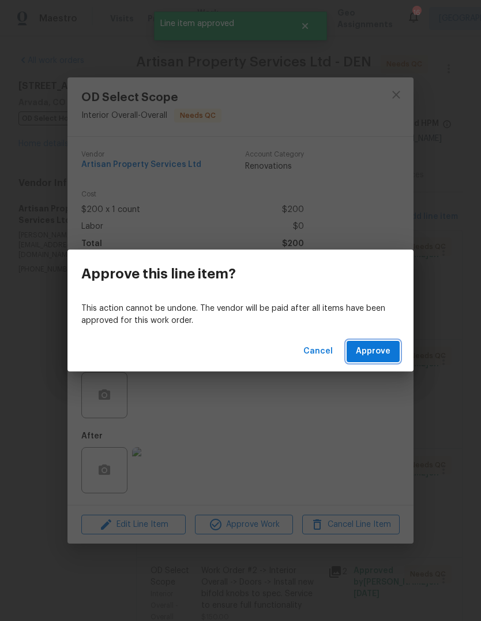
click at [379, 347] on span "Approve" at bounding box center [373, 351] width 35 height 14
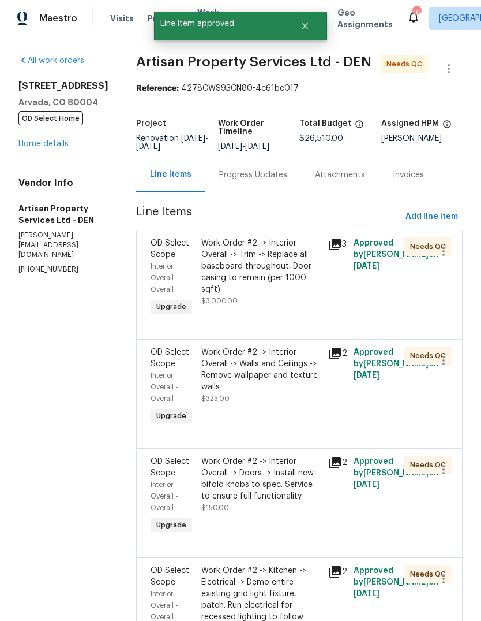
click at [253, 265] on div "Work Order #2 -> Interior Overall -> Trim -> Replace all baseboard throughout. …" at bounding box center [261, 266] width 120 height 58
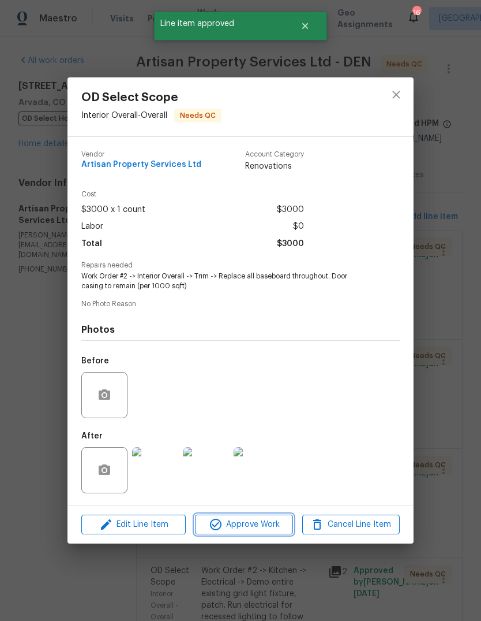
click at [263, 530] on span "Approve Work" at bounding box center [244, 524] width 91 height 14
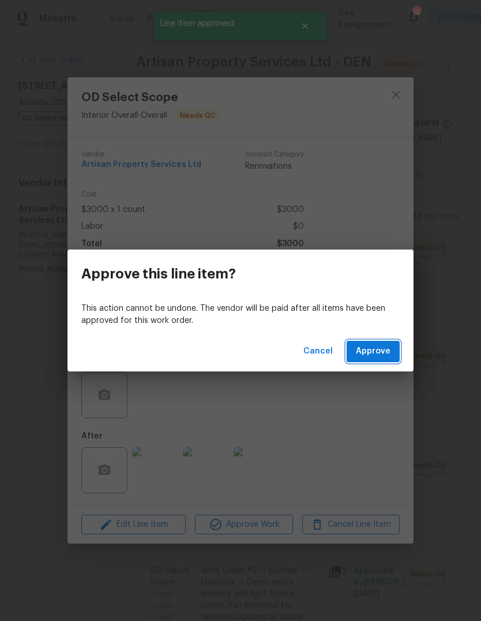
click at [379, 350] on span "Approve" at bounding box center [373, 351] width 35 height 14
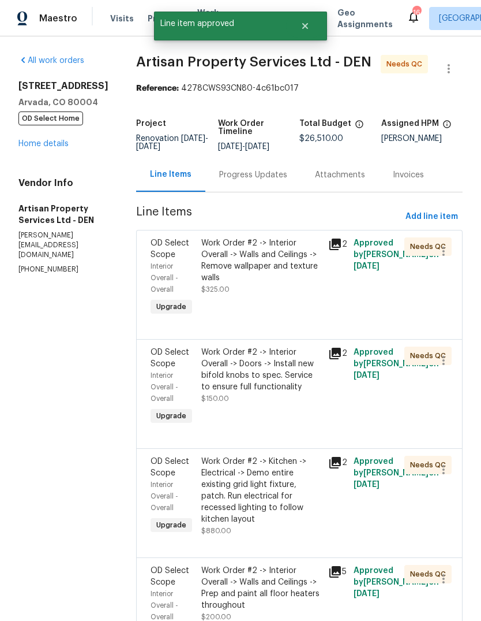
click at [254, 272] on div "Work Order #2 -> Interior Overall -> Walls and Ceilings -> Remove wallpaper and…" at bounding box center [261, 266] width 120 height 58
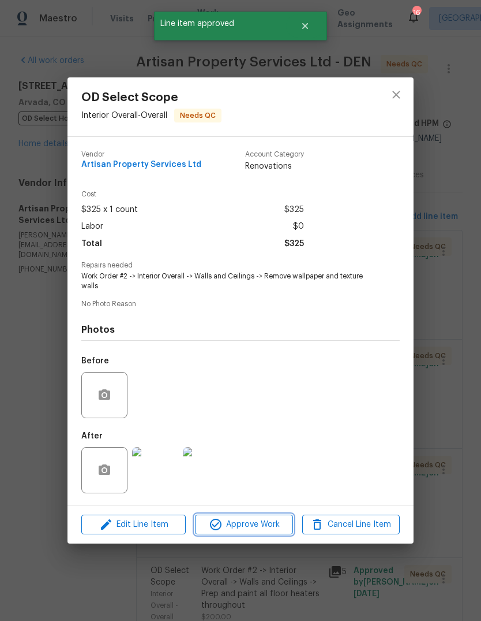
click at [253, 525] on span "Approve Work" at bounding box center [244, 524] width 91 height 14
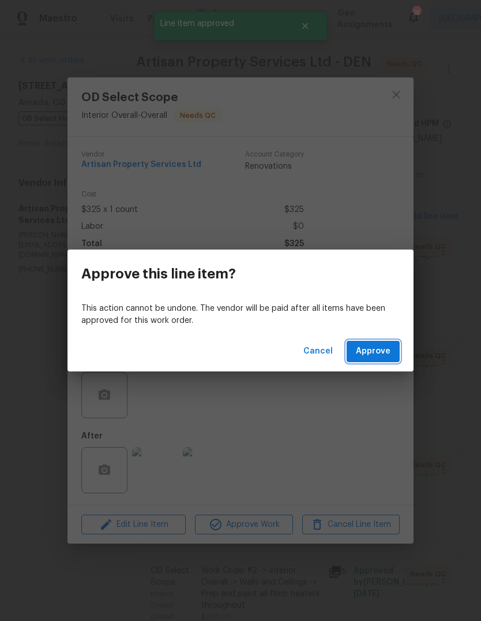
click at [387, 353] on span "Approve" at bounding box center [373, 351] width 35 height 14
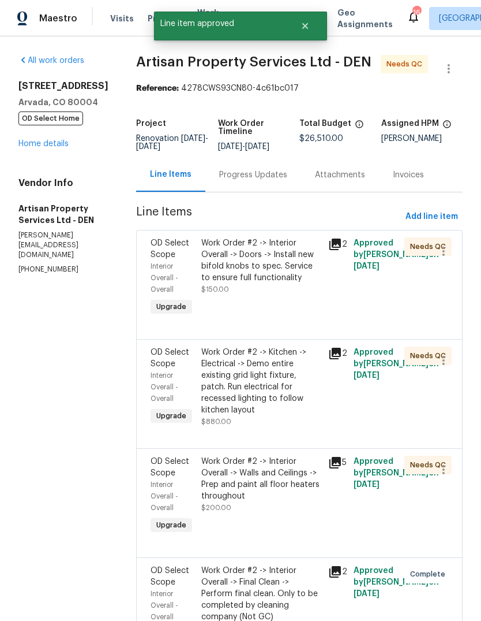
click at [254, 276] on div "Work Order #2 -> Interior Overall -> Doors -> Install new bifold knobs to spec.…" at bounding box center [261, 260] width 120 height 46
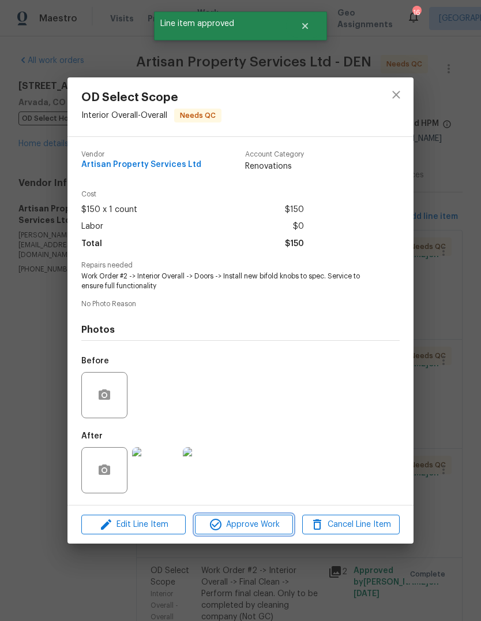
click at [266, 522] on span "Approve Work" at bounding box center [244, 524] width 91 height 14
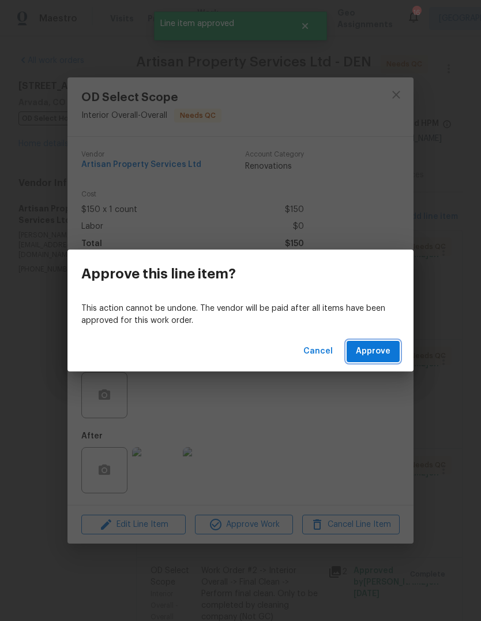
click at [387, 349] on span "Approve" at bounding box center [373, 351] width 35 height 14
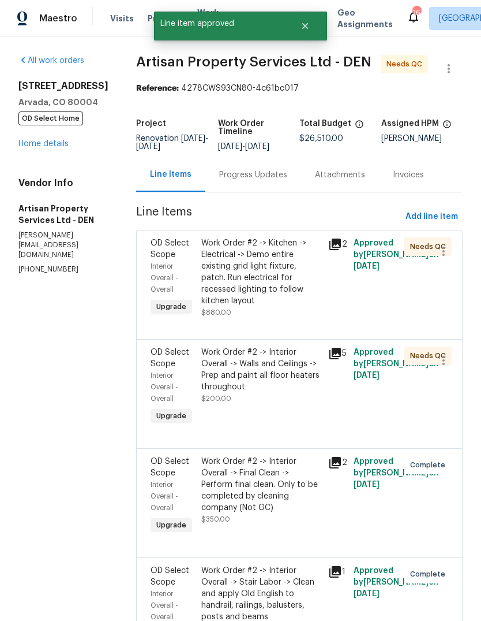
click at [263, 263] on div "Work Order #2 -> Kitchen -> Electrical -> Demo entire existing grid light fixtu…" at bounding box center [261, 271] width 120 height 69
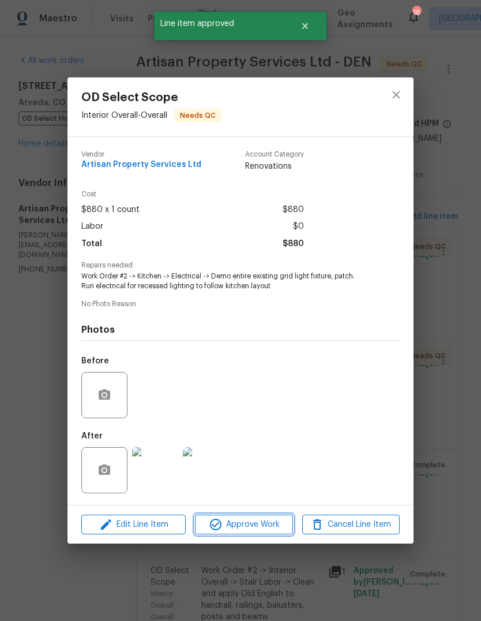
click at [267, 522] on span "Approve Work" at bounding box center [244, 524] width 91 height 14
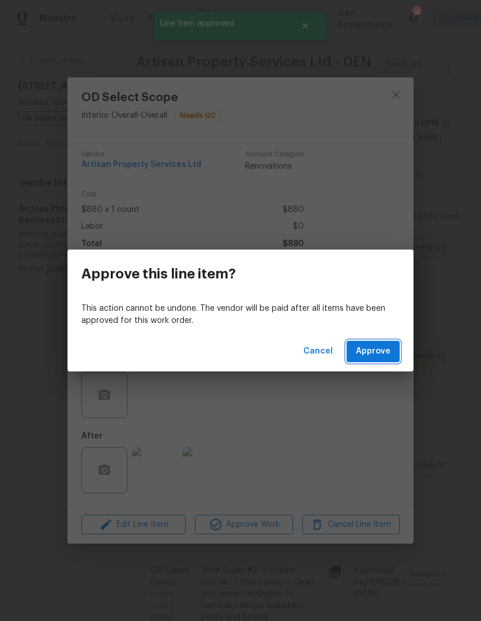
click at [386, 346] on span "Approve" at bounding box center [373, 351] width 35 height 14
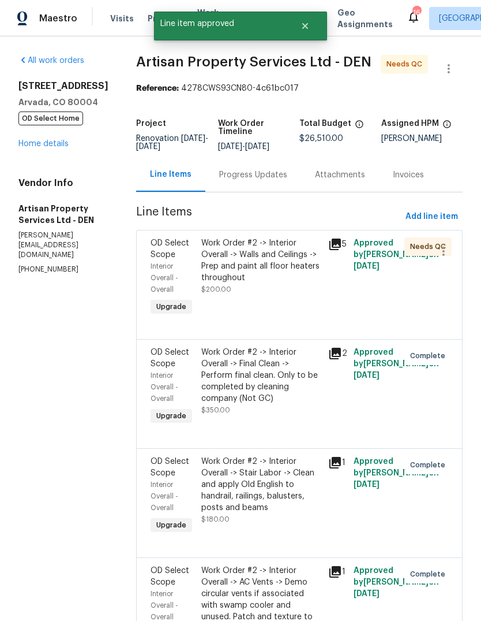
click at [260, 261] on div "Work Order #2 -> Interior Overall -> Walls and Ceilings -> Prep and paint all f…" at bounding box center [261, 260] width 120 height 46
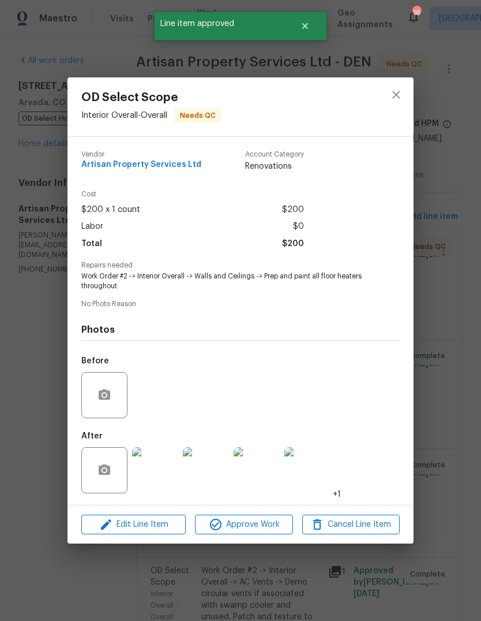
click at [259, 526] on span "Approve Work" at bounding box center [244, 524] width 91 height 14
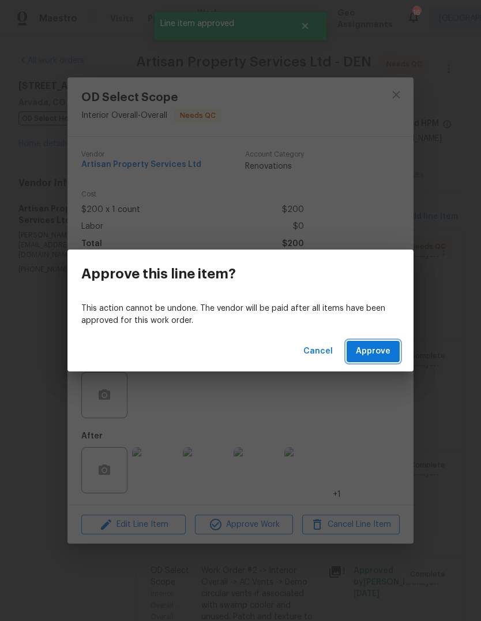
click at [381, 346] on span "Approve" at bounding box center [373, 351] width 35 height 14
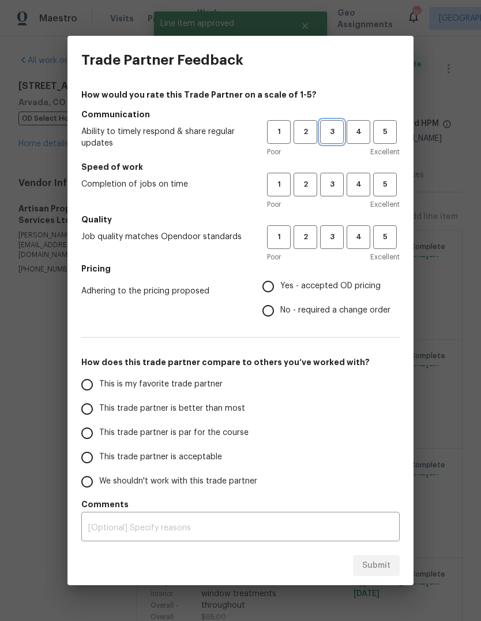
click at [331, 131] on span "3" at bounding box center [332, 131] width 21 height 13
click at [334, 188] on span "3" at bounding box center [332, 184] width 21 height 13
click at [334, 242] on span "3" at bounding box center [332, 236] width 21 height 13
click at [276, 285] on input "Yes - accepted OD pricing" at bounding box center [268, 286] width 24 height 24
radio input "true"
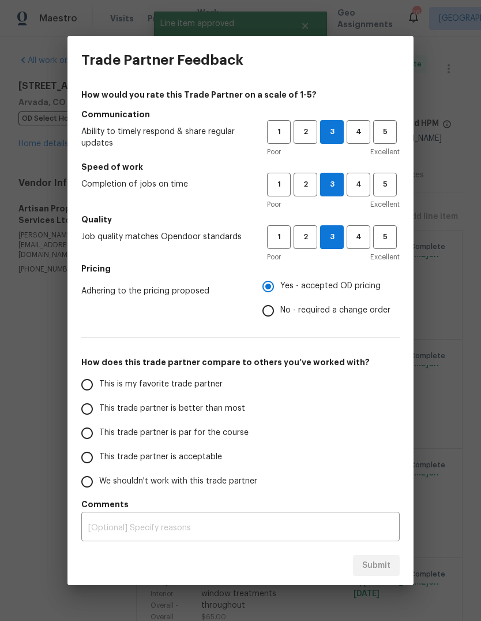
click at [94, 431] on input "This trade partner is par for the course" at bounding box center [87, 433] width 24 height 24
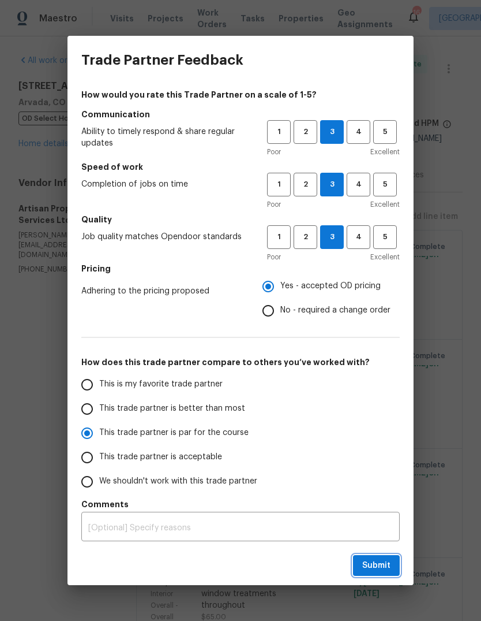
click at [369, 562] on span "Submit" at bounding box center [376, 565] width 28 height 14
radio input "true"
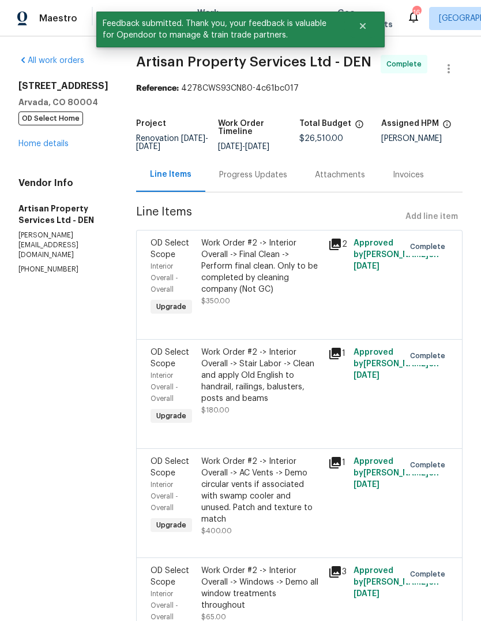
click at [42, 148] on link "Home details" at bounding box center [43, 144] width 50 height 8
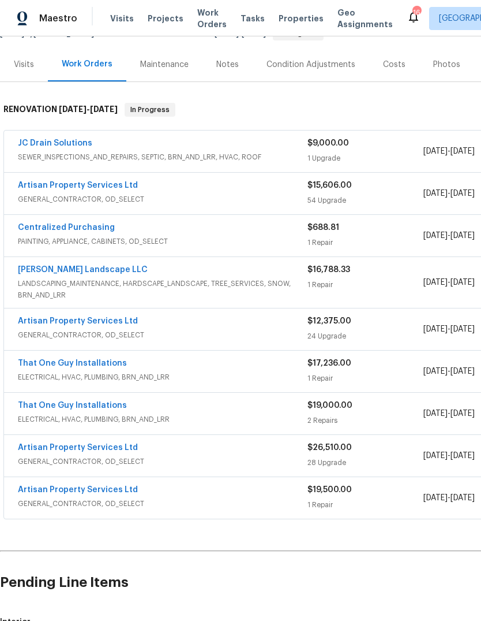
scroll to position [128, 0]
click at [162, 19] on span "Projects" at bounding box center [166, 19] width 36 height 12
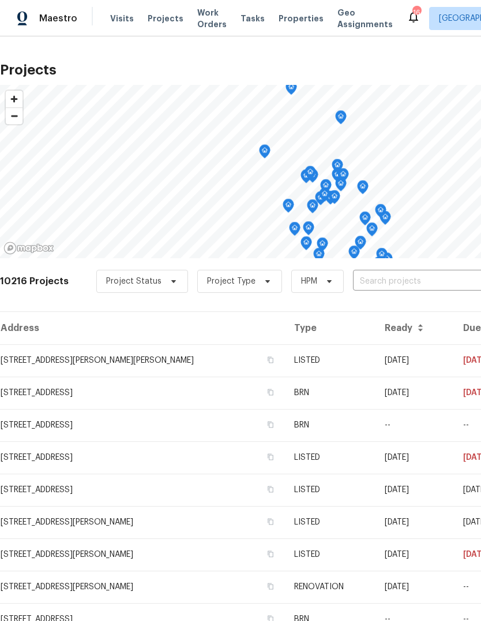
click at [377, 286] on input "text" at bounding box center [419, 281] width 132 height 18
type input "tumblew"
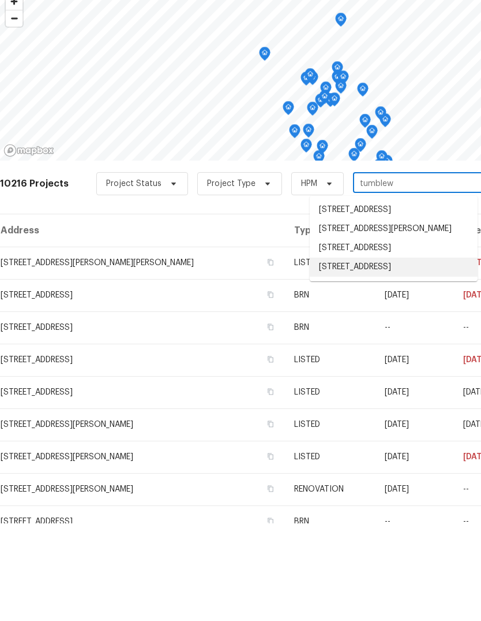
click at [390, 355] on li "[STREET_ADDRESS]" at bounding box center [394, 364] width 168 height 19
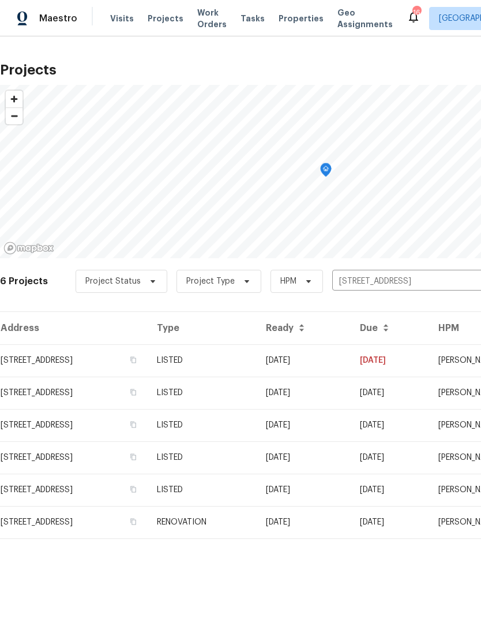
click at [326, 515] on td "[DATE]" at bounding box center [304, 522] width 94 height 32
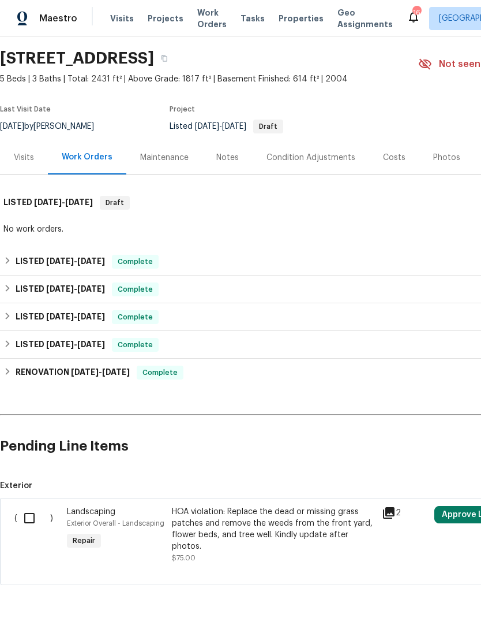
scroll to position [34, 0]
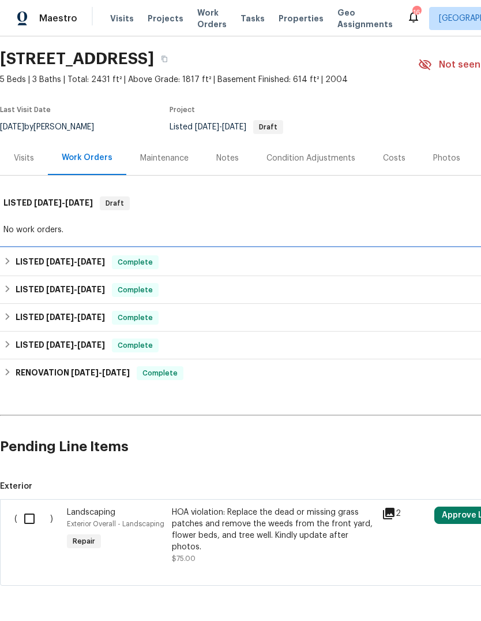
click at [13, 260] on div "LISTED [DATE] - [DATE] Complete" at bounding box center [325, 262] width 645 height 14
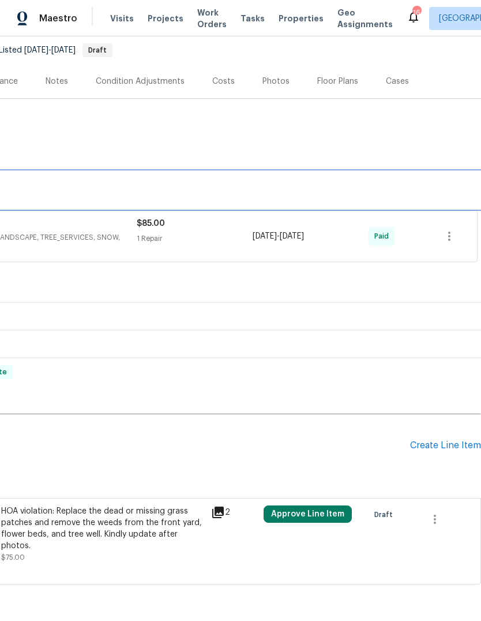
scroll to position [110, 171]
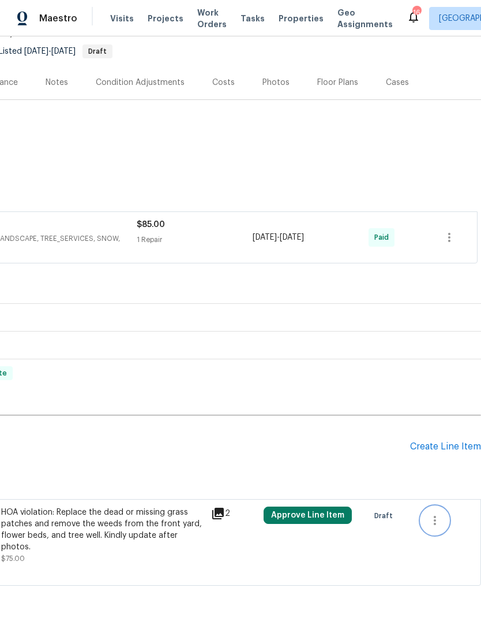
click at [434, 520] on icon "button" at bounding box center [435, 520] width 14 height 14
click at [448, 519] on li "Cancel" at bounding box center [443, 519] width 44 height 19
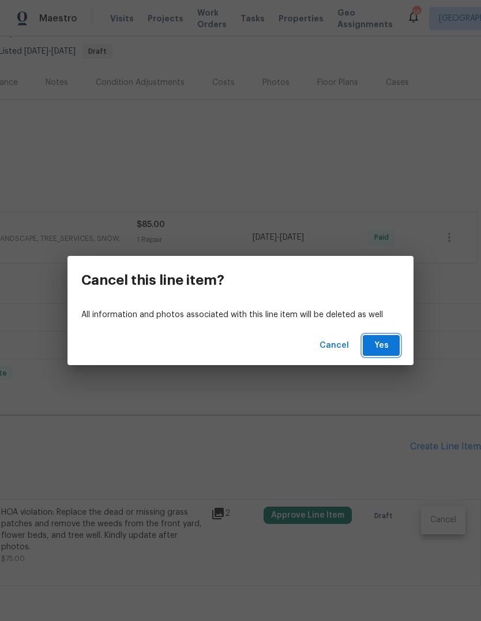
click at [381, 343] on span "Yes" at bounding box center [381, 345] width 18 height 14
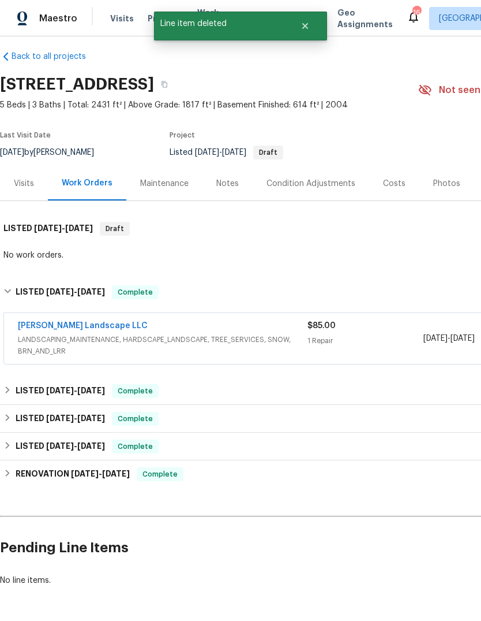
scroll to position [9, 0]
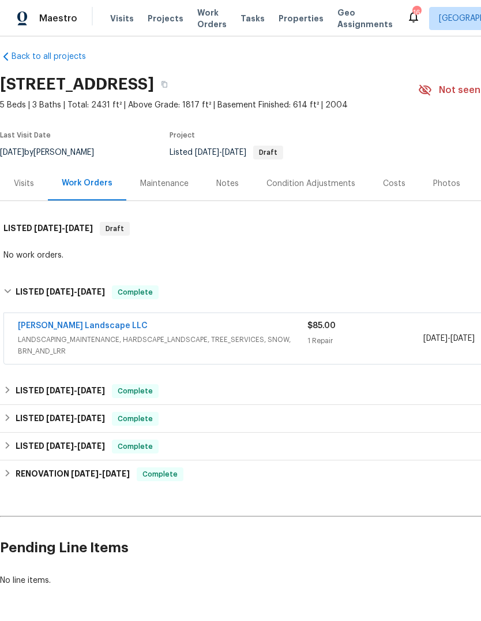
click at [231, 184] on div "Notes" at bounding box center [227, 184] width 23 height 12
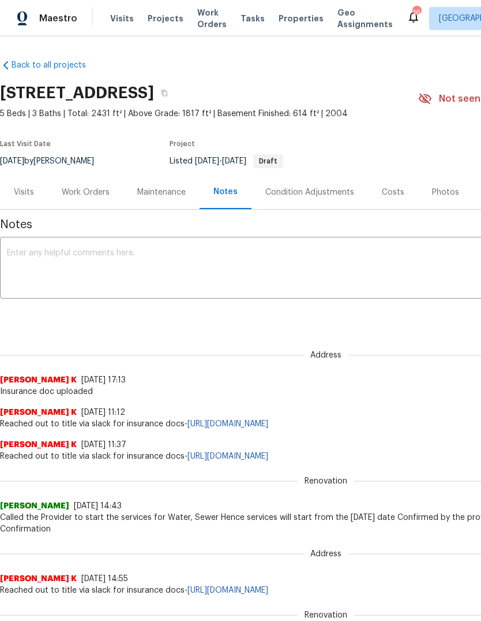
click at [89, 192] on div "Work Orders" at bounding box center [86, 192] width 48 height 12
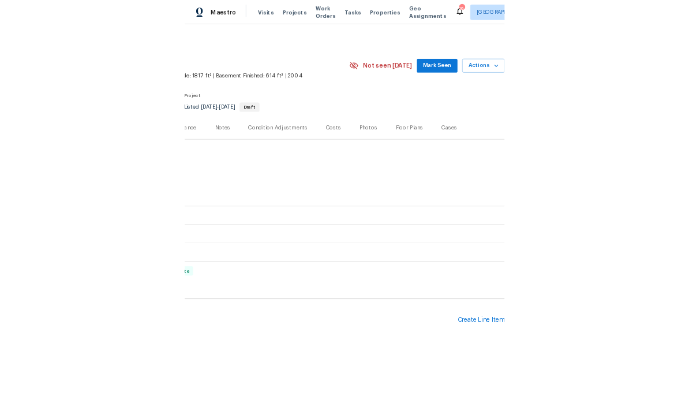
scroll to position [0, 171]
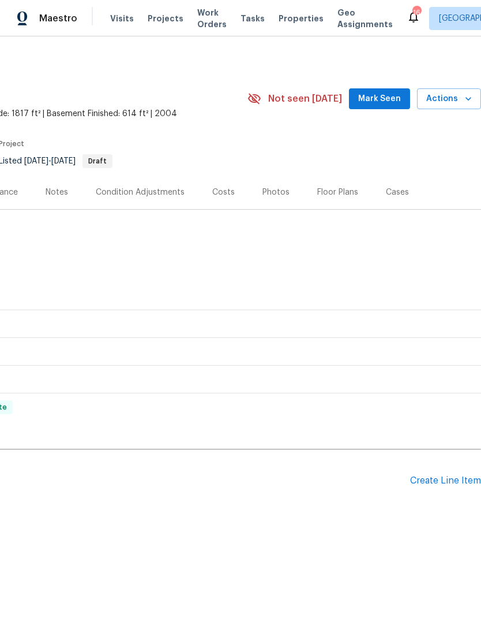
click at [440, 483] on div "Create Line Item" at bounding box center [445, 480] width 71 height 11
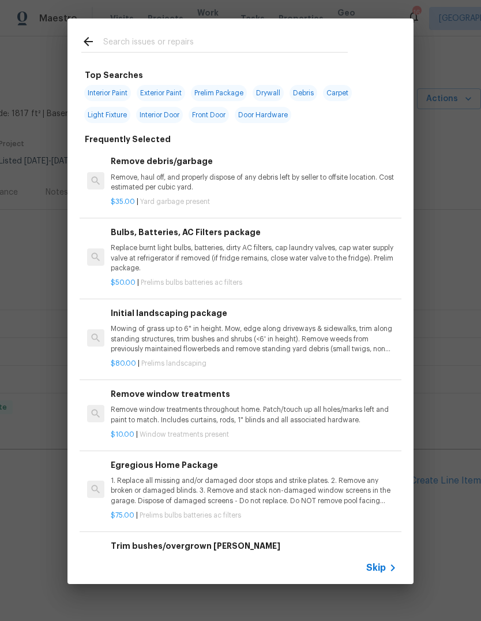
click at [381, 564] on span "Skip" at bounding box center [377, 568] width 20 height 12
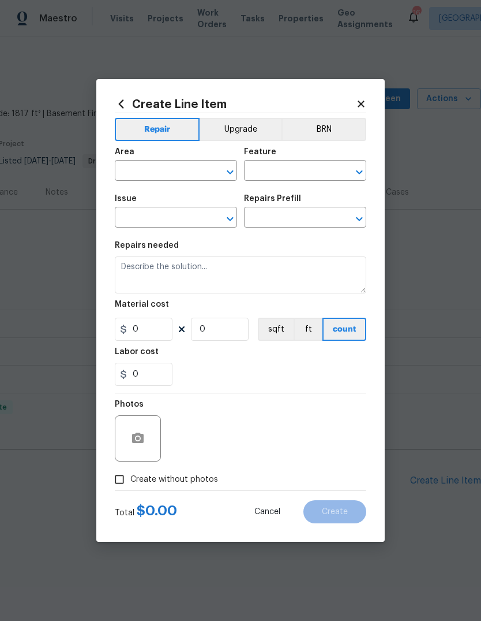
click at [161, 175] on input "text" at bounding box center [160, 172] width 90 height 18
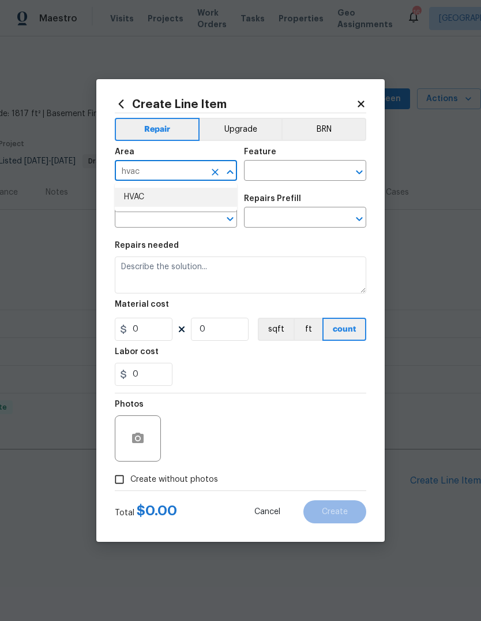
click at [141, 195] on li "HVAC" at bounding box center [176, 197] width 122 height 19
type input "HVAC"
click at [288, 171] on input "text" at bounding box center [289, 172] width 90 height 18
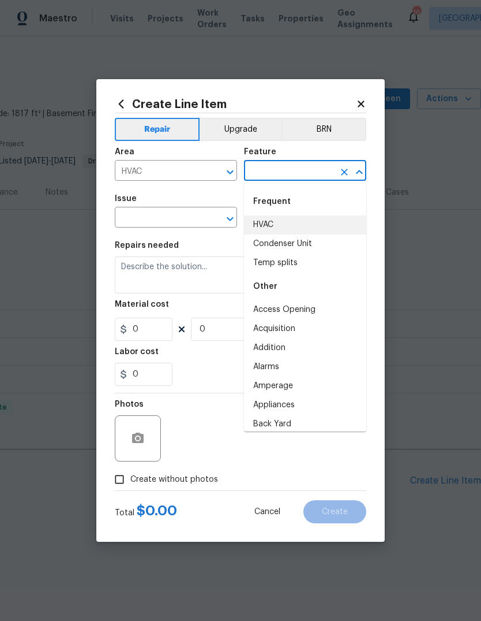
click at [276, 231] on li "HVAC" at bounding box center [305, 224] width 122 height 19
type input "HVAC"
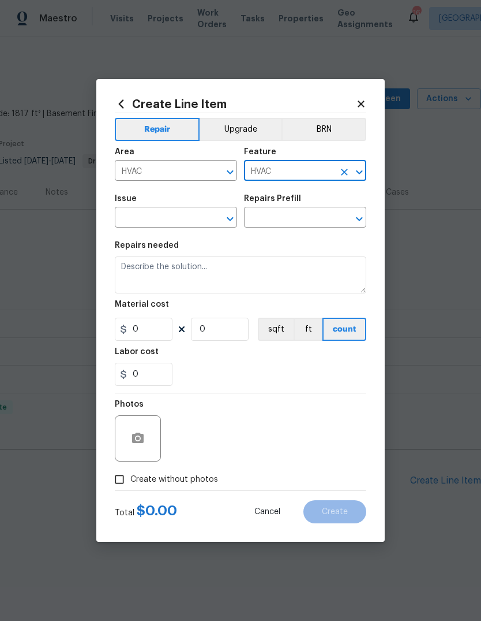
click at [169, 223] on input "text" at bounding box center [160, 219] width 90 height 18
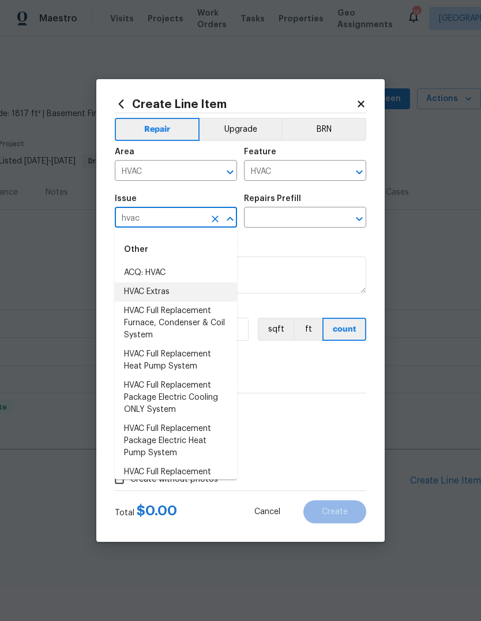
click at [159, 291] on li "HVAC Extras" at bounding box center [176, 291] width 122 height 19
type input "HVAC Extras"
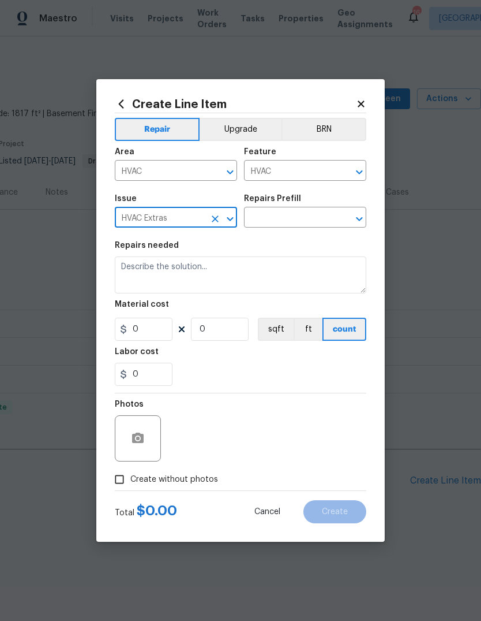
click at [309, 221] on input "text" at bounding box center [289, 219] width 90 height 18
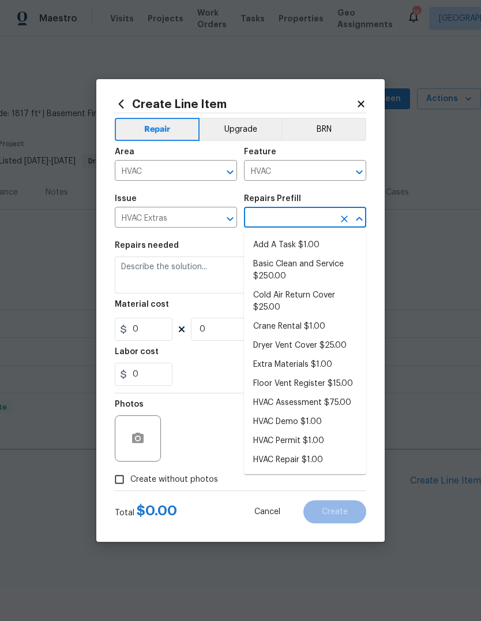
click at [292, 244] on li "Add A Task $1.00" at bounding box center [305, 245] width 122 height 19
type input "Add A Task $1.00"
type textarea "HPM to detail"
type input "1"
type input "Add A Task $1.00"
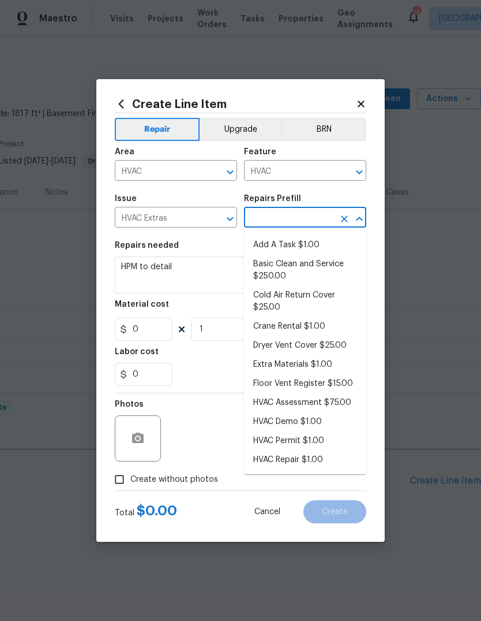
type input "1"
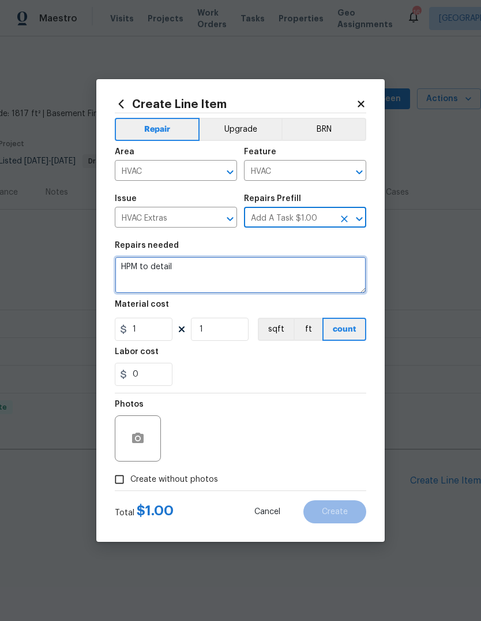
click at [208, 271] on textarea "HPM to detail" at bounding box center [241, 274] width 252 height 37
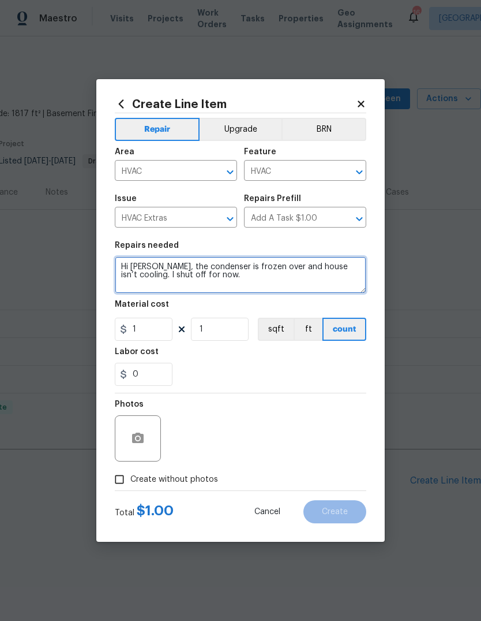
type textarea "Hi [PERSON_NAME], the condenser is frozen over and house isn’t cooling. I shut …"
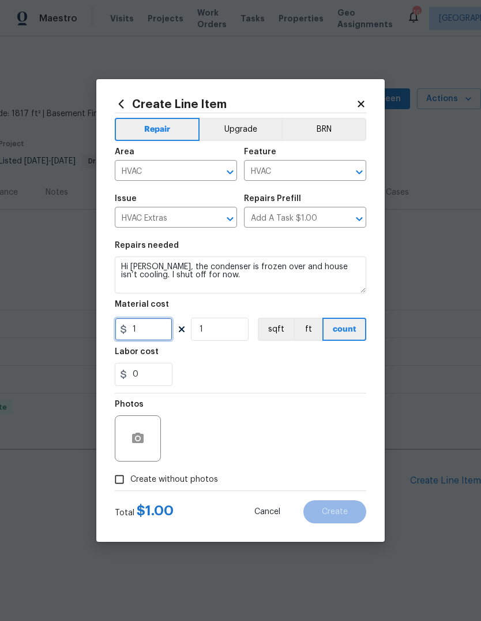
click at [147, 330] on input "1" at bounding box center [144, 328] width 58 height 23
type input "250"
click at [305, 362] on div "Labor cost" at bounding box center [241, 354] width 252 height 15
click at [154, 482] on span "Create without photos" at bounding box center [174, 479] width 88 height 12
click at [130, 482] on input "Create without photos" at bounding box center [120, 479] width 22 height 22
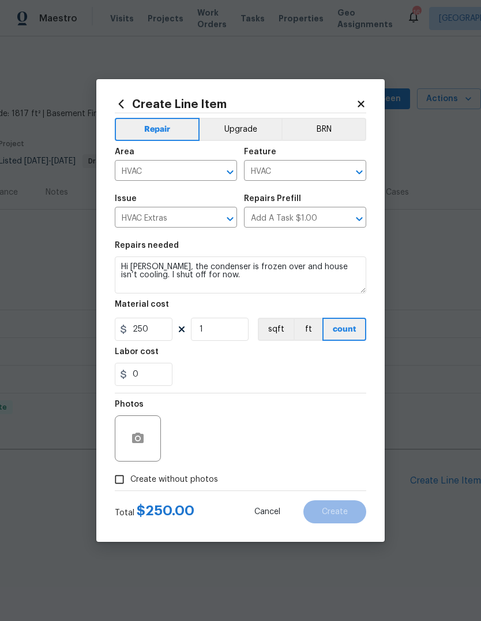
checkbox input "true"
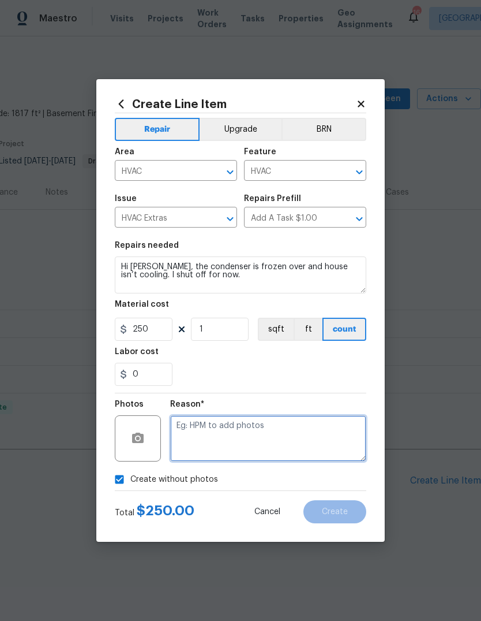
click at [279, 436] on textarea at bounding box center [268, 438] width 196 height 46
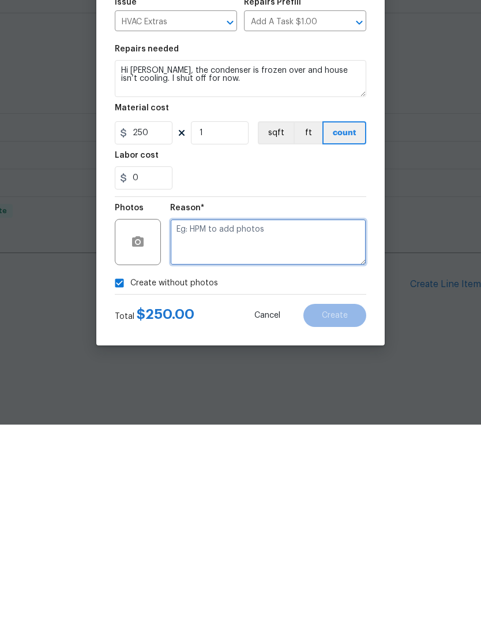
type textarea "N"
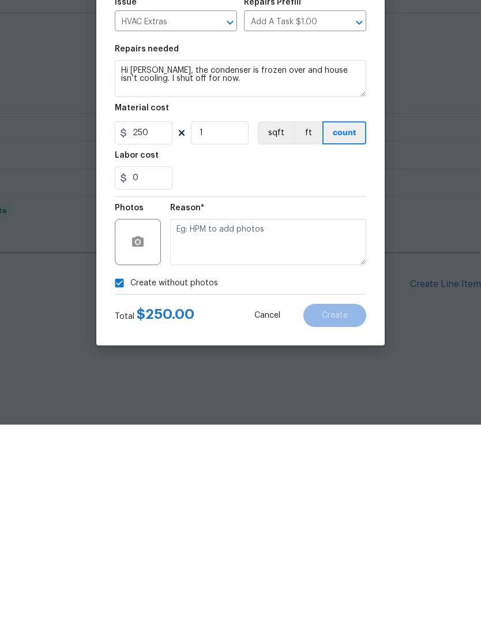
click at [115, 468] on input "Create without photos" at bounding box center [120, 479] width 22 height 22
checkbox input "false"
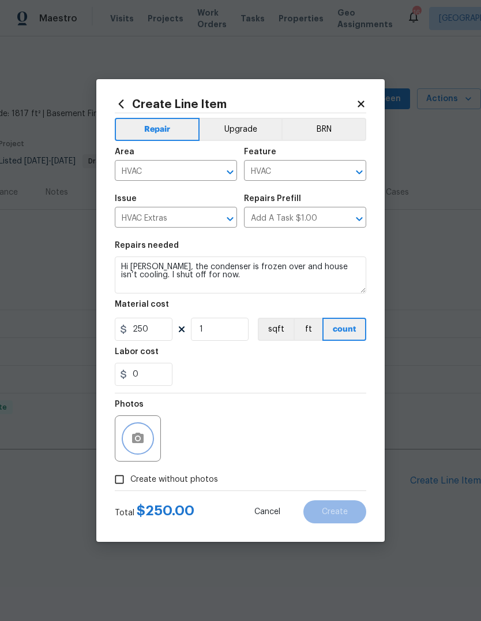
click at [137, 427] on button "button" at bounding box center [138, 438] width 28 height 28
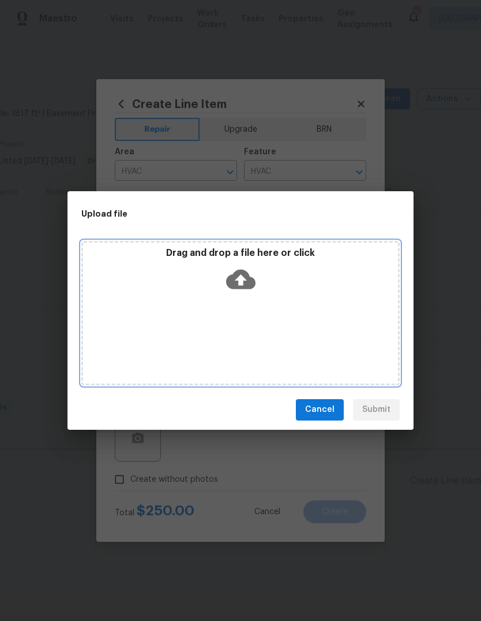
click at [338, 344] on div "Drag and drop a file here or click" at bounding box center [240, 313] width 319 height 144
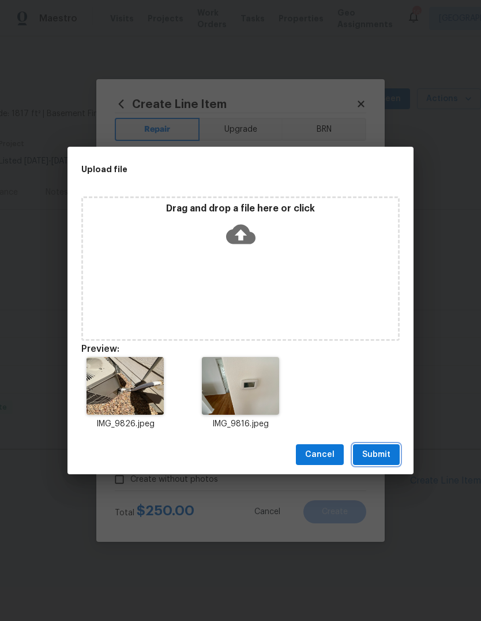
click at [384, 453] on span "Submit" at bounding box center [376, 454] width 28 height 14
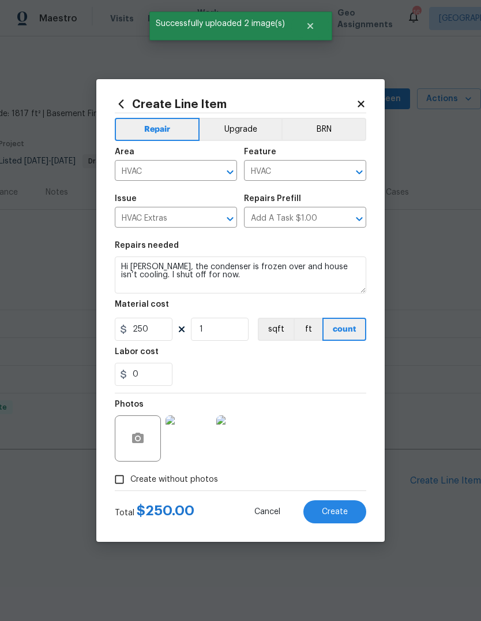
click at [338, 507] on button "Create" at bounding box center [335, 511] width 63 height 23
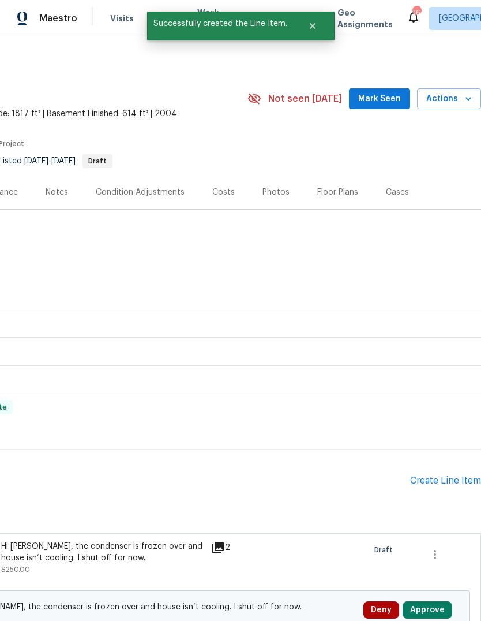
scroll to position [0, 0]
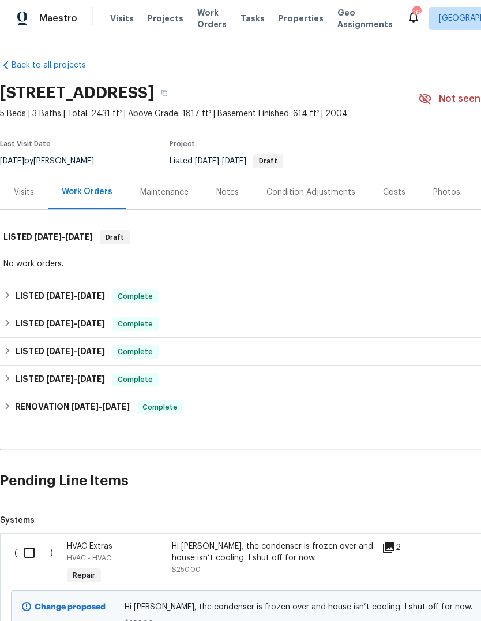
click at [30, 555] on input "checkbox" at bounding box center [33, 552] width 33 height 24
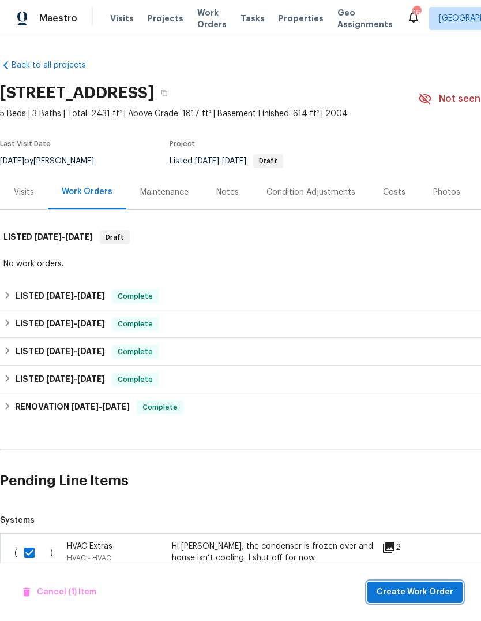
click at [429, 590] on span "Create Work Order" at bounding box center [415, 592] width 77 height 14
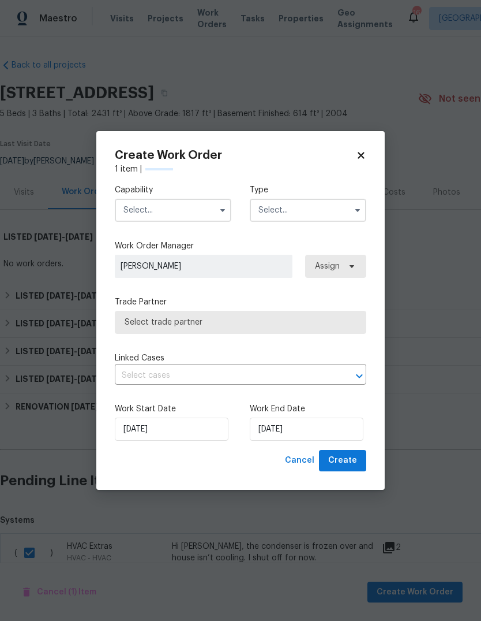
checkbox input "false"
click at [145, 215] on input "text" at bounding box center [173, 210] width 117 height 23
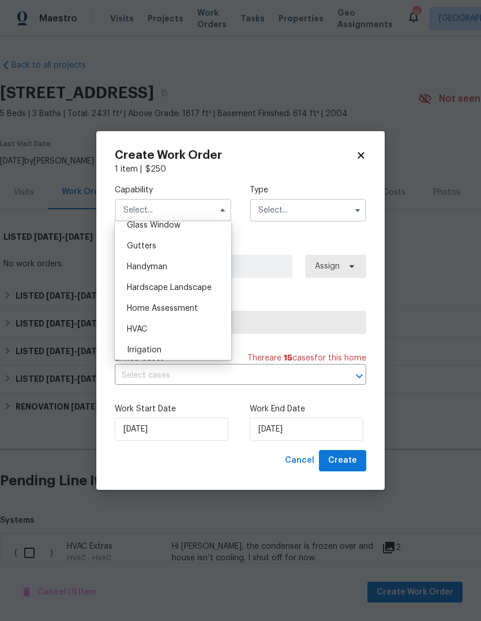
scroll to position [615, 0]
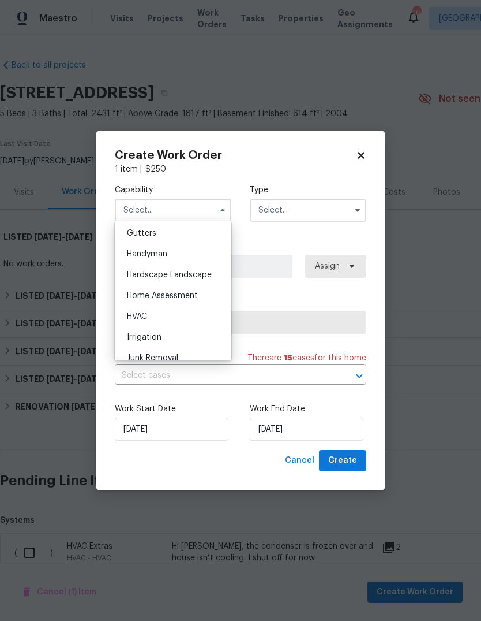
click at [133, 313] on span "HVAC" at bounding box center [137, 316] width 20 height 8
type input "HVAC"
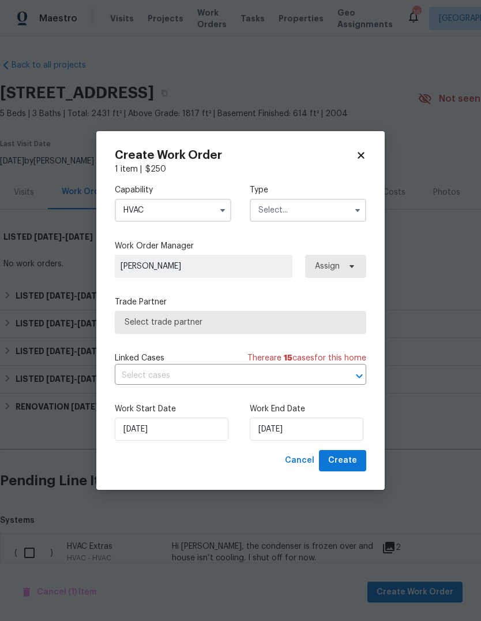
click at [316, 215] on input "text" at bounding box center [308, 210] width 117 height 23
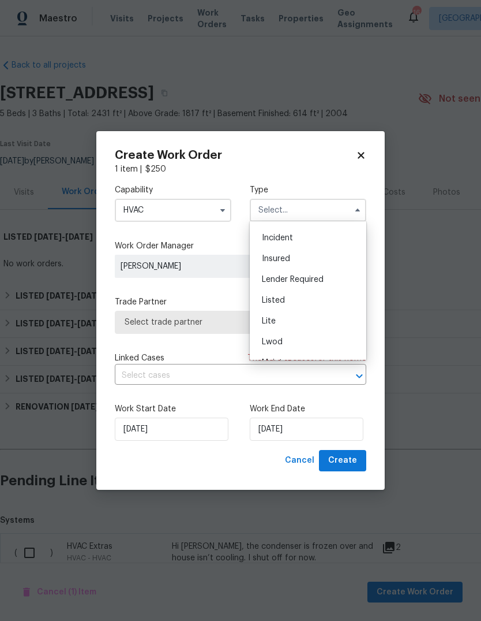
scroll to position [61, 0]
click at [294, 298] on div "Listed" at bounding box center [308, 297] width 111 height 21
type input "Listed"
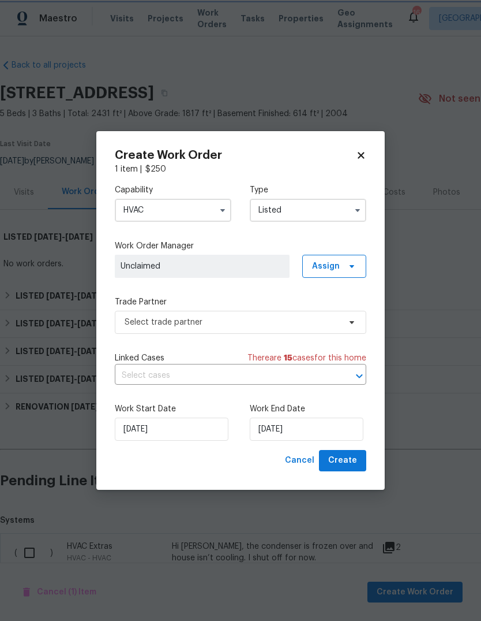
scroll to position [0, 0]
click at [356, 270] on icon at bounding box center [351, 265] width 9 height 9
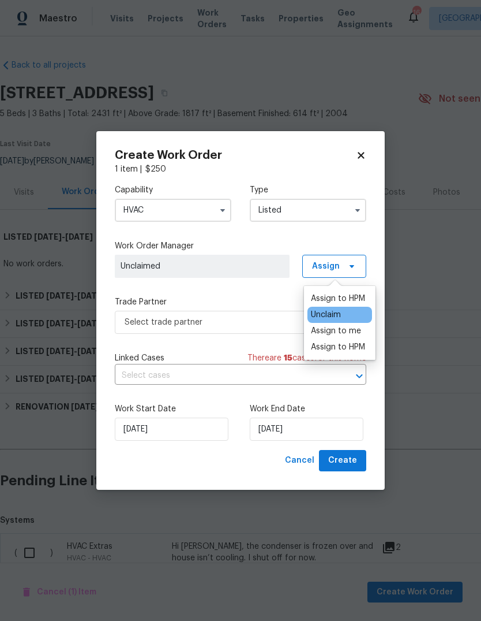
click at [354, 295] on div "Assign to HPM" at bounding box center [338, 299] width 54 height 12
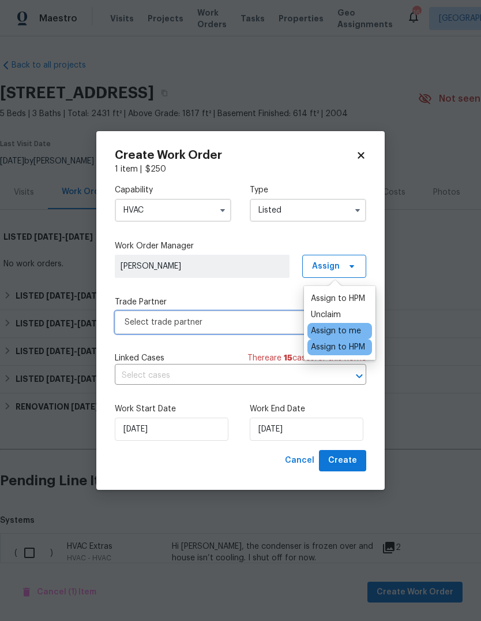
click at [254, 320] on span "Select trade partner" at bounding box center [232, 322] width 215 height 12
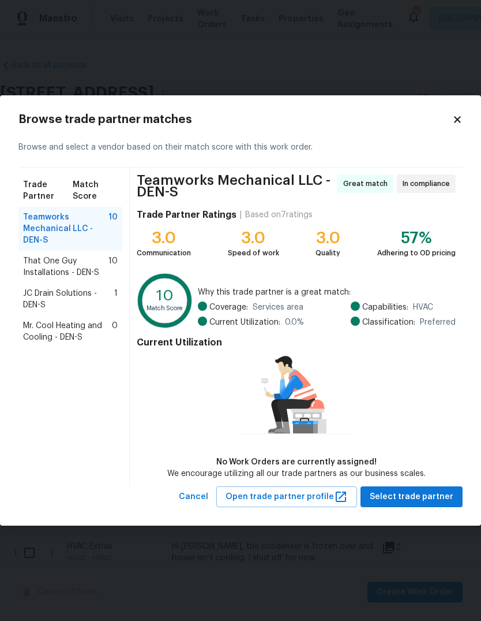
click at [54, 271] on span "That One Guy Installations - DEN-S" at bounding box center [65, 266] width 85 height 23
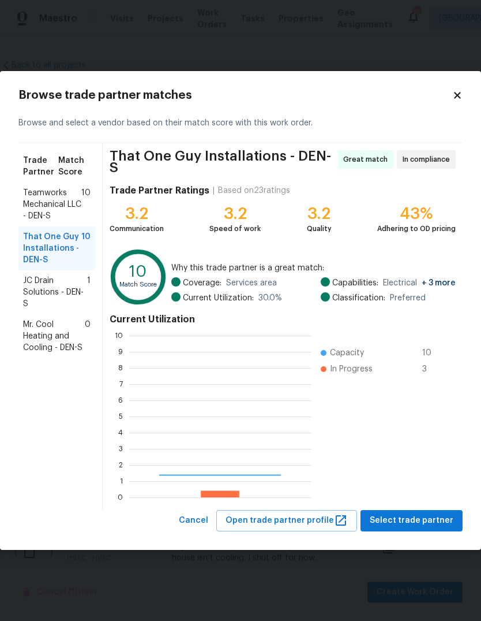
scroll to position [162, 183]
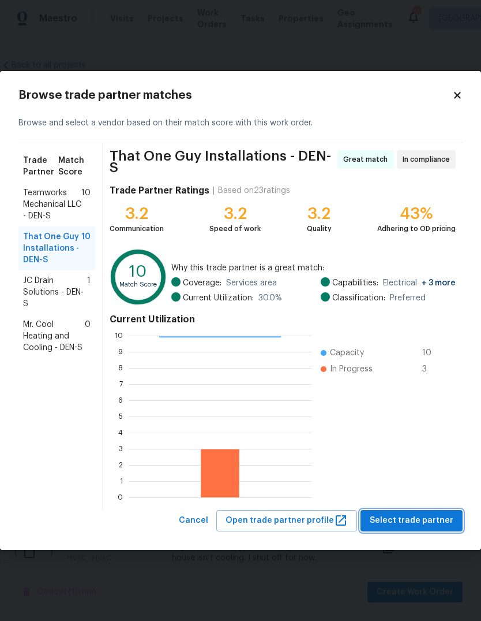
click at [411, 517] on span "Select trade partner" at bounding box center [412, 520] width 84 height 14
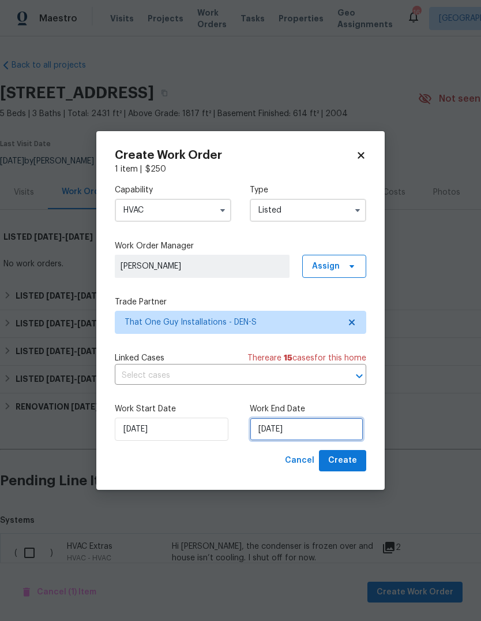
click at [327, 432] on input "[DATE]" at bounding box center [307, 428] width 114 height 23
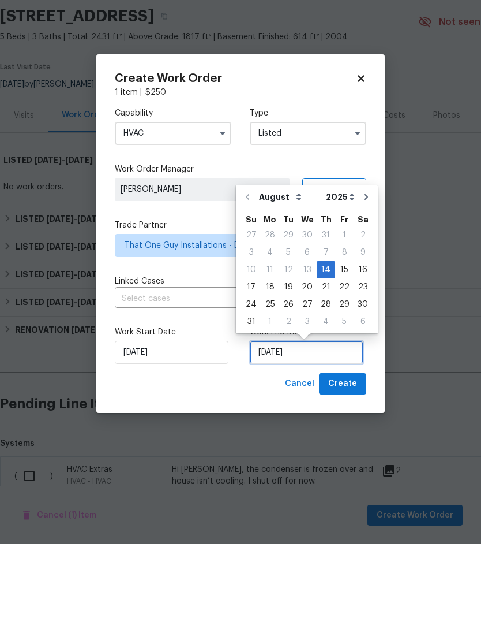
scroll to position [21, 0]
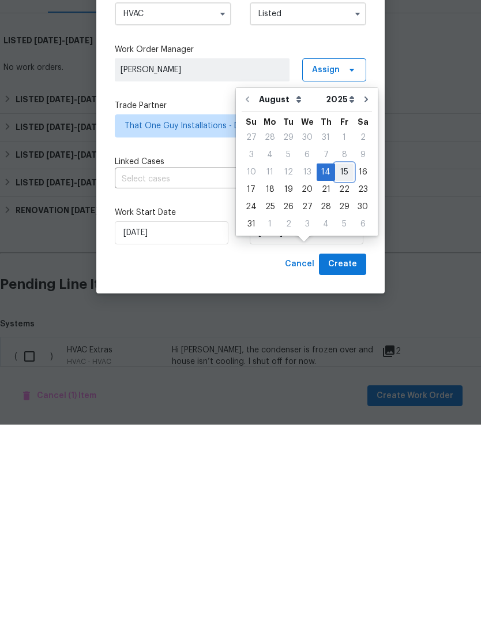
click at [339, 360] on div "15" at bounding box center [344, 368] width 18 height 16
type input "[DATE]"
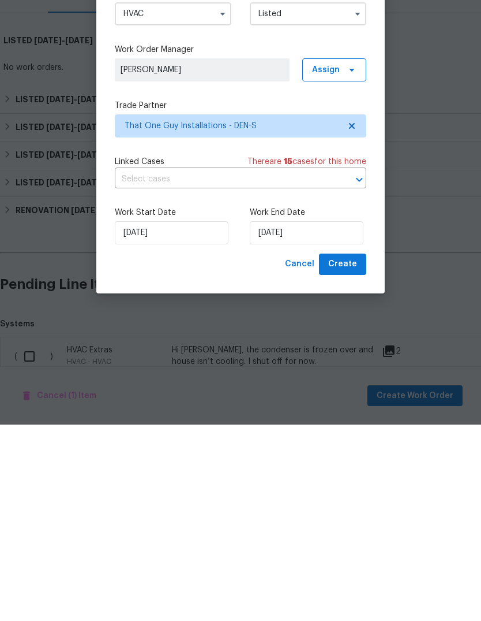
scroll to position [43, 0]
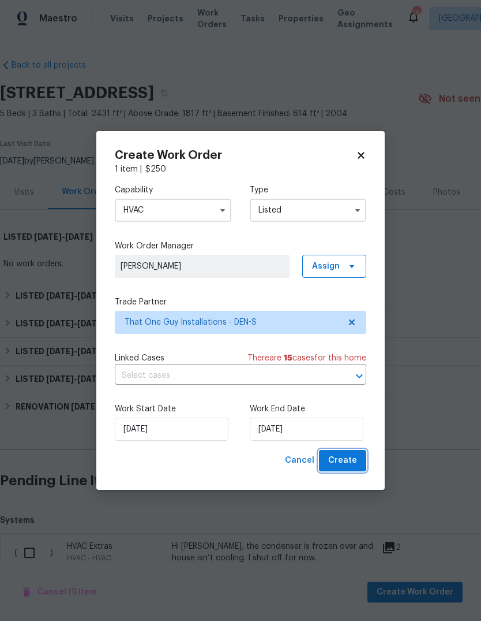
click at [351, 458] on span "Create" at bounding box center [342, 460] width 29 height 14
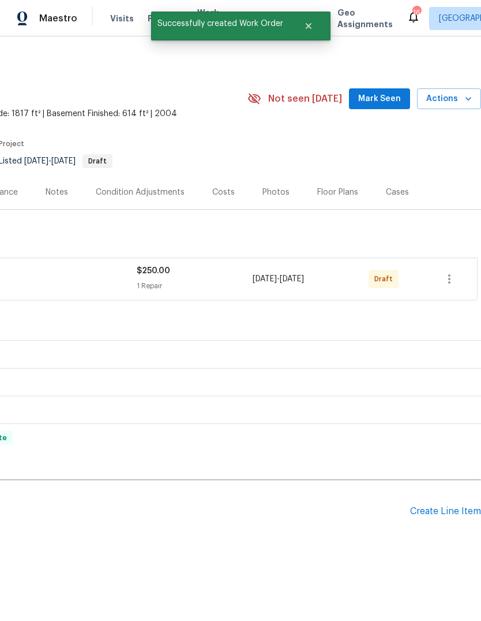
scroll to position [0, 171]
click at [444, 273] on icon "button" at bounding box center [450, 279] width 14 height 14
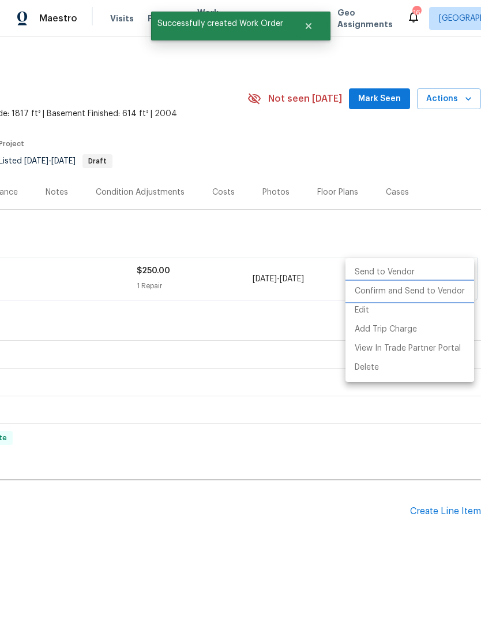
click at [413, 294] on li "Confirm and Send to Vendor" at bounding box center [410, 291] width 129 height 19
